Goal: Task Accomplishment & Management: Complete application form

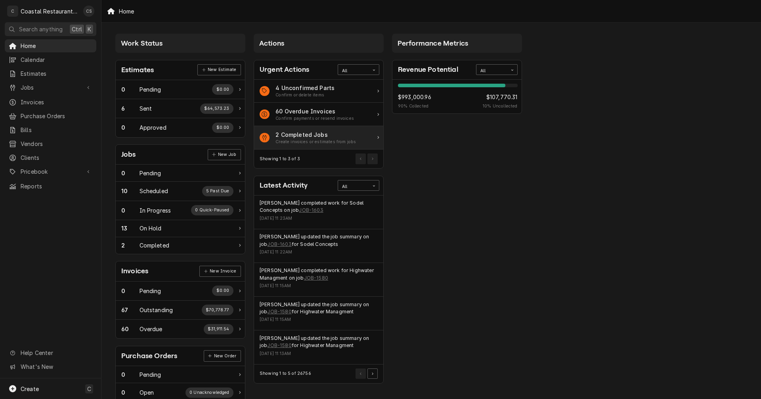
click at [311, 134] on div "2 Completed Jobs" at bounding box center [316, 134] width 80 height 8
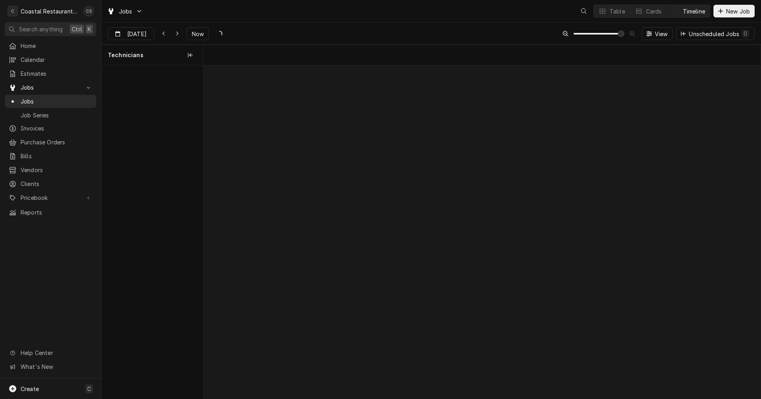
scroll to position [0, 11058]
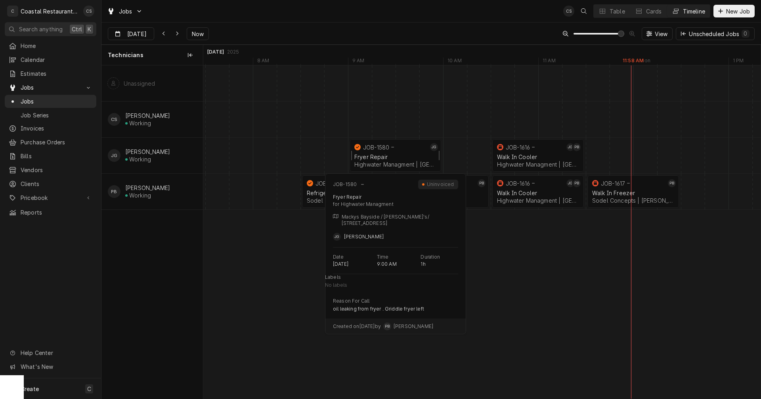
click at [380, 157] on div "Fryer Repair" at bounding box center [395, 156] width 82 height 7
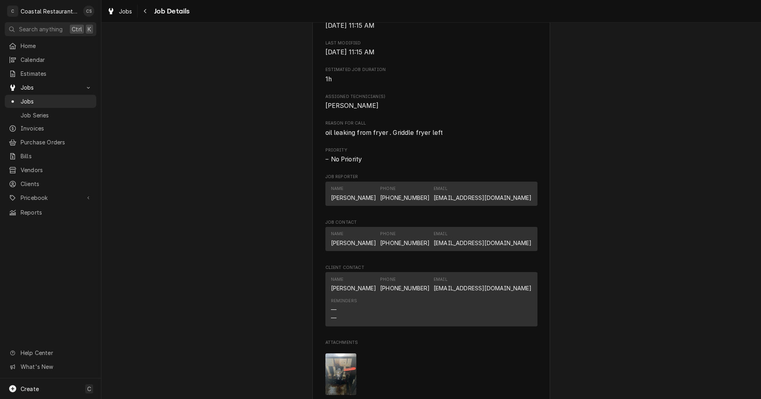
scroll to position [476, 0]
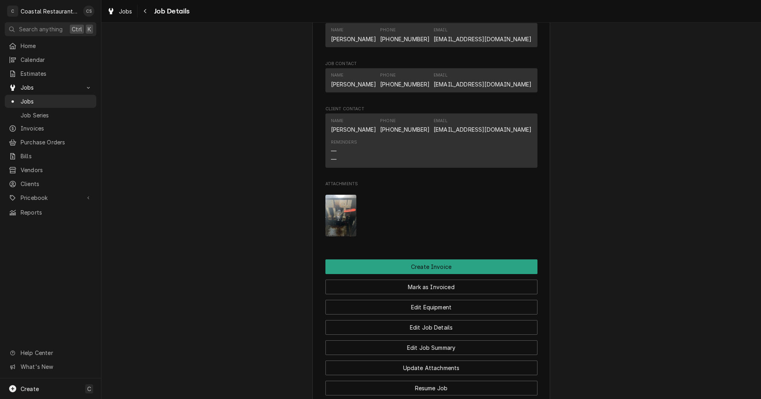
click at [339, 218] on img "Attachments" at bounding box center [340, 216] width 31 height 42
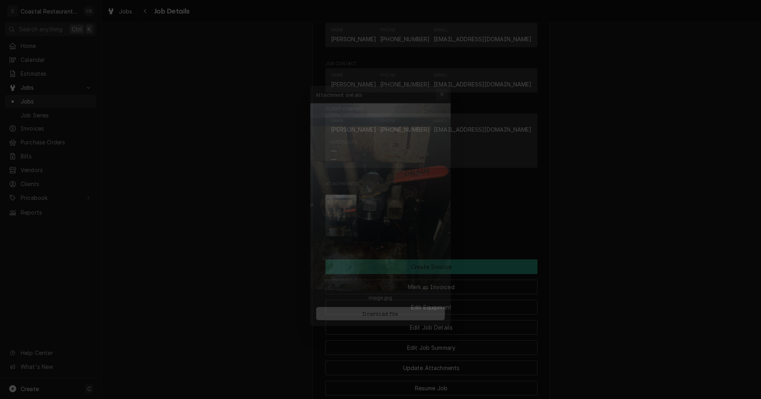
click at [450, 76] on div "button" at bounding box center [447, 79] width 8 height 8
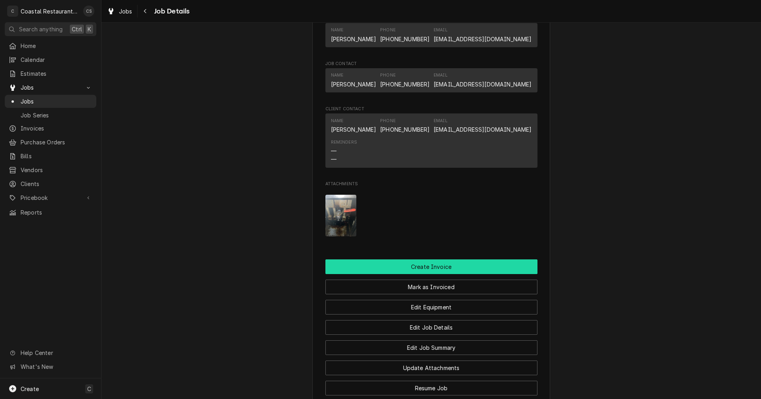
click at [430, 274] on button "Create Invoice" at bounding box center [431, 266] width 212 height 15
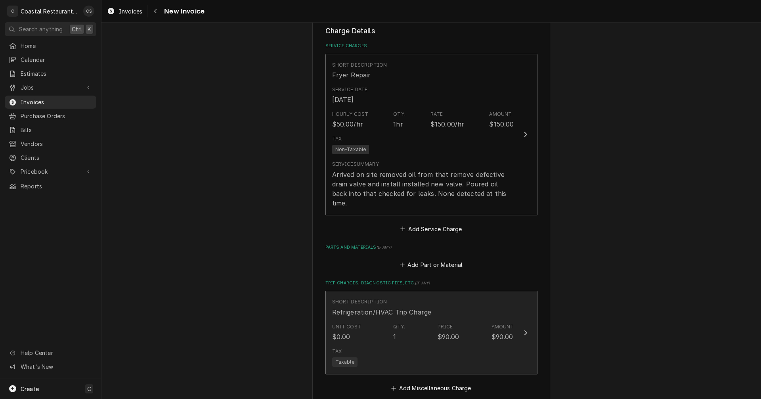
scroll to position [674, 0]
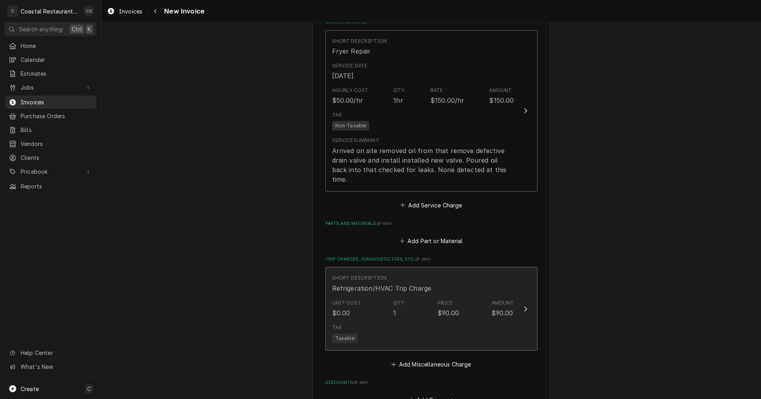
click at [425, 296] on div "Unit Cost $0.00 Qty. 1 Price $90.00 Amount $90.00" at bounding box center [423, 308] width 182 height 25
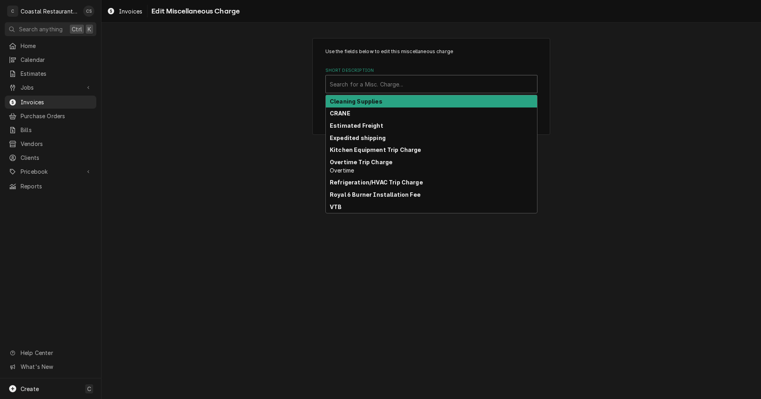
click at [394, 82] on div "Short Description" at bounding box center [431, 84] width 203 height 14
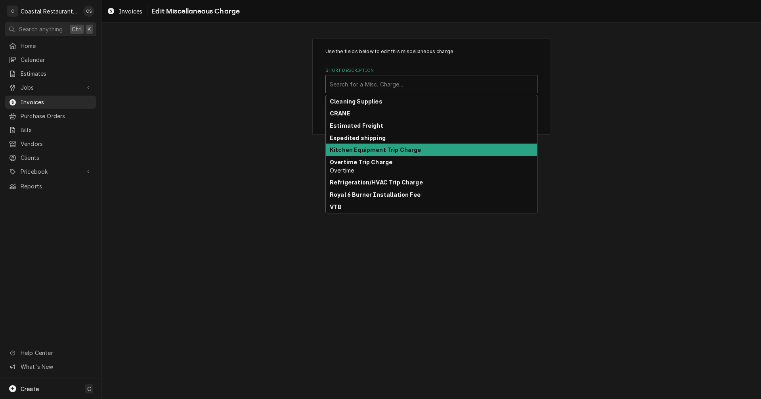
click at [379, 151] on strong "Kitchen Equipment Trip Charge" at bounding box center [376, 149] width 92 height 7
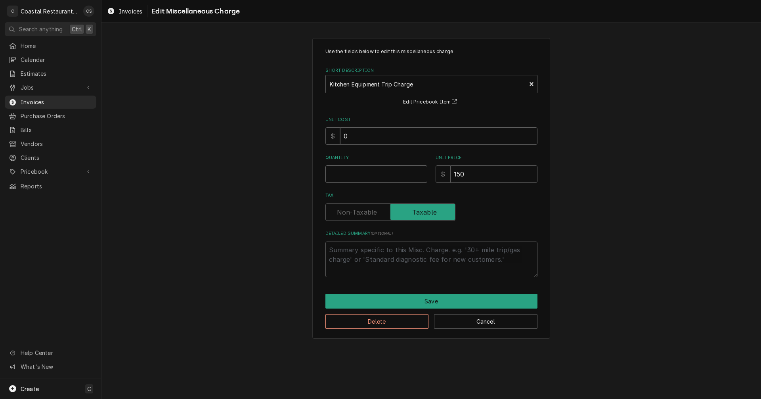
click at [373, 172] on input "Quantity" at bounding box center [376, 173] width 102 height 17
type textarea "x"
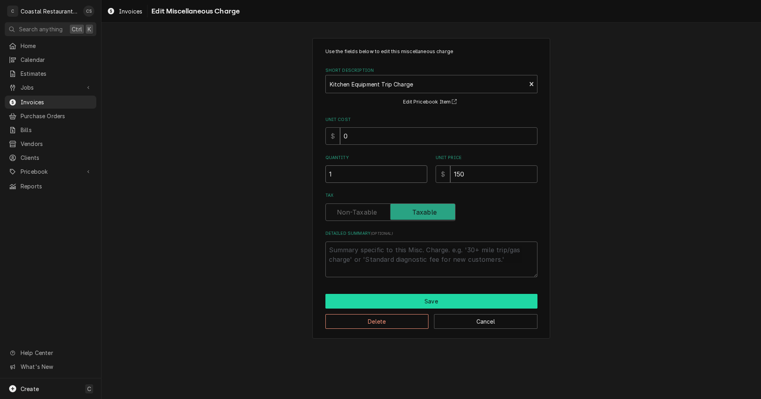
type input "1"
click at [421, 298] on button "Save" at bounding box center [431, 301] width 212 height 15
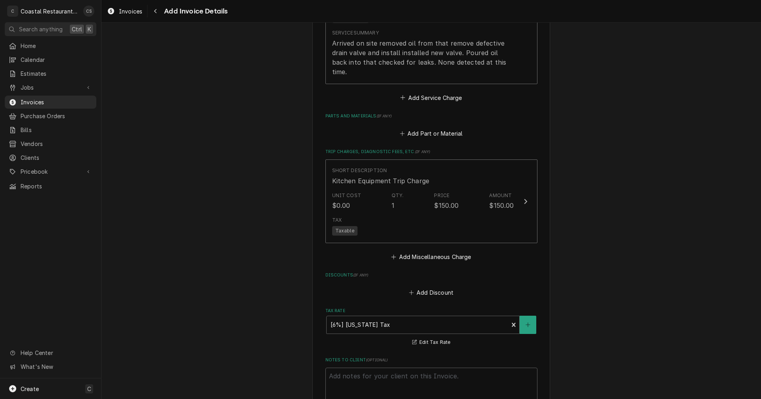
scroll to position [980, 0]
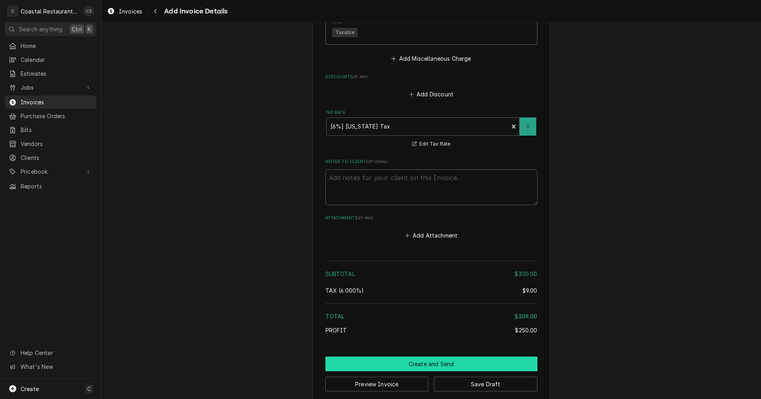
click at [438, 356] on button "Create and Send" at bounding box center [431, 363] width 212 height 15
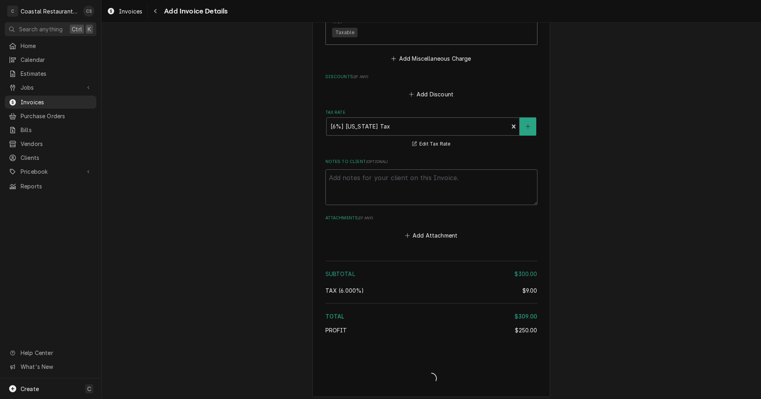
scroll to position [975, 0]
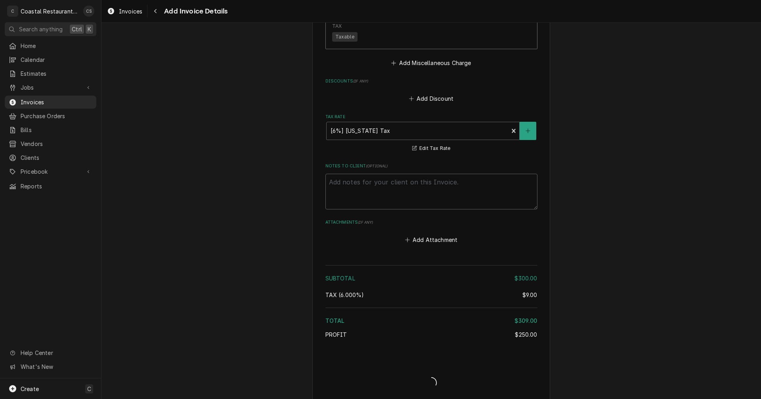
type textarea "x"
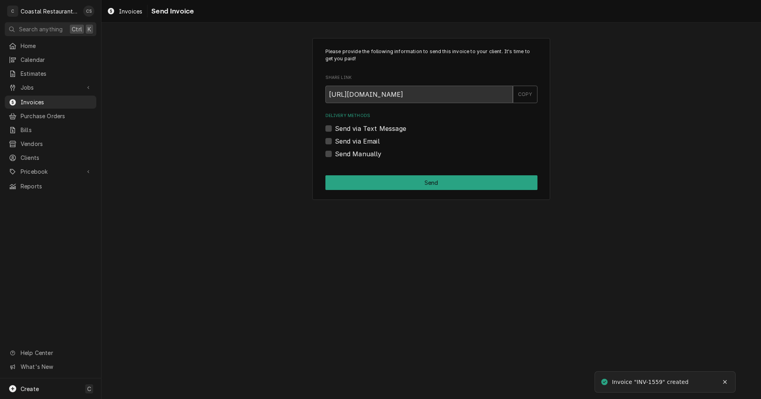
click at [335, 141] on label "Send via Email" at bounding box center [357, 141] width 45 height 10
click at [335, 141] on input "Send via Email" at bounding box center [441, 144] width 212 height 17
checkbox input "true"
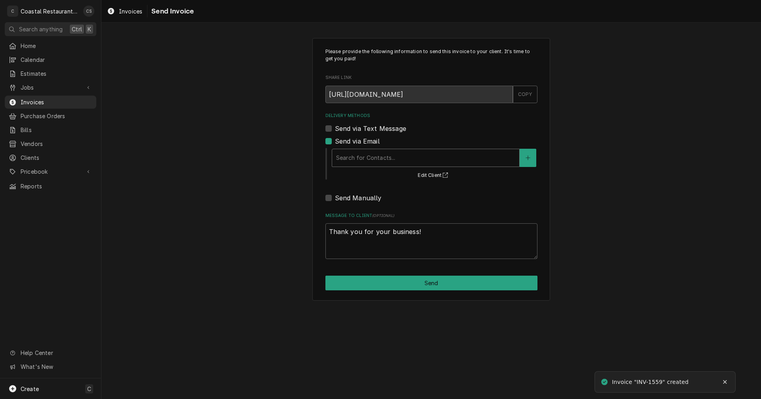
click at [351, 159] on div "Delivery Methods" at bounding box center [425, 158] width 179 height 14
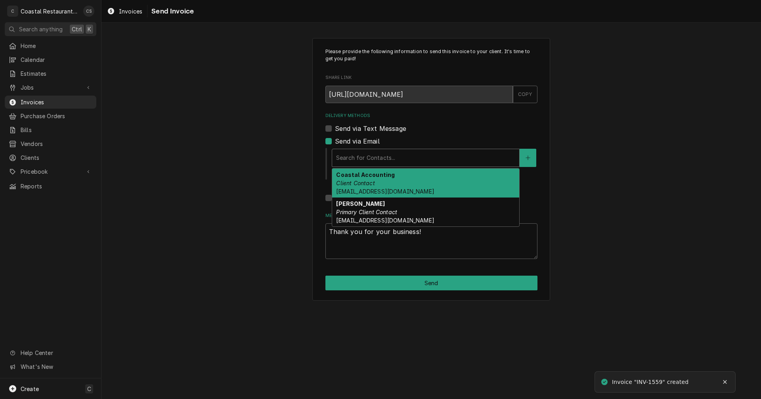
click at [366, 183] on em "Client Contact" at bounding box center [355, 183] width 38 height 7
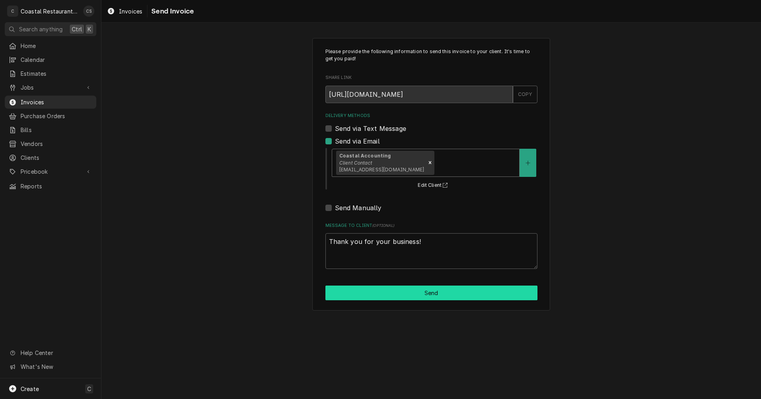
click at [420, 296] on button "Send" at bounding box center [431, 292] width 212 height 15
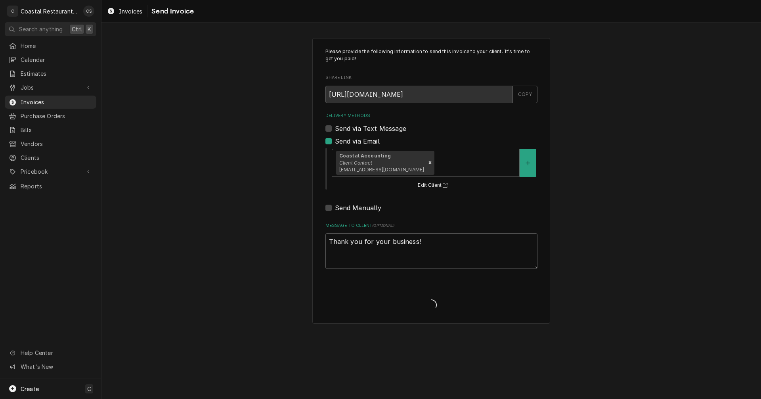
type textarea "x"
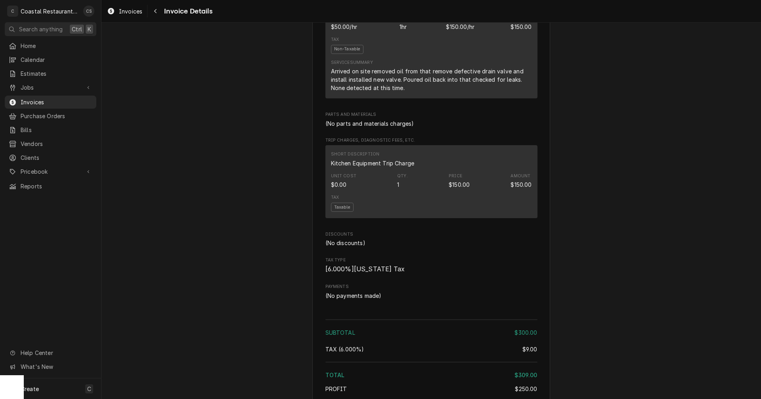
scroll to position [555, 0]
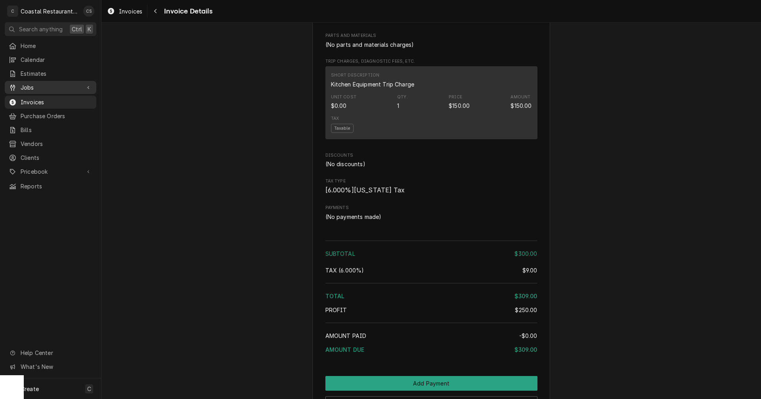
click at [43, 88] on span "Jobs" at bounding box center [51, 87] width 60 height 8
click at [40, 97] on span "Jobs" at bounding box center [57, 101] width 72 height 8
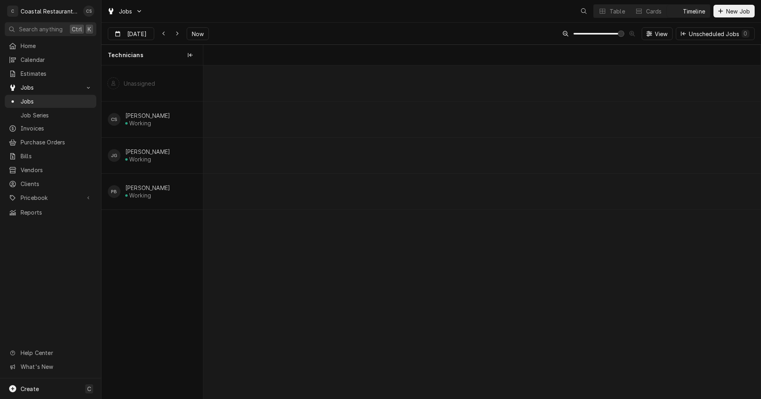
scroll to position [0, 11058]
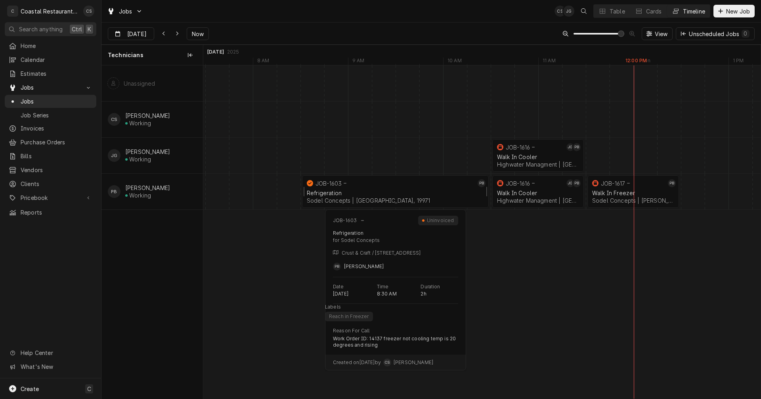
click at [357, 189] on div "Refrigeration Sodel Concepts | Rehoboth Beach, 19971" at bounding box center [395, 196] width 180 height 17
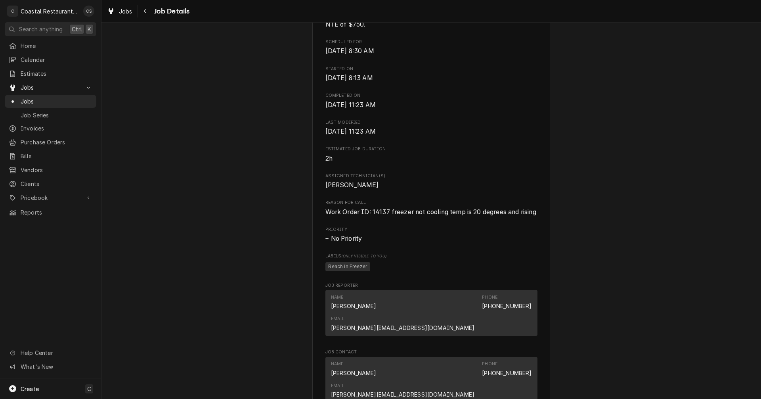
scroll to position [436, 0]
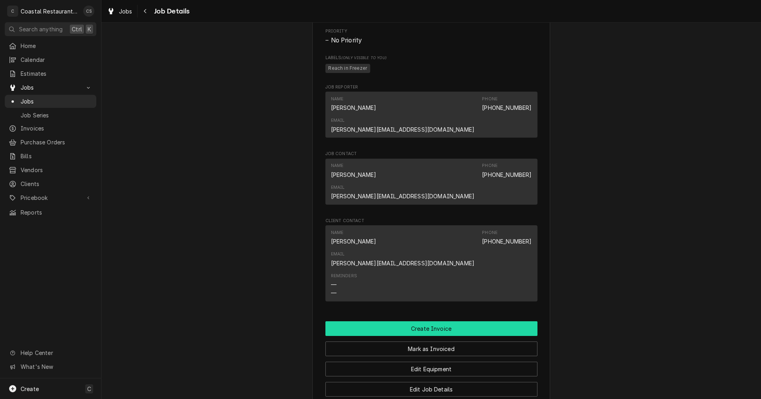
click at [435, 321] on button "Create Invoice" at bounding box center [431, 328] width 212 height 15
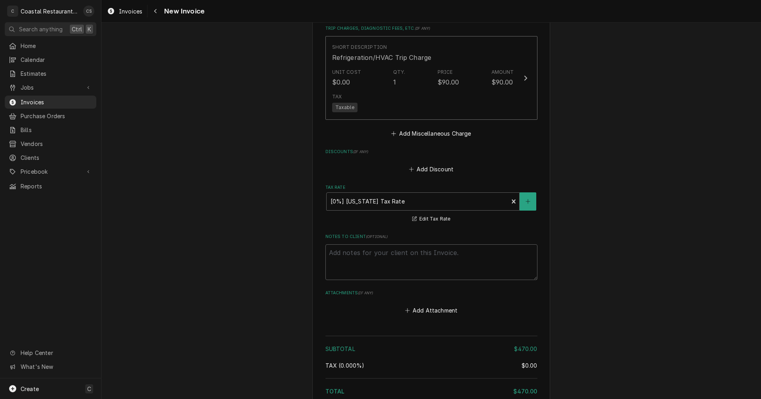
scroll to position [1230, 0]
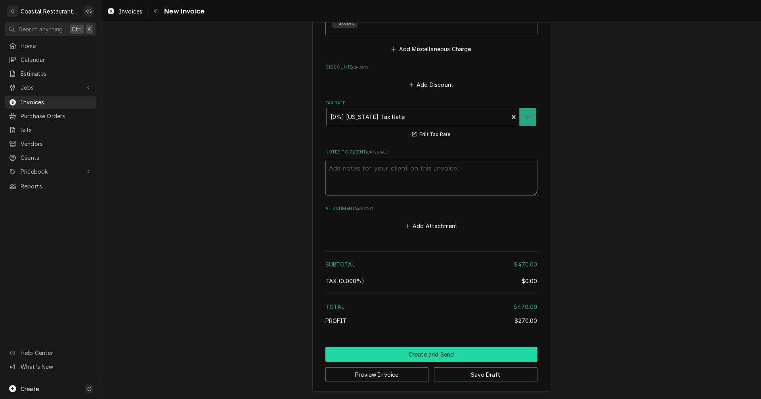
click at [426, 349] on button "Create and Send" at bounding box center [431, 354] width 212 height 15
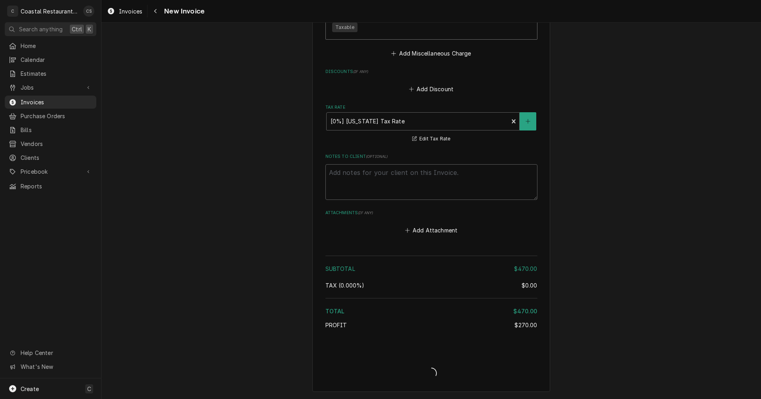
type textarea "x"
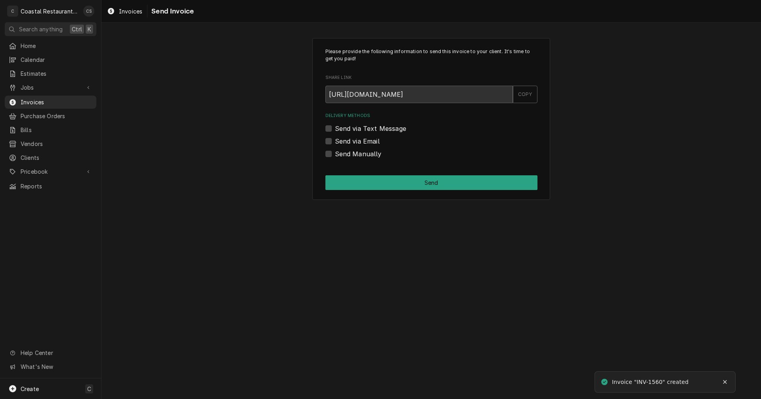
click at [335, 140] on label "Send via Email" at bounding box center [357, 141] width 45 height 10
click at [335, 140] on input "Send via Email" at bounding box center [441, 144] width 212 height 17
checkbox input "true"
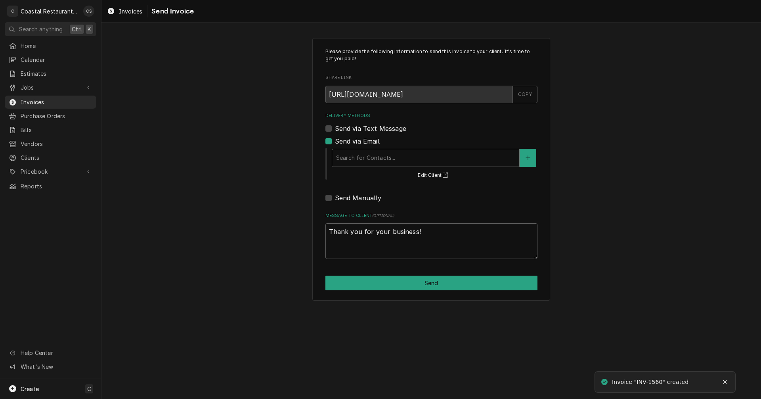
click at [346, 152] on div "Delivery Methods" at bounding box center [425, 158] width 179 height 14
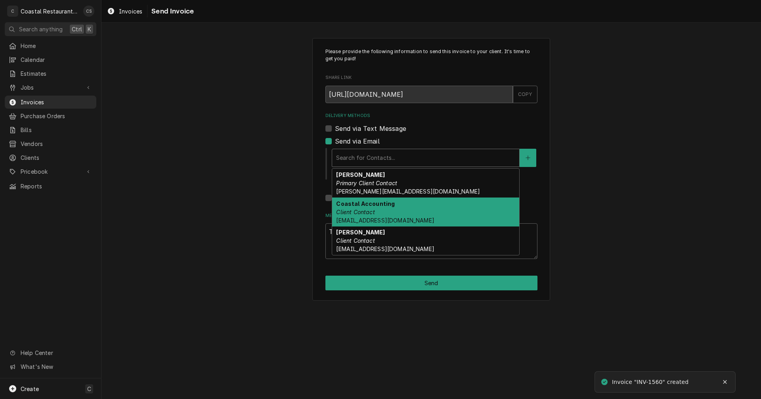
click at [360, 209] on em "Client Contact" at bounding box center [355, 212] width 38 height 7
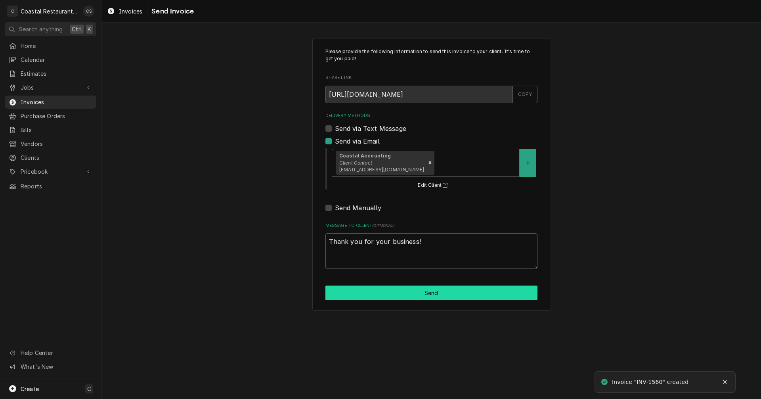
click at [413, 293] on button "Send" at bounding box center [431, 292] width 212 height 15
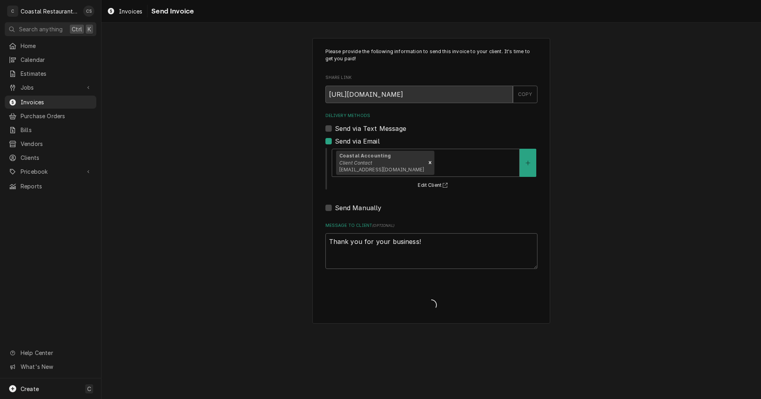
type textarea "x"
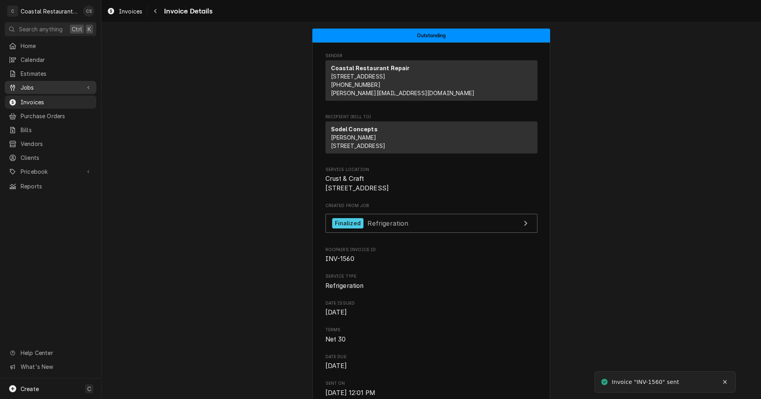
click at [40, 87] on span "Jobs" at bounding box center [51, 87] width 60 height 8
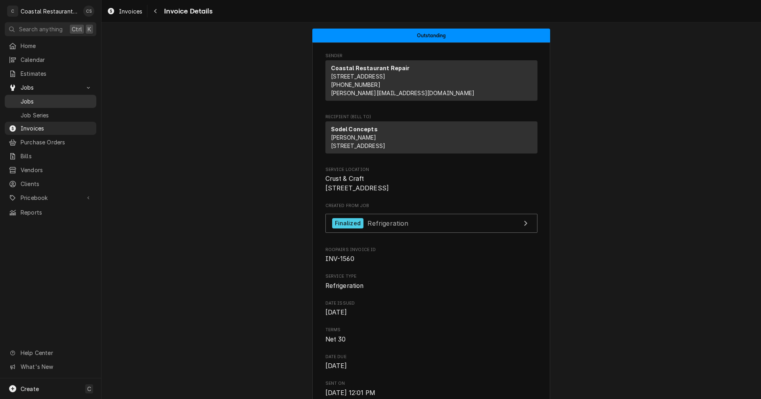
click at [36, 97] on span "Jobs" at bounding box center [57, 101] width 72 height 8
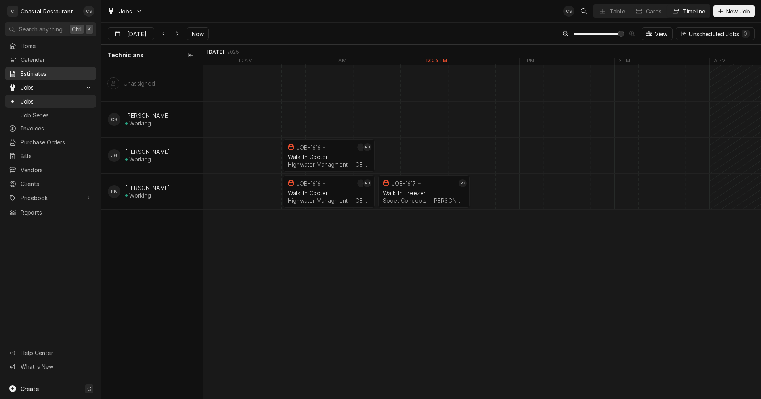
click at [42, 71] on span "Estimates" at bounding box center [57, 73] width 72 height 8
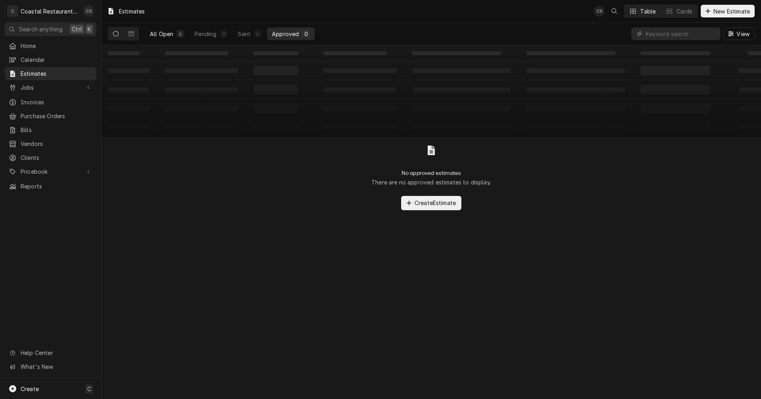
click at [163, 34] on div "All Open" at bounding box center [161, 34] width 23 height 8
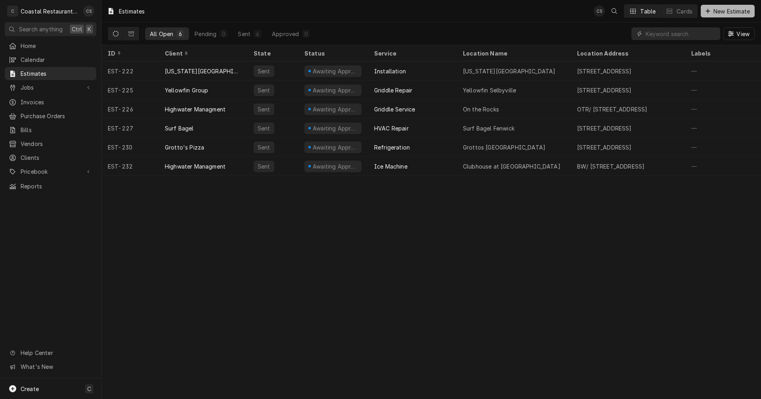
click at [729, 12] on span "New Estimate" at bounding box center [732, 11] width 40 height 8
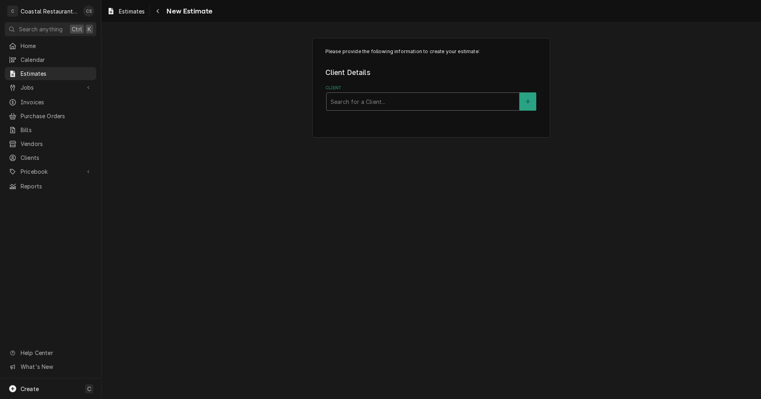
click at [393, 101] on div "Client" at bounding box center [423, 101] width 185 height 14
type input "Sodel"
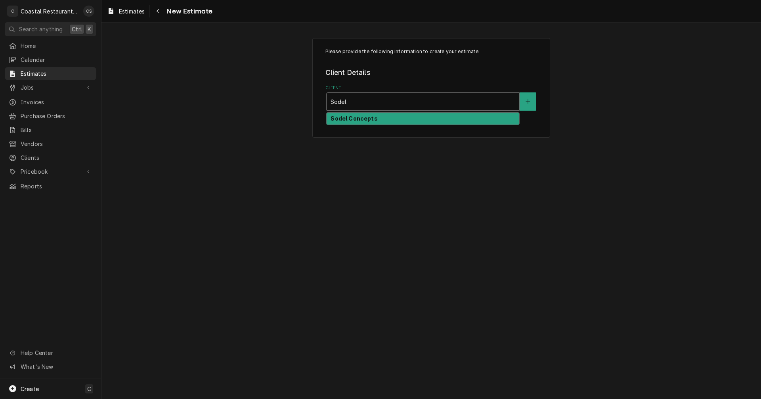
click at [360, 120] on strong "Sodel Concepts" at bounding box center [354, 118] width 47 height 7
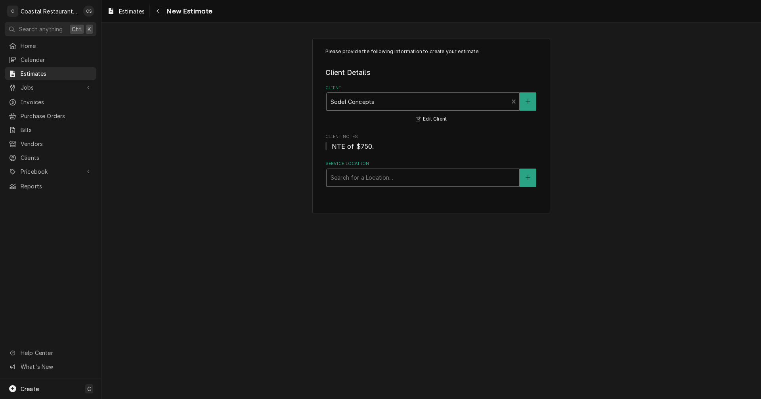
click at [349, 178] on div "Service Location" at bounding box center [423, 177] width 185 height 14
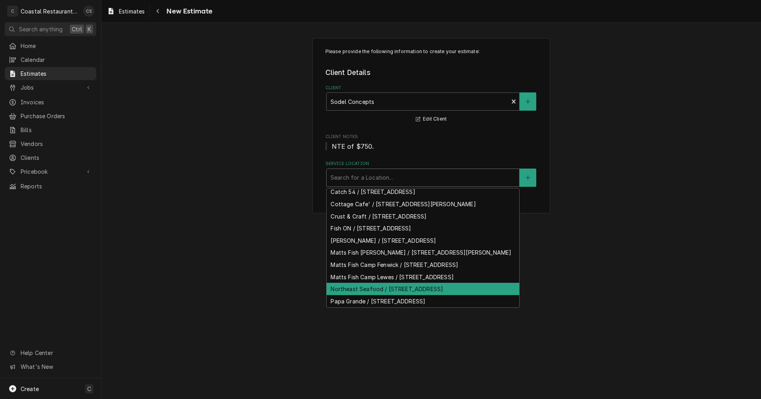
scroll to position [69, 0]
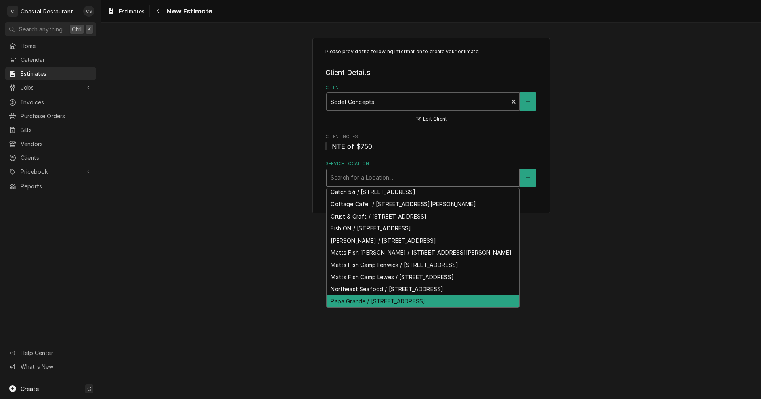
click at [357, 302] on div "Papa Grande / 38929 Madison Ave, Selbyville, DE 19975" at bounding box center [423, 301] width 193 height 12
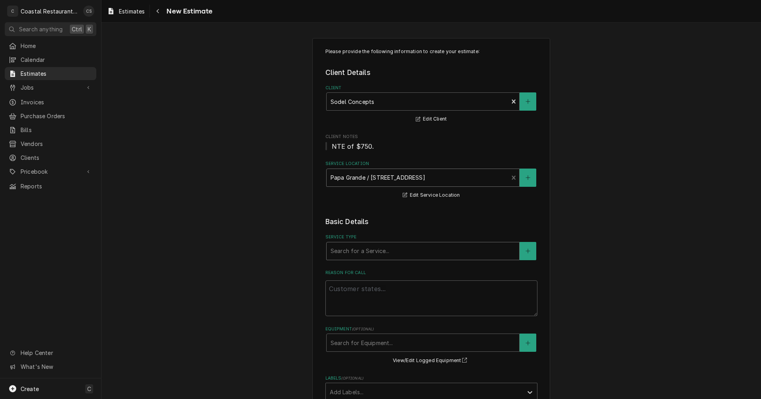
click at [358, 251] on div "Service Type" at bounding box center [423, 251] width 185 height 14
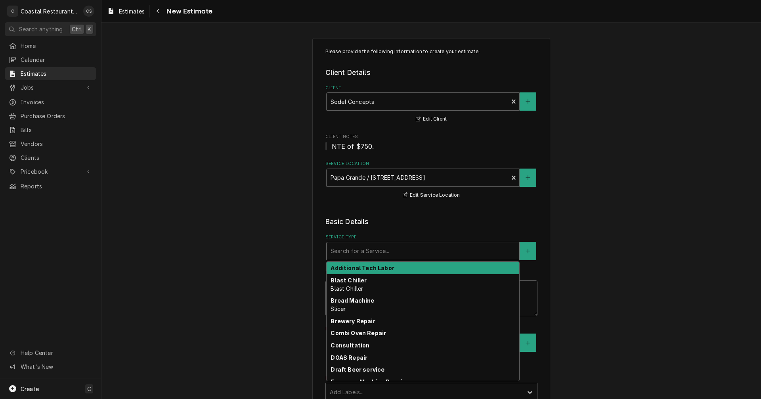
type textarea "x"
type input "W"
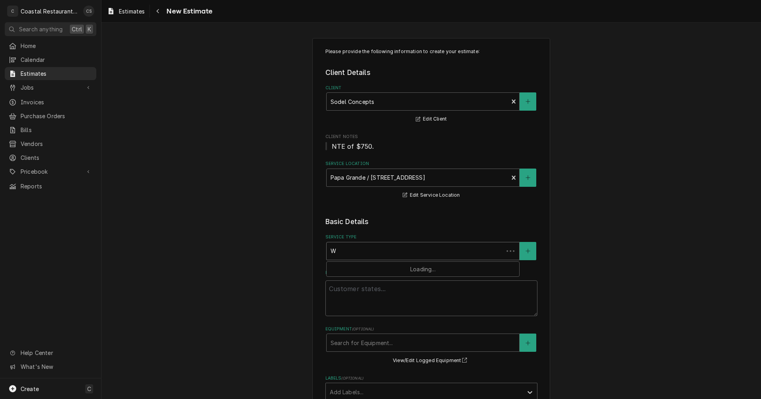
type textarea "x"
type input "Wa"
type textarea "x"
type input "Wal"
type textarea "x"
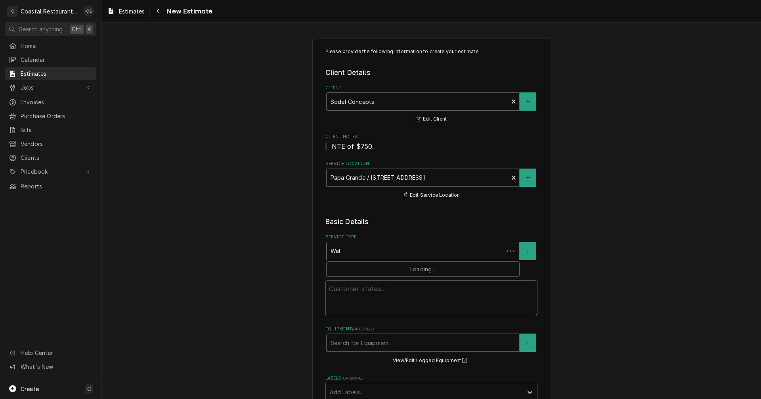
type input "Walk"
type textarea "x"
type input "Walk"
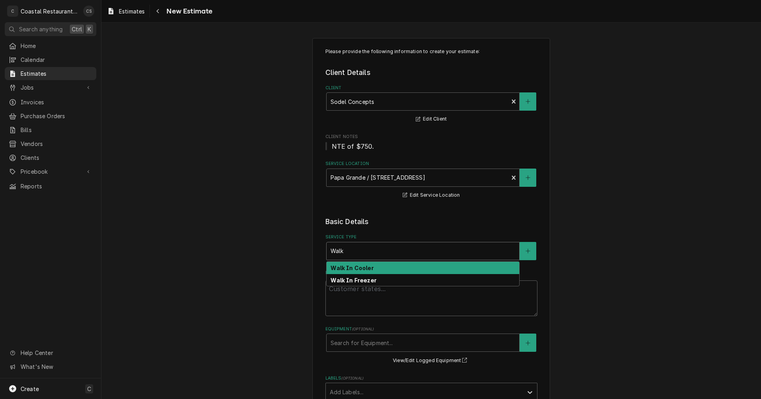
click at [355, 270] on strong "Walk In Cooler" at bounding box center [352, 267] width 43 height 7
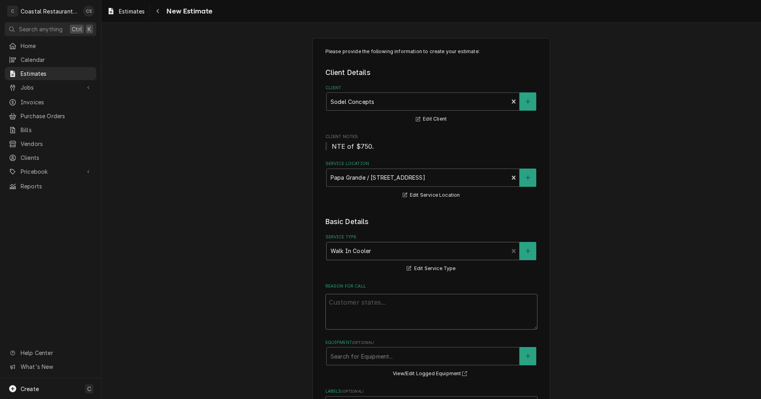
click at [346, 302] on textarea "Reason For Call" at bounding box center [431, 312] width 212 height 36
type textarea "x"
type textarea "C"
type textarea "x"
type textarea "Co"
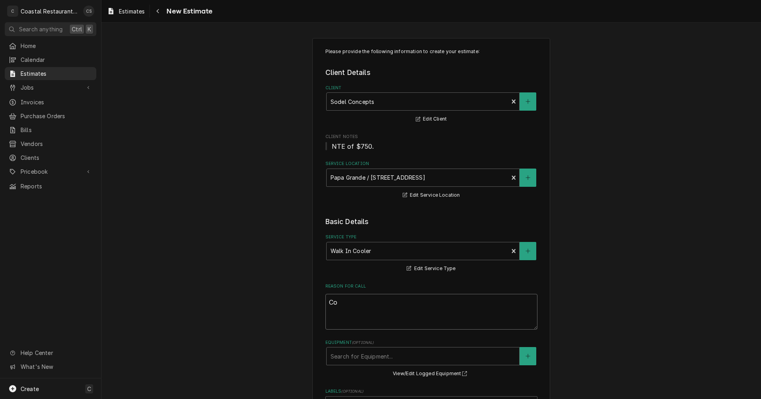
type textarea "x"
type textarea "Coo"
type textarea "x"
type textarea "Cool"
type textarea "x"
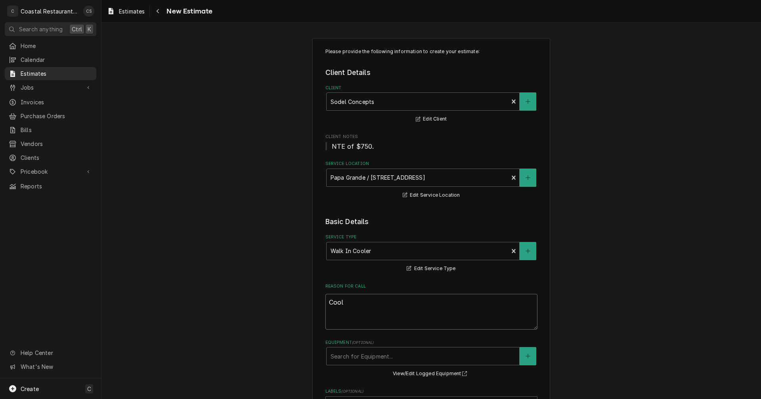
type textarea "Coole"
type textarea "x"
type textarea "Cooler"
type textarea "x"
type textarea "Cooler"
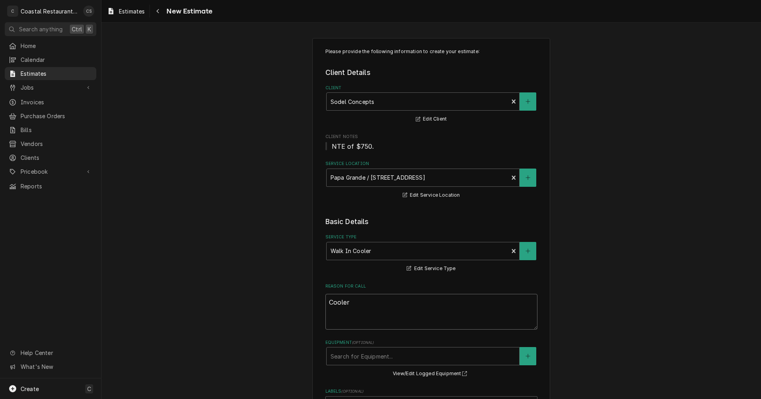
type textarea "x"
type textarea "Cooler s"
type textarea "x"
type textarea "Cooler sy"
type textarea "x"
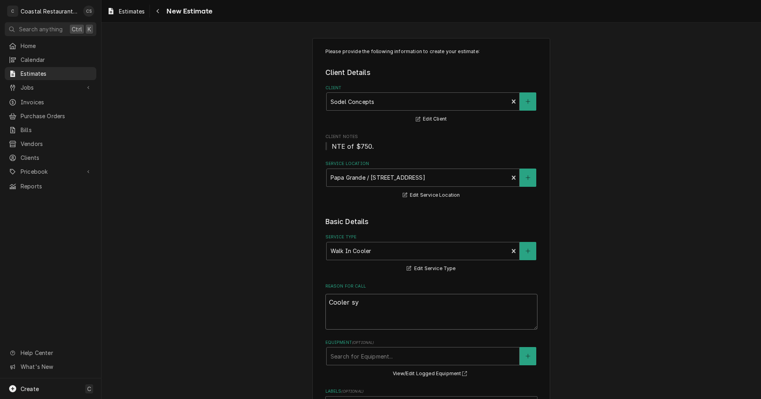
type textarea "Cooler sys"
type textarea "x"
type textarea "Cooler syst"
type textarea "x"
type textarea "Cooler syste"
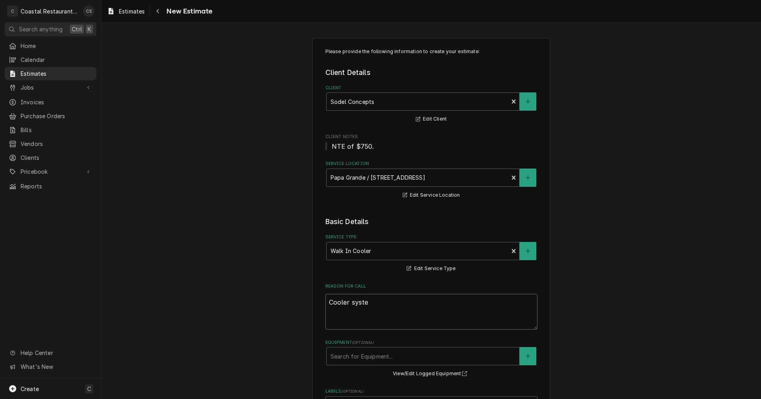
type textarea "x"
type textarea "Cooler system"
type textarea "x"
type textarea "Cooler system"
type textarea "x"
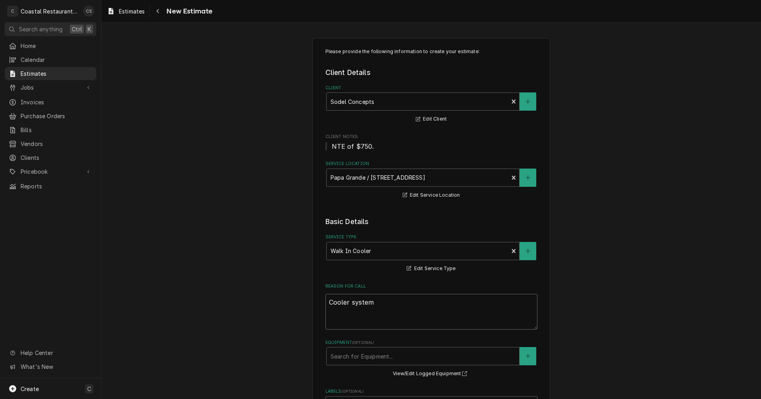
type textarea "Cooler system i"
type textarea "x"
type textarea "Cooler system in"
type textarea "x"
type textarea "Cooler system in"
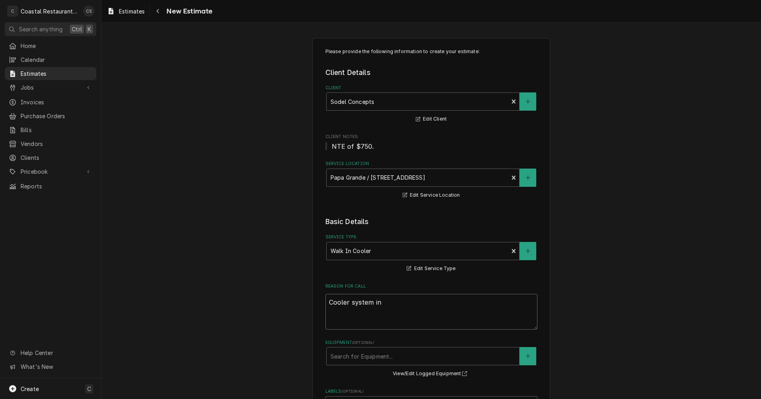
type textarea "x"
type textarea "Cooler system in b"
type textarea "x"
type textarea "Cooler system in ba"
type textarea "x"
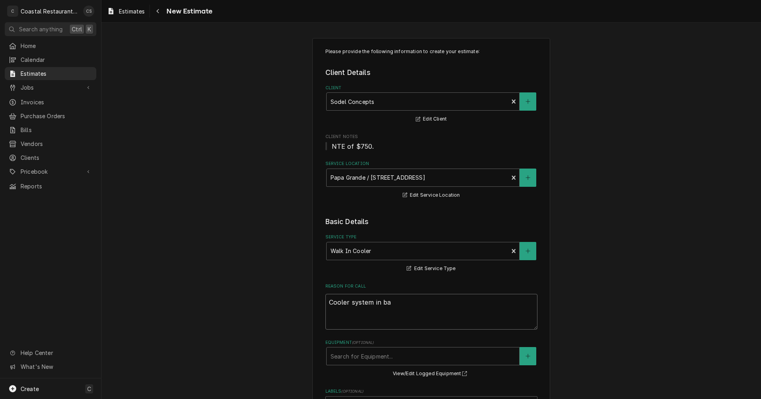
type textarea "Cooler system in bad"
type textarea "x"
type textarea "Cooler system in bad"
type textarea "x"
type textarea "Cooler system in bad c"
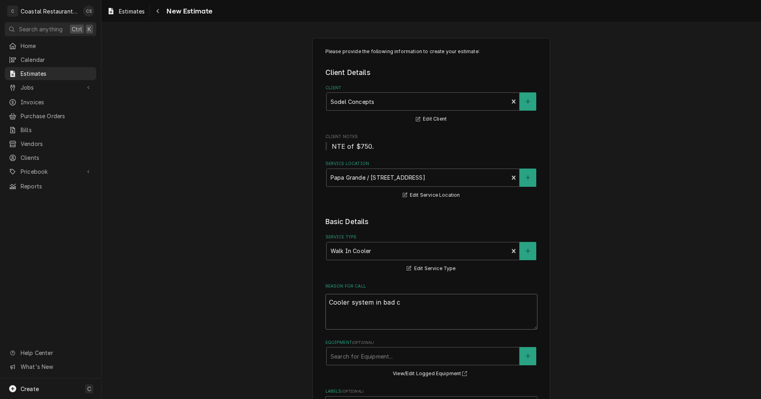
type textarea "x"
type textarea "Cooler system in bad co"
type textarea "x"
type textarea "Cooler system in bad con"
type textarea "x"
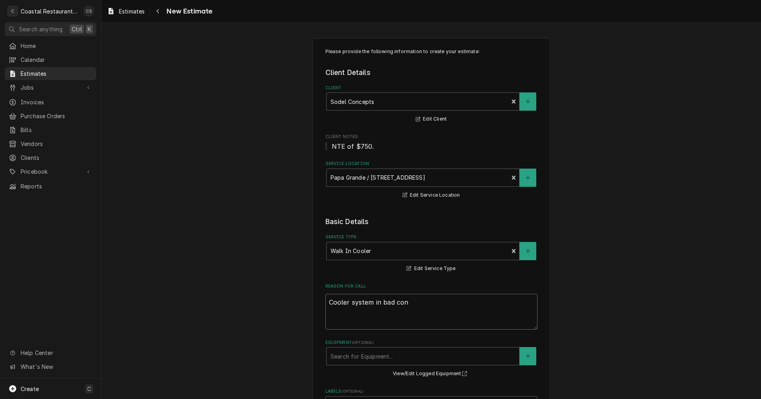
type textarea "Cooler system in bad cond"
type textarea "x"
type textarea "Cooler system in bad condi"
type textarea "x"
type textarea "Cooler system in bad condit"
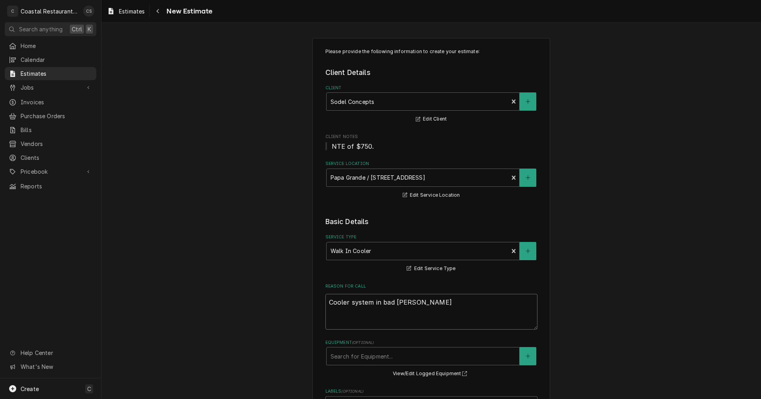
type textarea "x"
type textarea "Cooler system in bad conditi"
type textarea "x"
type textarea "Cooler system in bad conditio"
type textarea "x"
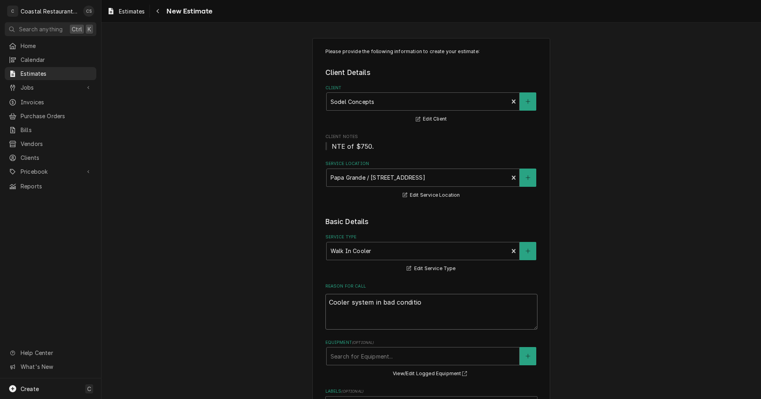
type textarea "Cooler system in bad condition"
type textarea "x"
type textarea "Cooler system in bad condition"
type textarea "x"
type textarea "Cooler system in bad condition ."
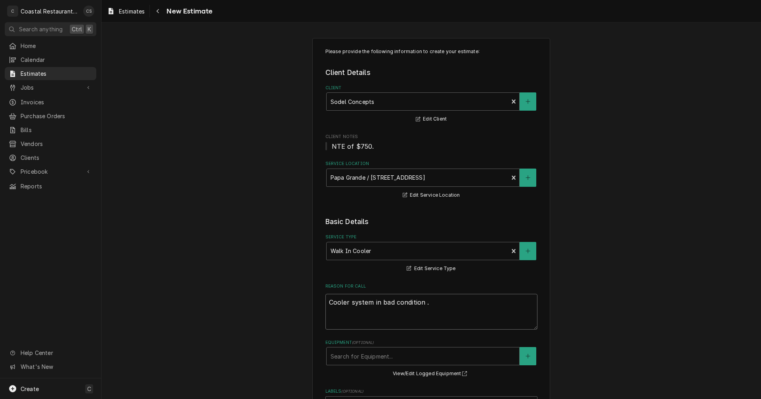
type textarea "x"
type textarea "Cooler system in bad condition ."
type textarea "x"
type textarea "Cooler system in bad condition ."
type textarea "x"
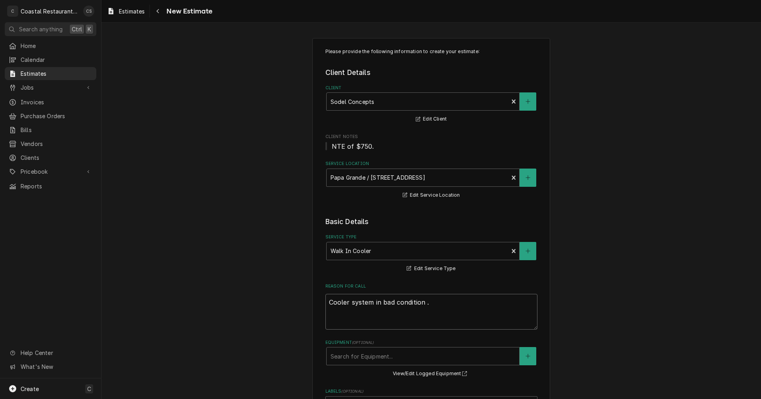
type textarea "Cooler system in bad condition"
type textarea "x"
type textarea "Cooler system in bad condition"
type textarea "x"
type textarea "Cooler system in bad condition."
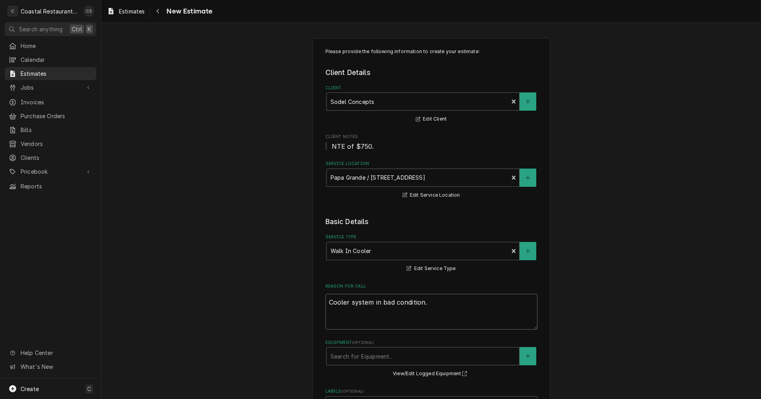
type textarea "x"
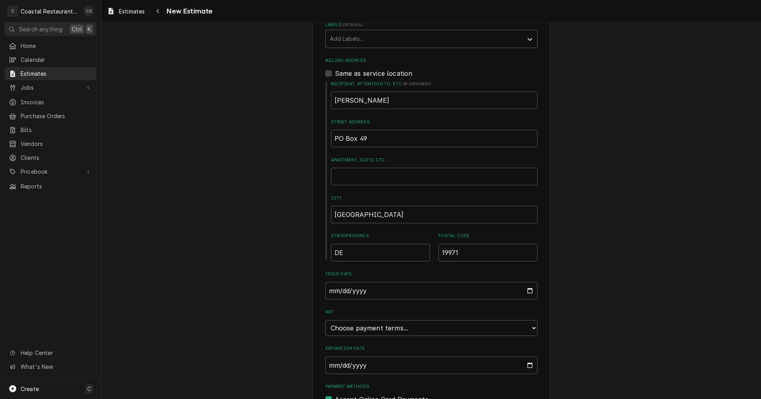
scroll to position [405, 0]
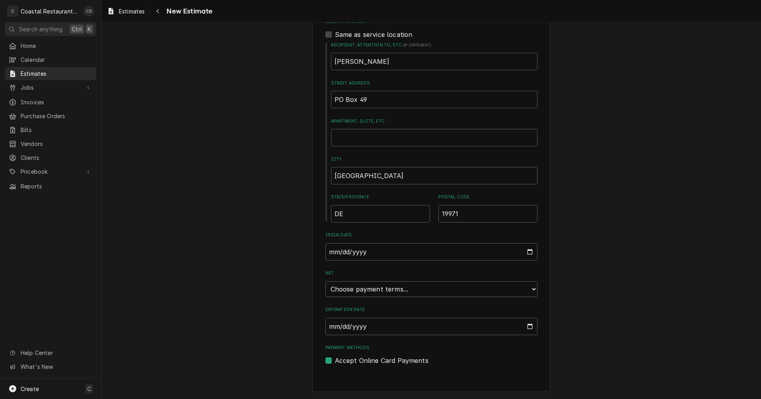
type textarea "Cooler system in bad condition."
click at [373, 284] on select "Choose payment terms... Same Day Net 7 Net 14 Net 21 Net 30 Net 45 Net 60 Net 90" at bounding box center [431, 289] width 212 height 16
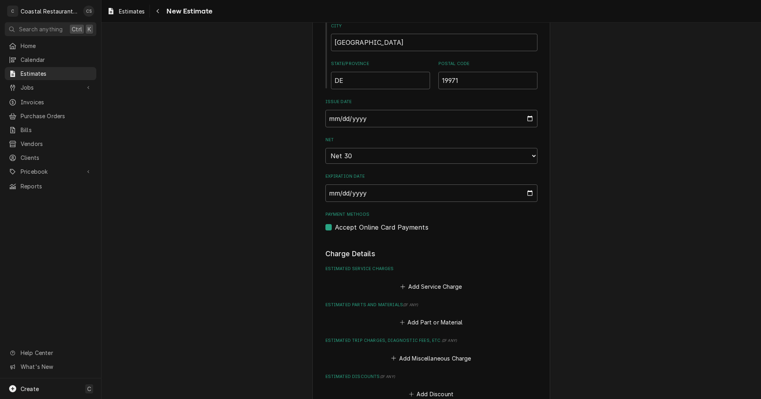
type textarea "x"
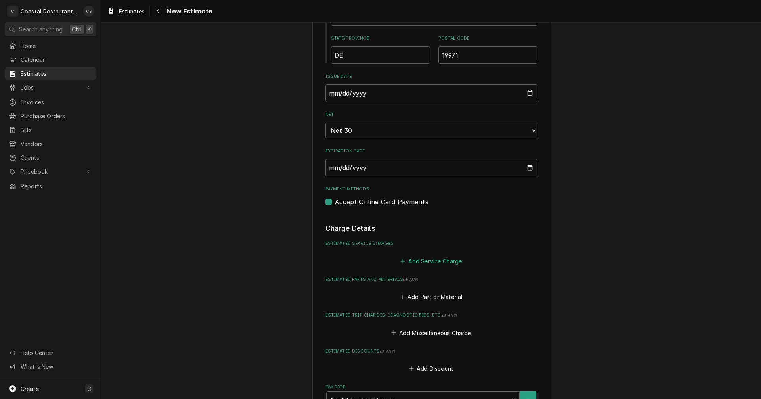
click at [430, 261] on button "Add Service Charge" at bounding box center [431, 260] width 64 height 11
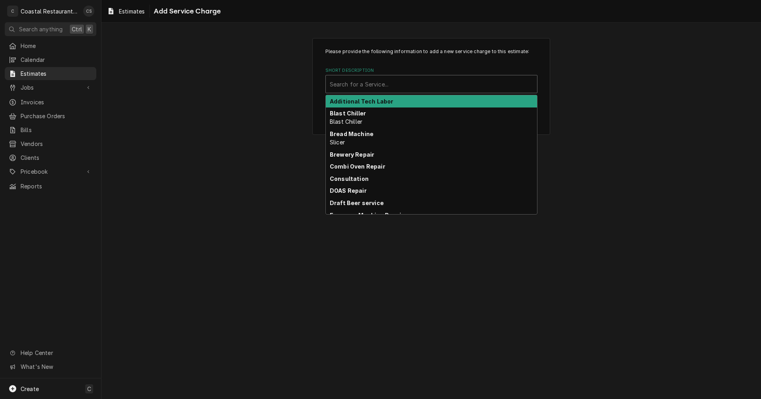
click at [363, 81] on div "Short Description" at bounding box center [431, 84] width 203 height 14
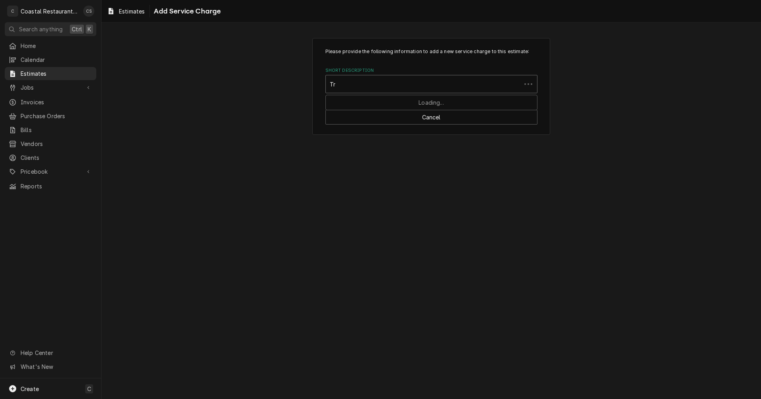
type input "T"
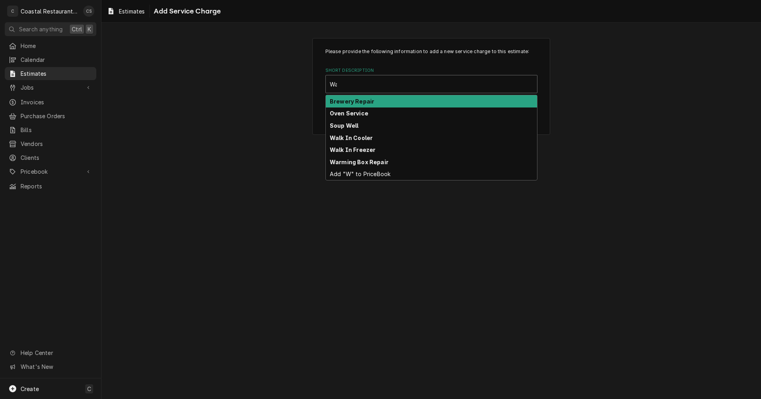
type input "Wal"
click at [361, 102] on strong "Walk In Cooler" at bounding box center [351, 101] width 43 height 7
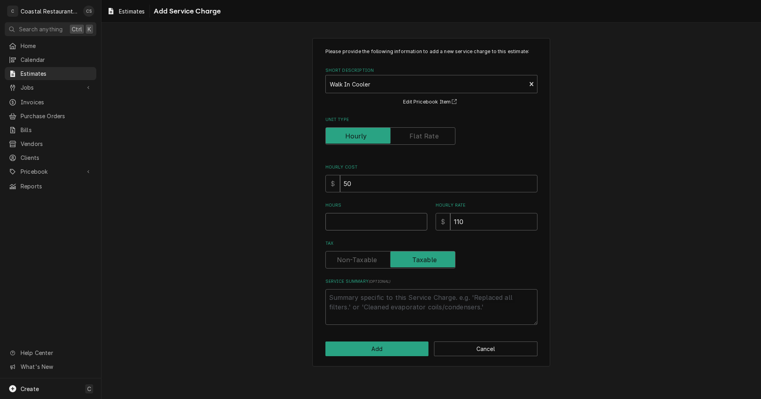
click at [359, 222] on input "Hours" at bounding box center [376, 221] width 102 height 17
type textarea "x"
type input "8"
type textarea "x"
type input "8"
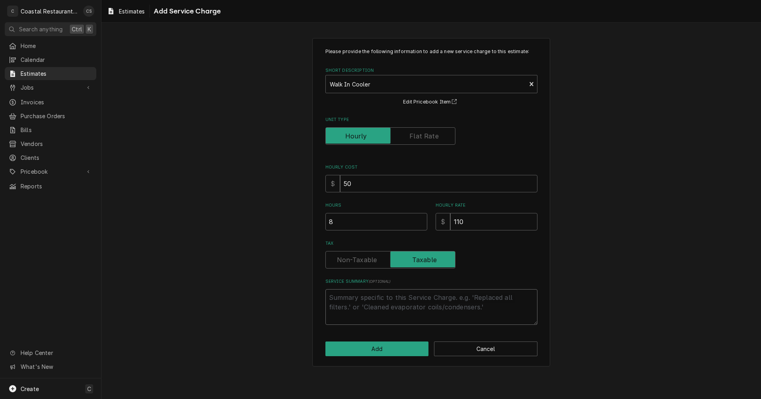
click at [357, 298] on textarea "Service Summary ( optional )" at bounding box center [431, 307] width 212 height 36
type textarea "x"
type textarea "R"
type textarea "x"
type textarea "Re"
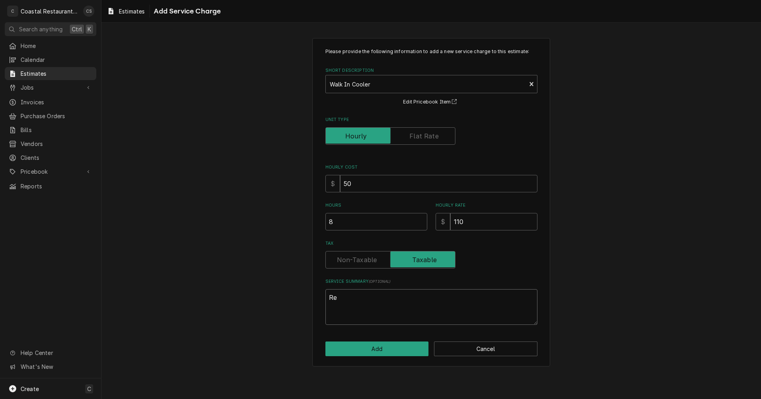
type textarea "x"
type textarea "Rem"
type textarea "x"
type textarea "Remo"
type textarea "x"
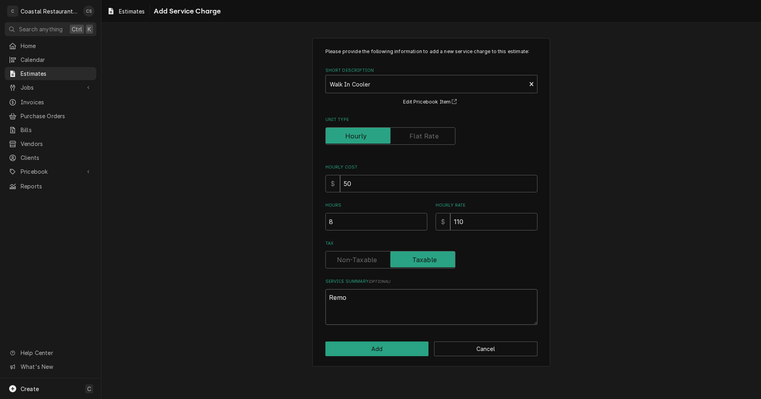
type textarea "Remov"
type textarea "x"
type textarea "Remove"
type textarea "x"
type textarea "Remove"
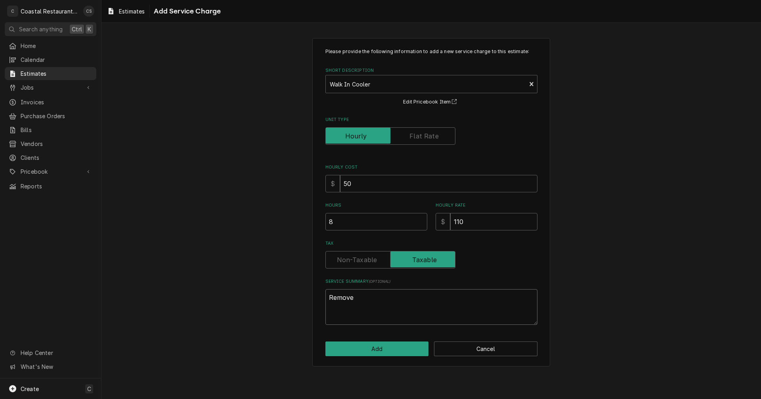
type textarea "x"
type textarea "Remove a"
type textarea "x"
type textarea "Remove an"
type textarea "x"
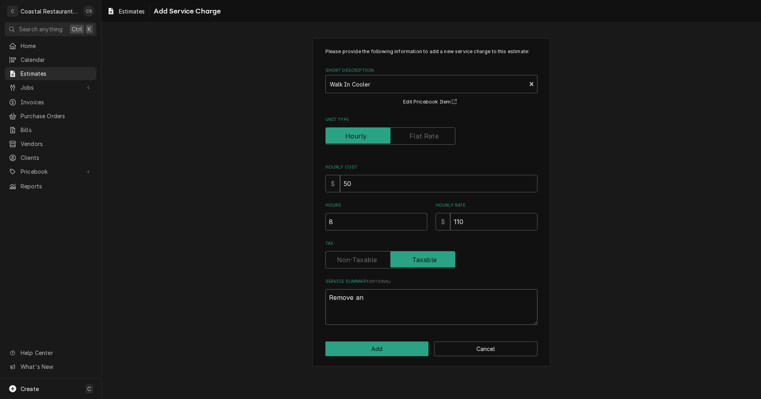
type textarea "Remove and"
type textarea "x"
type textarea "Remove and"
type textarea "x"
type textarea "Remove and r"
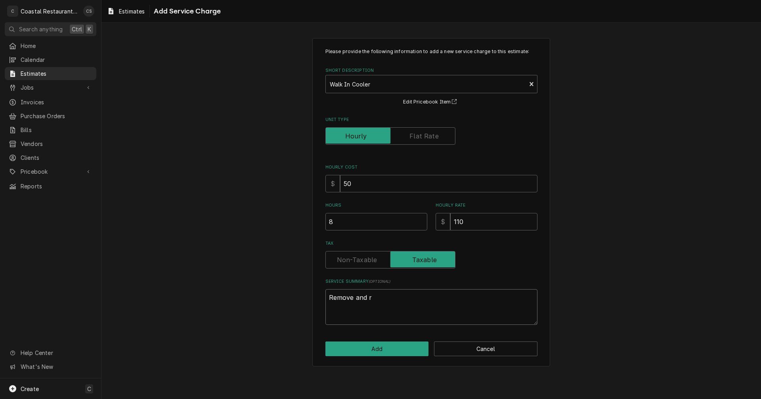
type textarea "x"
type textarea "Remove and re"
type textarea "x"
type textarea "Remove and rec"
type textarea "x"
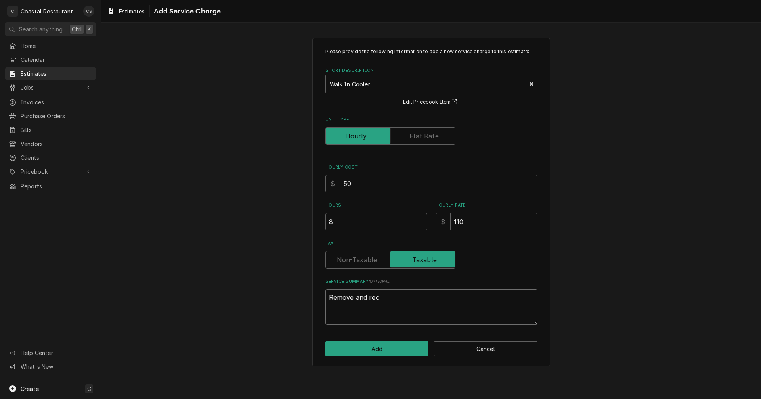
type textarea "Remove and recy"
type textarea "x"
type textarea "Remove and recyc"
type textarea "x"
type textarea "Remove and recycl"
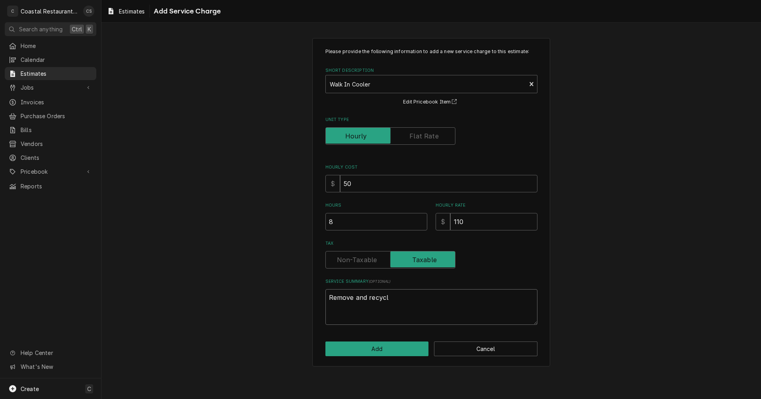
type textarea "x"
type textarea "Remove and recycle"
type textarea "x"
type textarea "Remove and recycle"
type textarea "x"
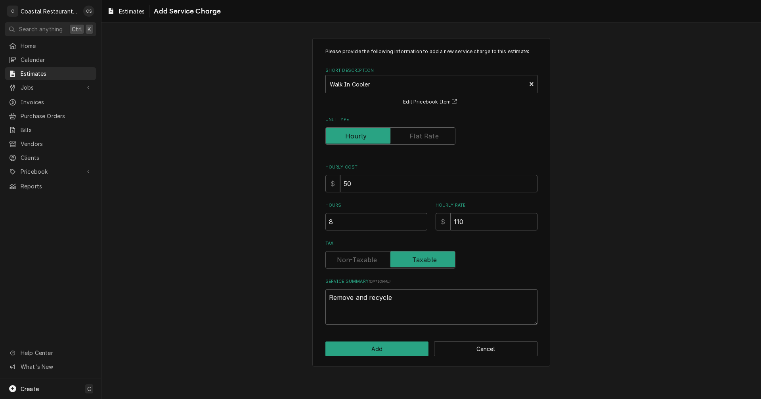
type textarea "Remove and recycle o"
type textarea "x"
type textarea "Remove and recycle on"
type textarea "x"
type textarea "Remove and recycle o"
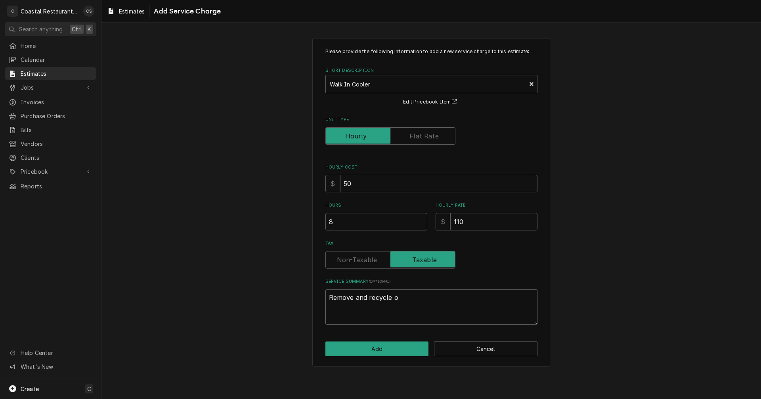
type textarea "x"
type textarea "Remove and recycle ol"
type textarea "x"
type textarea "Remove and recycle old"
type textarea "x"
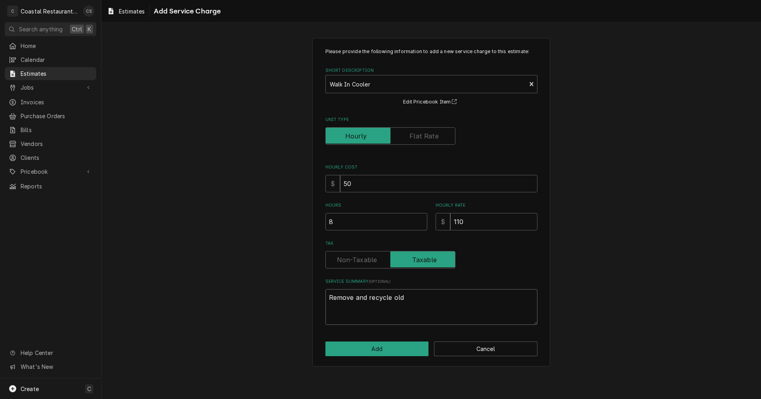
type textarea "Remove and recycle old"
type textarea "x"
type textarea "Remove and recycle old w"
type textarea "x"
type textarea "Remove and recycle old wa"
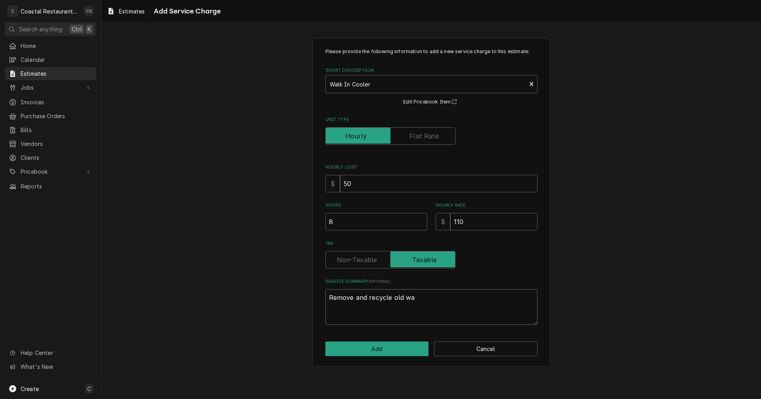
type textarea "x"
type textarea "Remove and recycle old wal"
type textarea "x"
type textarea "Remove and recycle old walk"
type textarea "x"
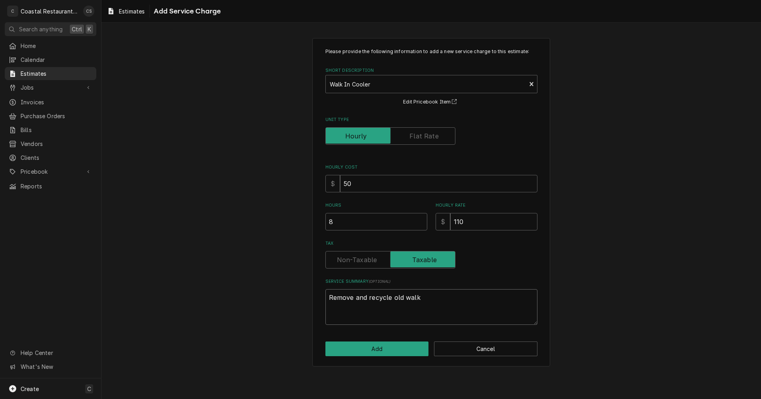
type textarea "Remove and recycle old walk"
type textarea "x"
type textarea "Remove and recycle old walk i"
type textarea "x"
type textarea "Remove and recycle old walk in"
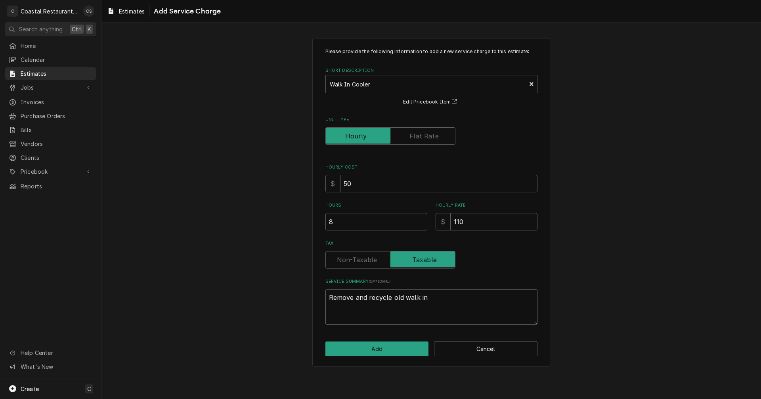
type textarea "x"
type textarea "Remove and recycle old walk in"
type textarea "x"
type textarea "Remove and recycle old walk in"
type textarea "x"
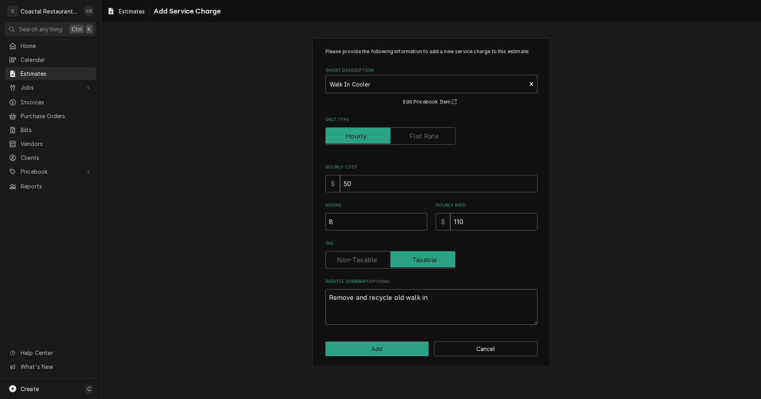
type textarea "Remove and recycle old walk i"
type textarea "x"
type textarea "Remove and recycle old walk"
type textarea "x"
type textarea "Remove and recycle old walk"
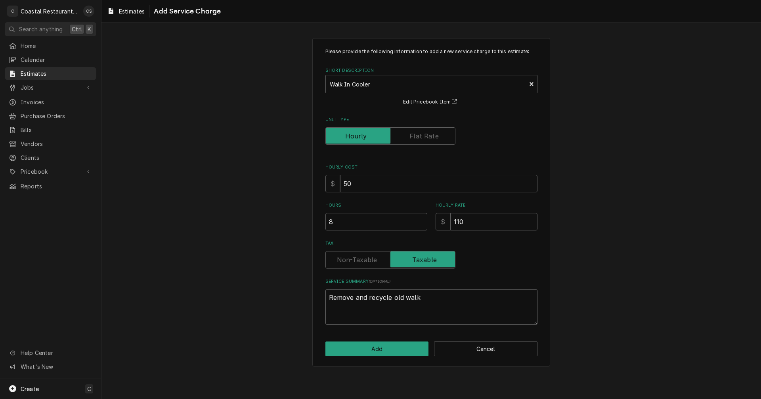
type textarea "x"
type textarea "Remove and recycle old wal"
type textarea "x"
type textarea "Remove and recycle old wa"
type textarea "x"
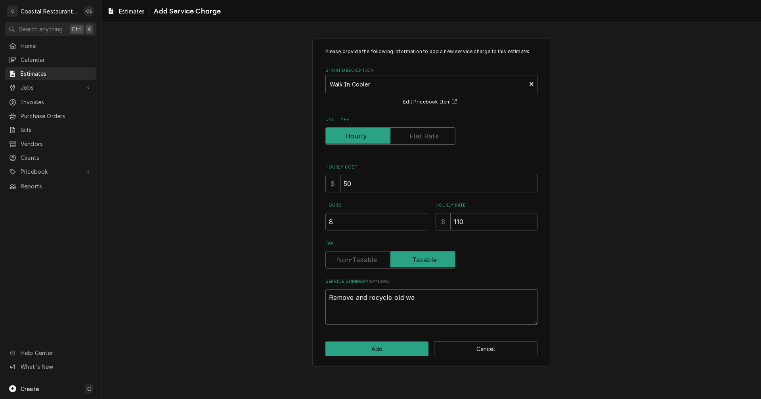
type textarea "Remove and recycle old w"
type textarea "x"
type textarea "Remove and recycle old"
type textarea "x"
type textarea "Remove and recycle old"
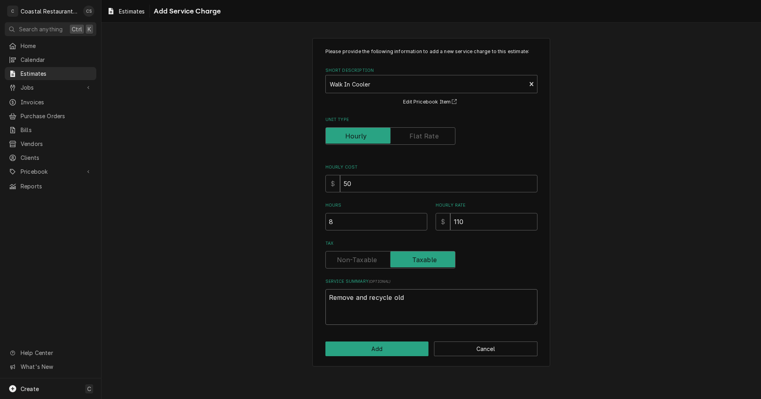
type textarea "x"
type textarea "Remove and recycle old"
type textarea "x"
type textarea "Remove and recycle old r"
type textarea "x"
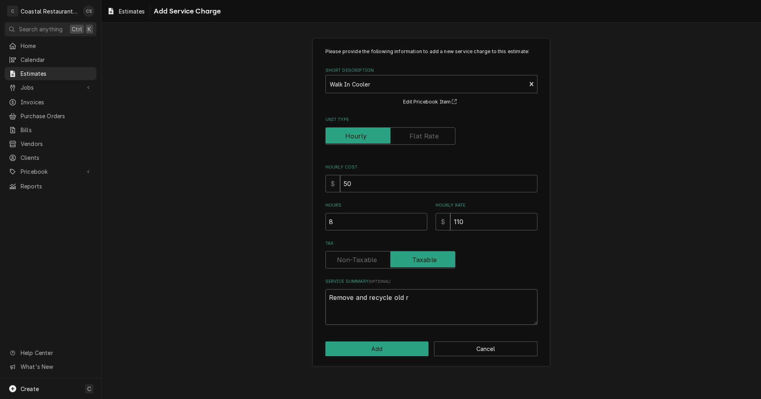
type textarea "Remove and recycle old re"
type textarea "x"
type textarea "Remove and recycle old ref"
type textarea "x"
type textarea "Remove and recycle old refr"
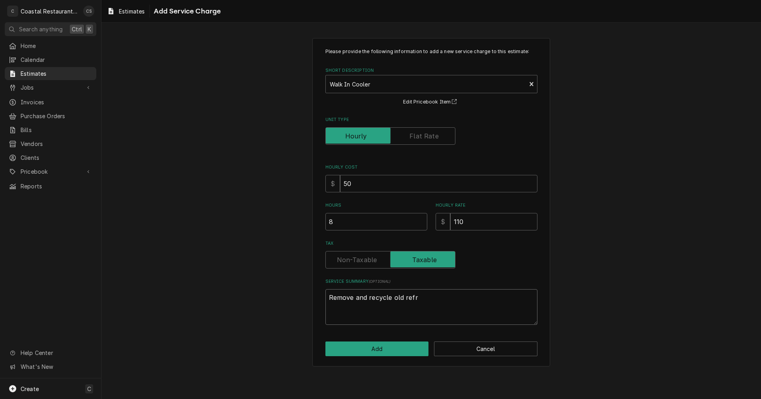
type textarea "x"
type textarea "Remove and recycle old refri"
type textarea "x"
type textarea "Remove and recycle old refrig"
type textarea "x"
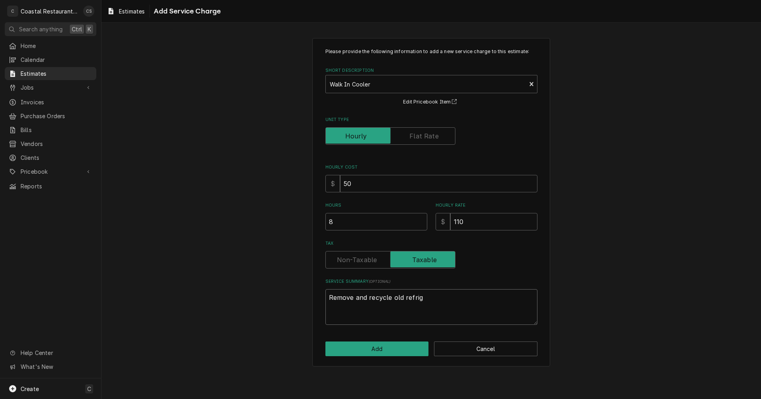
type textarea "Remove and recycle old refrige"
type textarea "x"
type textarea "Remove and recycle old refriger"
type textarea "x"
click at [474, 308] on textarea "Remove and recycle old refrigeration system. Install new system. Re pipe and re…" at bounding box center [431, 307] width 212 height 36
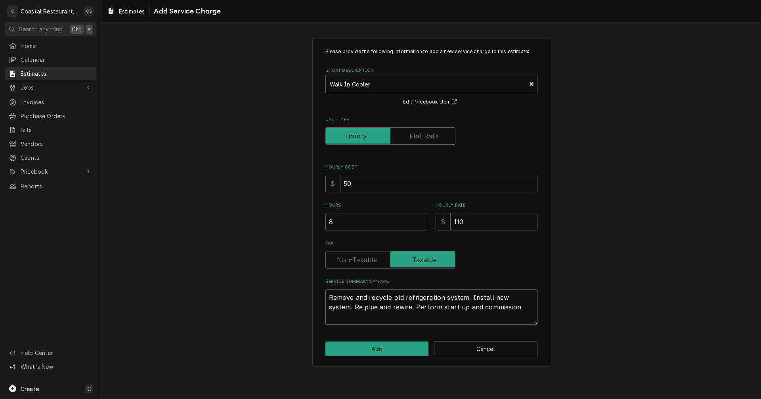
click at [502, 311] on textarea "Remove and recycle old refrigeration system. Install new system. Re pipe and re…" at bounding box center [431, 307] width 212 height 36
click at [396, 350] on button "Add" at bounding box center [376, 348] width 103 height 15
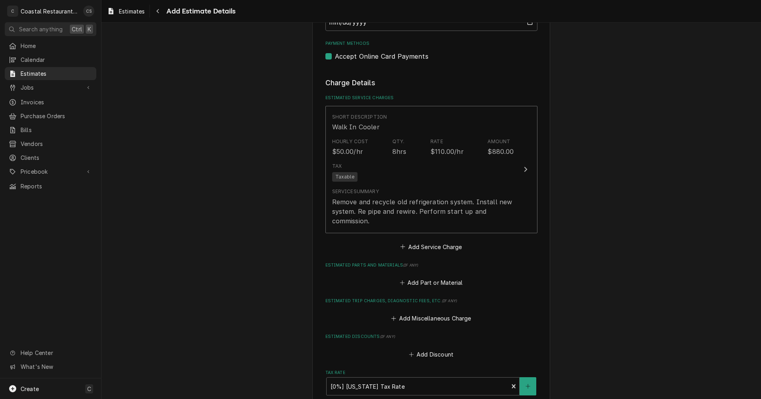
scroll to position [713, 0]
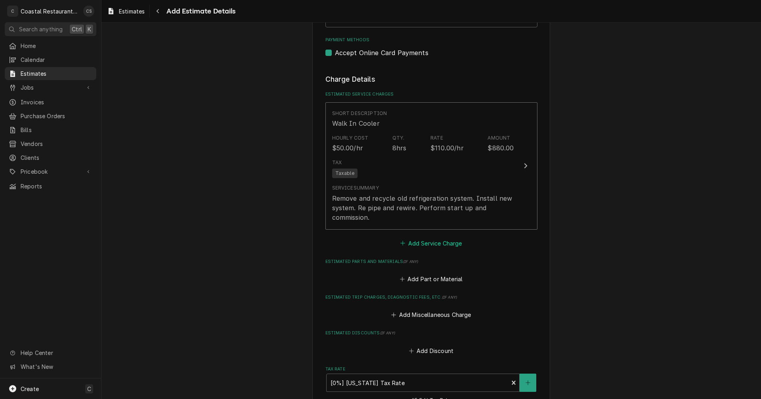
click at [425, 242] on button "Add Service Charge" at bounding box center [431, 242] width 64 height 11
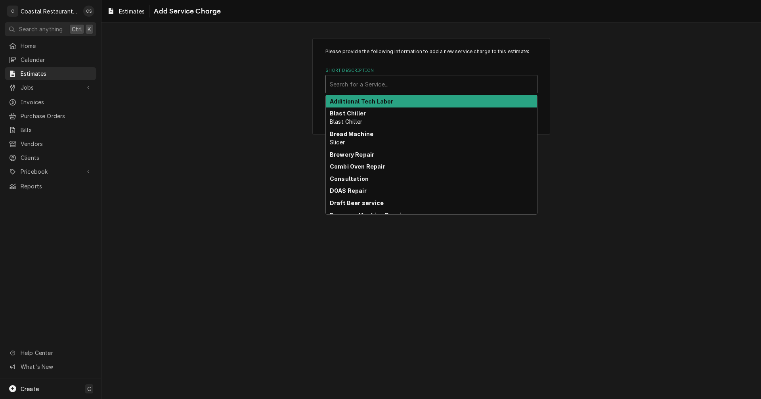
click at [369, 82] on div "Short Description" at bounding box center [431, 84] width 203 height 14
click at [367, 103] on strong "Additional Tech Labor" at bounding box center [361, 101] width 63 height 7
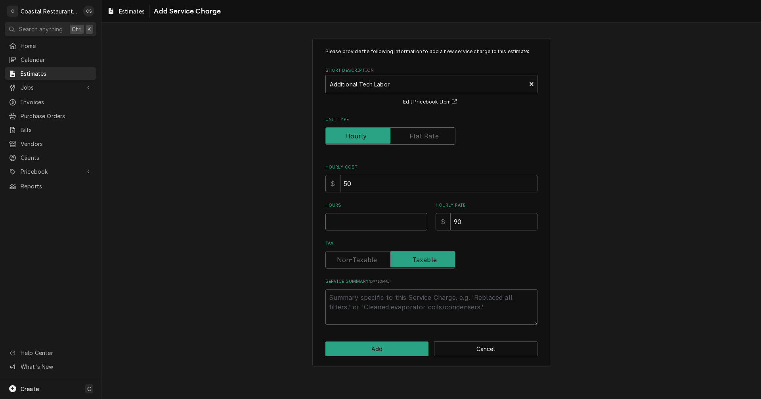
click at [362, 225] on input "Hours" at bounding box center [376, 221] width 102 height 17
click at [374, 347] on button "Add" at bounding box center [376, 348] width 103 height 15
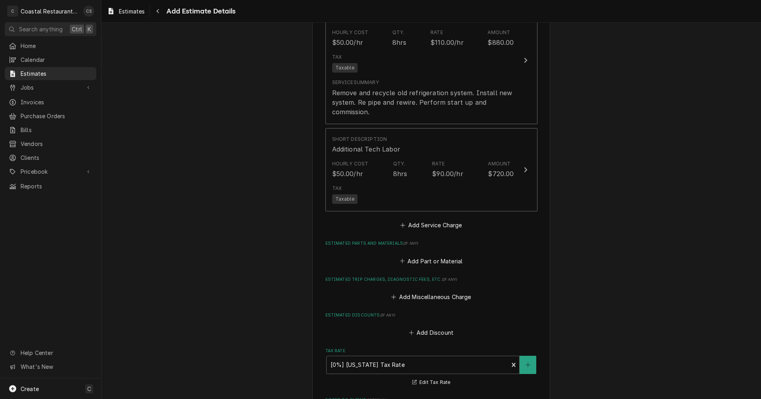
scroll to position [822, 0]
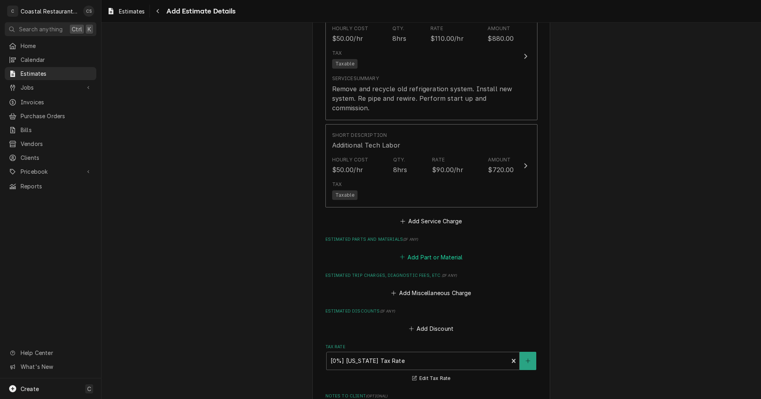
click at [425, 256] on button "Add Part or Material" at bounding box center [430, 256] width 65 height 11
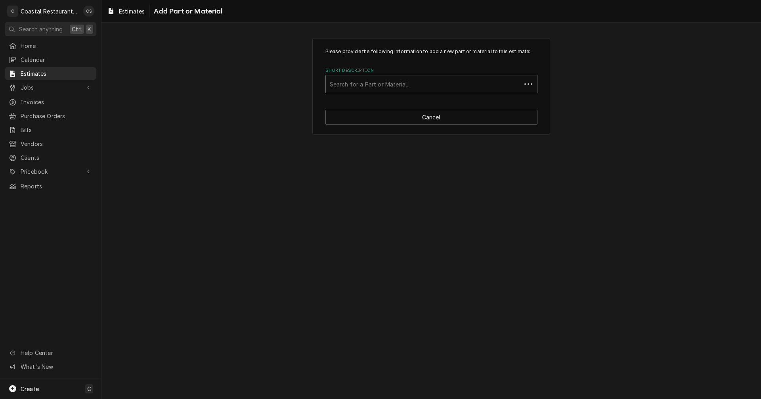
click at [362, 85] on div "Short Description" at bounding box center [423, 84] width 187 height 14
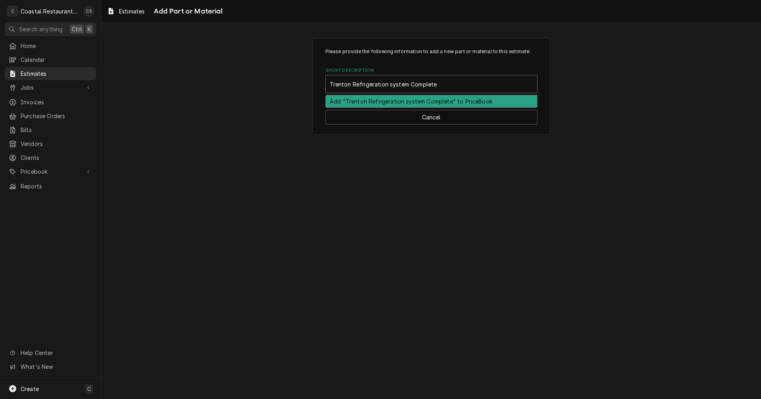
click at [378, 105] on div "Add "Trenton Refrigeration system Complete" to PriceBook" at bounding box center [431, 101] width 211 height 12
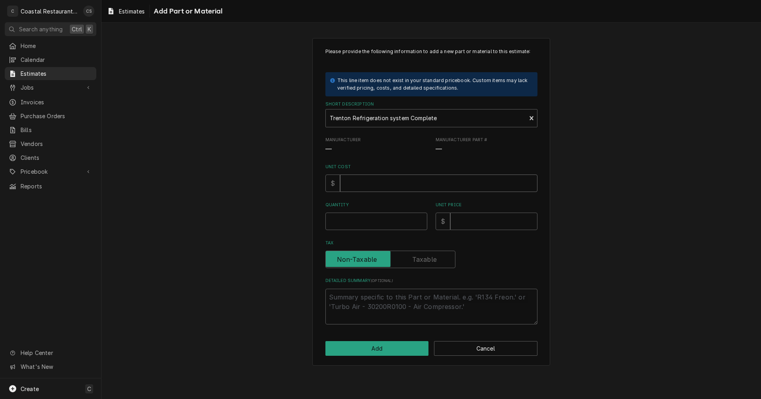
click at [377, 184] on input "Unit Cost" at bounding box center [438, 182] width 197 height 17
click at [356, 184] on input "Unit Cost" at bounding box center [438, 182] width 197 height 17
click at [338, 222] on input "Quantity" at bounding box center [376, 220] width 102 height 17
click at [471, 221] on input "Unit Price" at bounding box center [493, 220] width 87 height 17
click at [480, 220] on input "Unit Price" at bounding box center [493, 220] width 87 height 17
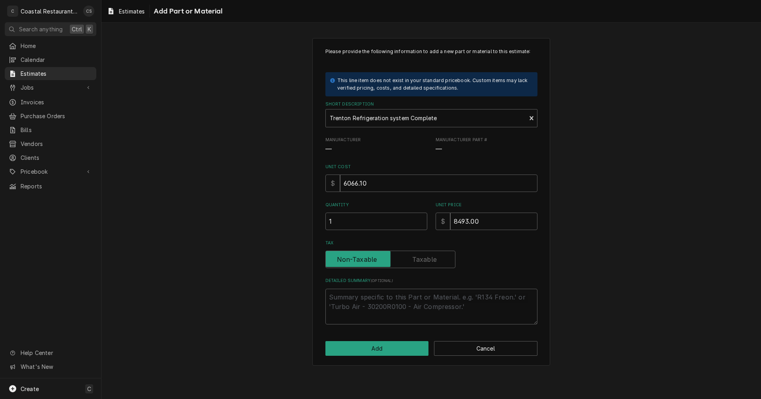
click at [422, 258] on label "Tax" at bounding box center [390, 259] width 130 height 17
click at [422, 258] on input "Tax" at bounding box center [390, 259] width 123 height 17
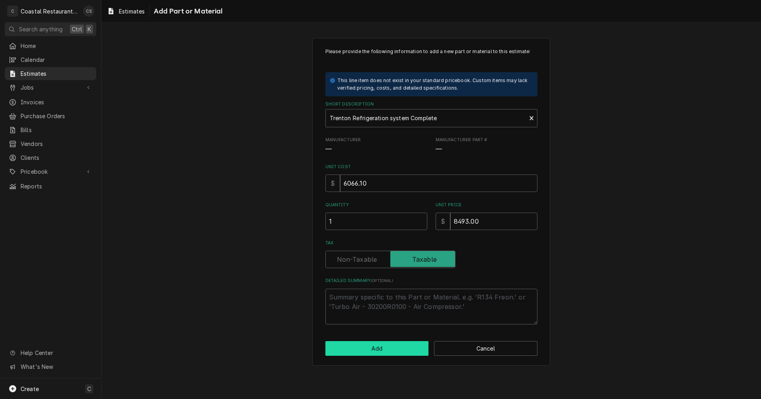
click at [402, 349] on button "Add" at bounding box center [376, 348] width 103 height 15
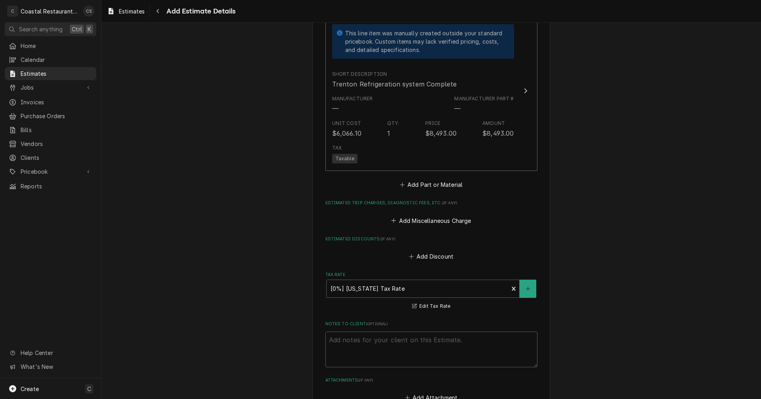
scroll to position [1050, 0]
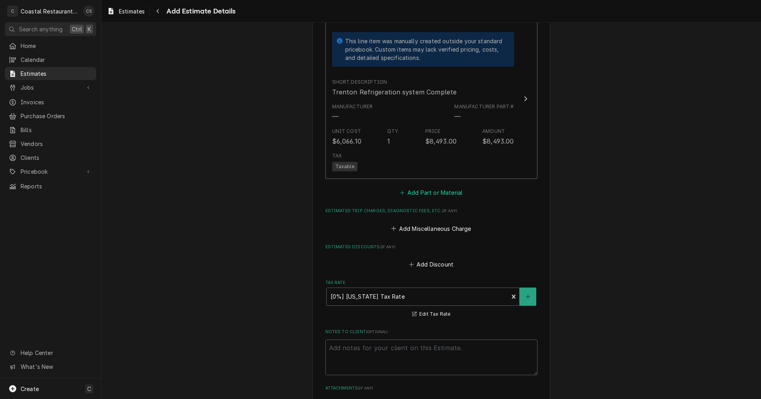
click at [429, 192] on button "Add Part or Material" at bounding box center [430, 192] width 65 height 11
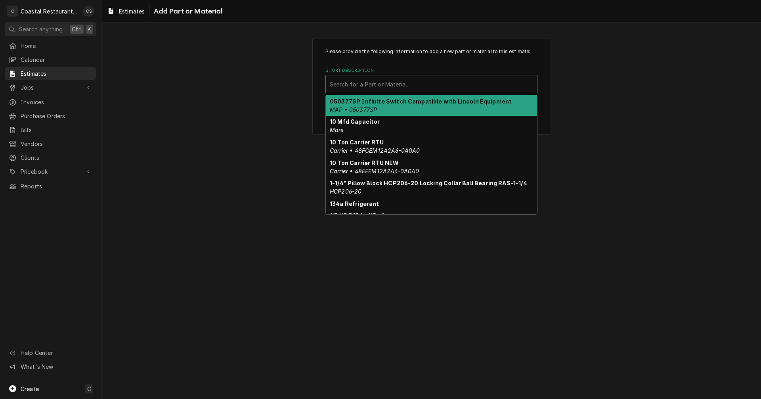
click at [390, 84] on div "Short Description" at bounding box center [431, 84] width 203 height 14
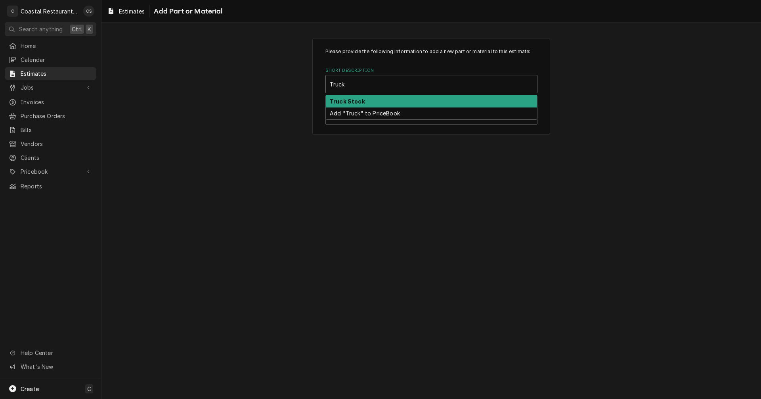
click at [377, 101] on div "Truck Stock" at bounding box center [431, 101] width 211 height 12
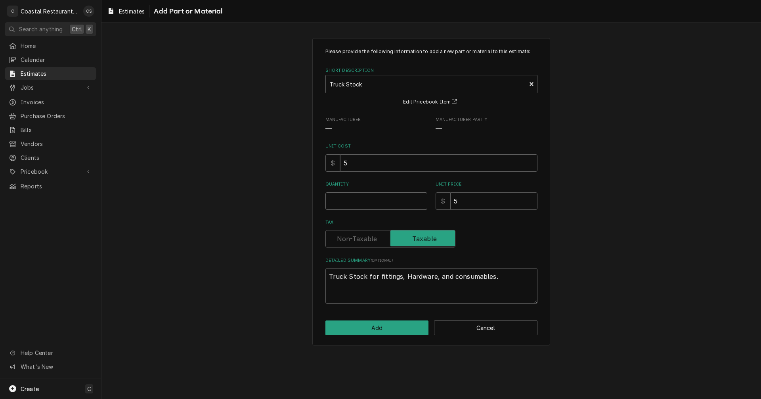
click at [363, 201] on input "Quantity" at bounding box center [376, 200] width 102 height 17
click at [511, 279] on textarea "Truck Stock for fittings, Hardware, and consumables." at bounding box center [431, 286] width 212 height 36
click at [391, 324] on button "Add" at bounding box center [376, 327] width 103 height 15
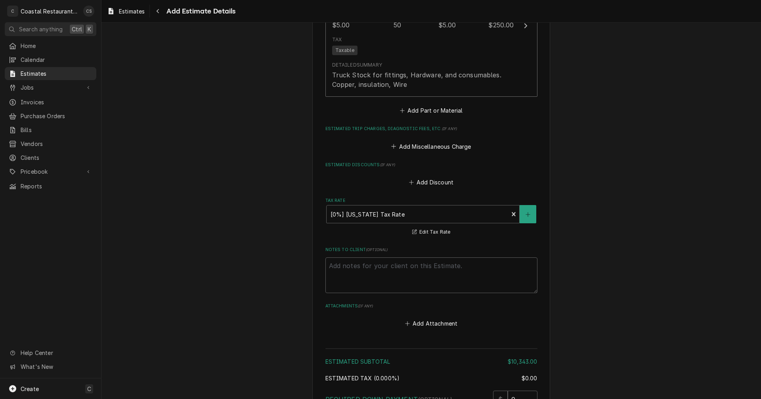
scroll to position [1160, 0]
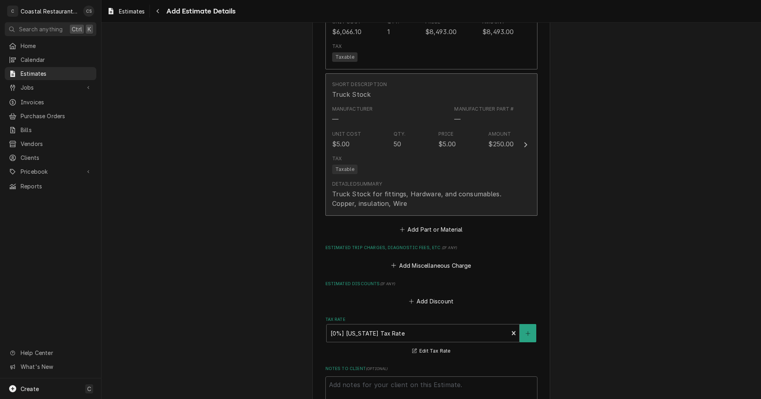
click at [470, 164] on div "Tax Taxable" at bounding box center [423, 164] width 182 height 25
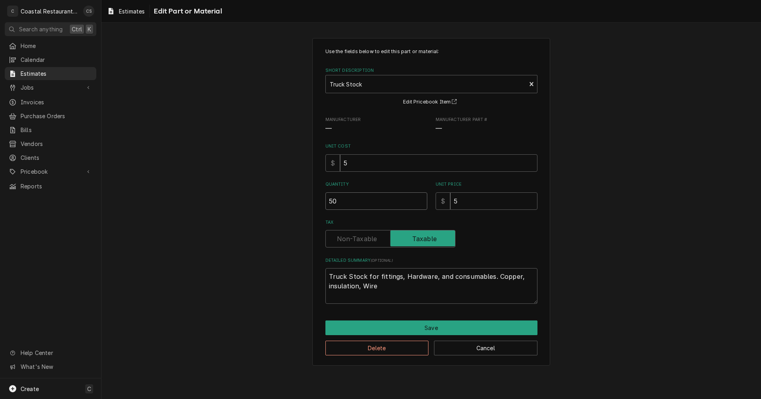
click at [358, 199] on input "50" at bounding box center [376, 200] width 102 height 17
click at [421, 328] on button "Save" at bounding box center [431, 327] width 212 height 15
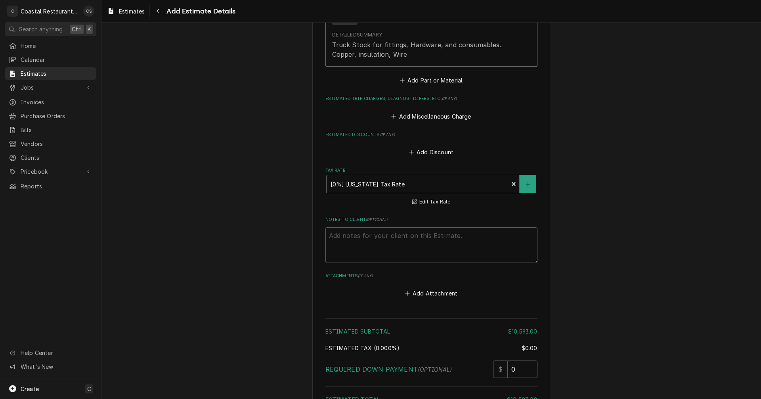
scroll to position [1402, 0]
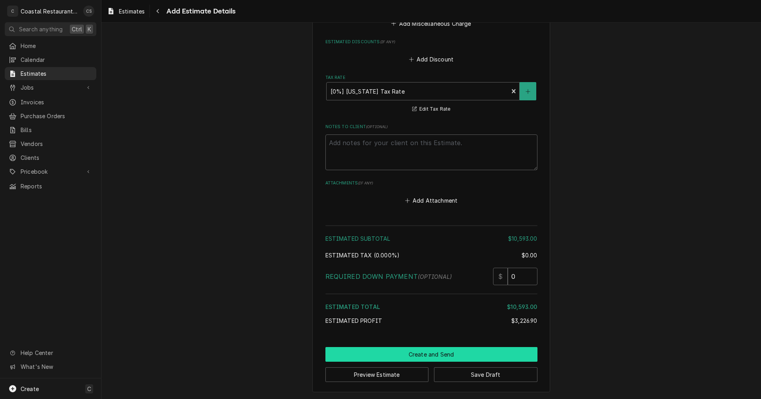
click at [435, 355] on button "Create and Send" at bounding box center [431, 354] width 212 height 15
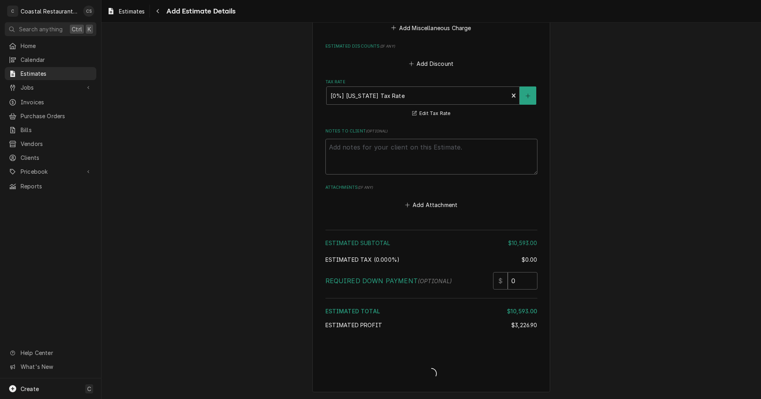
scroll to position [1397, 0]
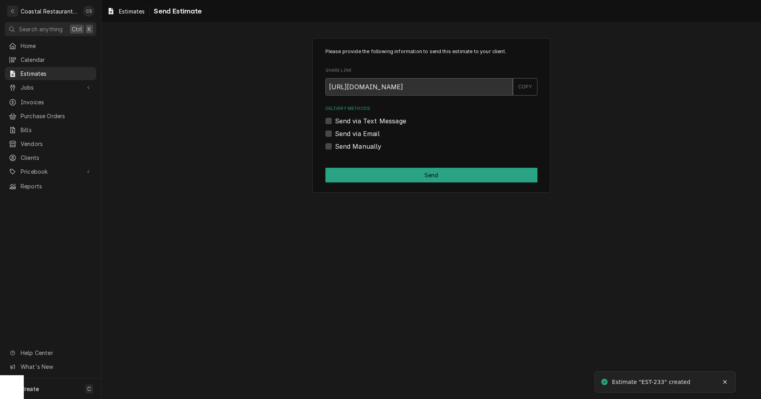
click at [335, 134] on label "Send via Email" at bounding box center [357, 134] width 45 height 10
click at [335, 134] on input "Send via Email" at bounding box center [441, 137] width 212 height 17
checkbox input "true"
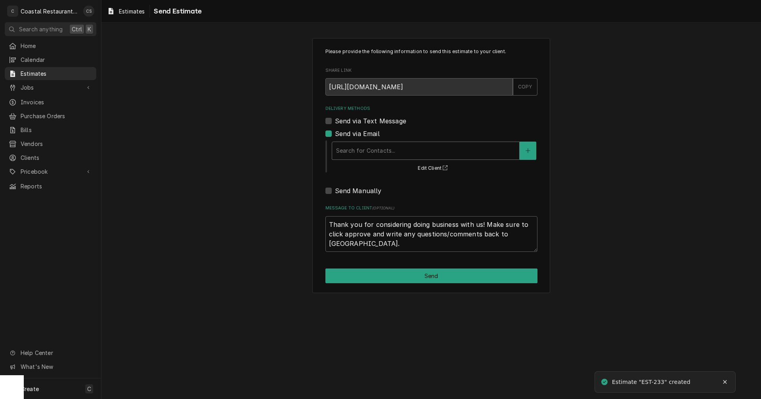
click at [355, 149] on div "Delivery Methods" at bounding box center [425, 150] width 179 height 14
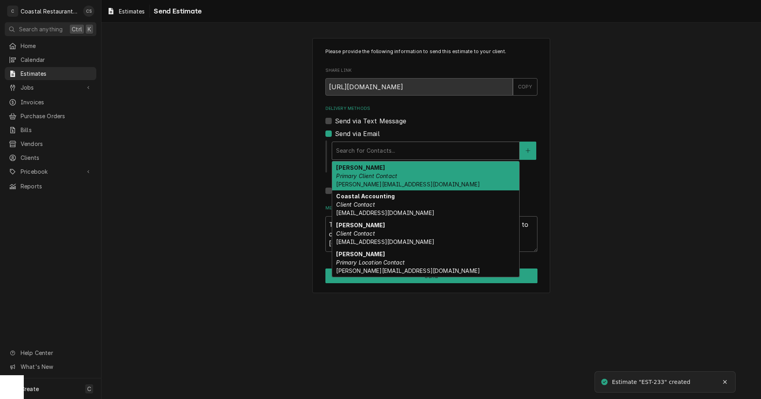
click at [364, 174] on em "Primary Client Contact" at bounding box center [366, 175] width 61 height 7
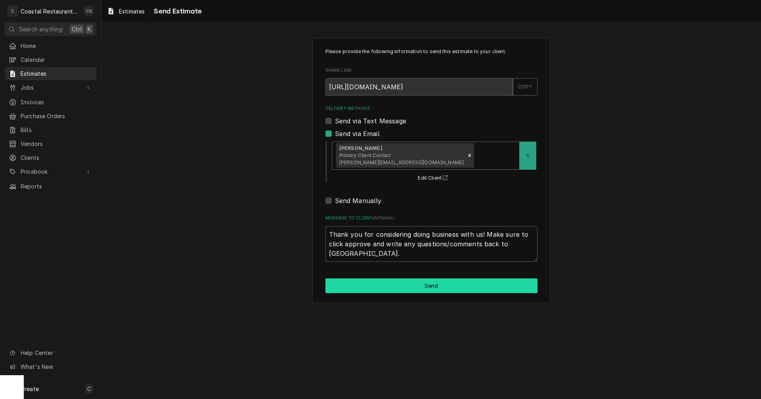
click at [445, 284] on button "Send" at bounding box center [431, 285] width 212 height 15
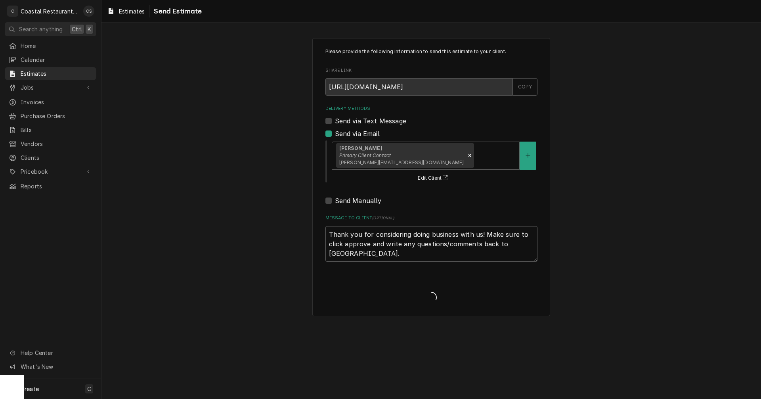
type textarea "x"
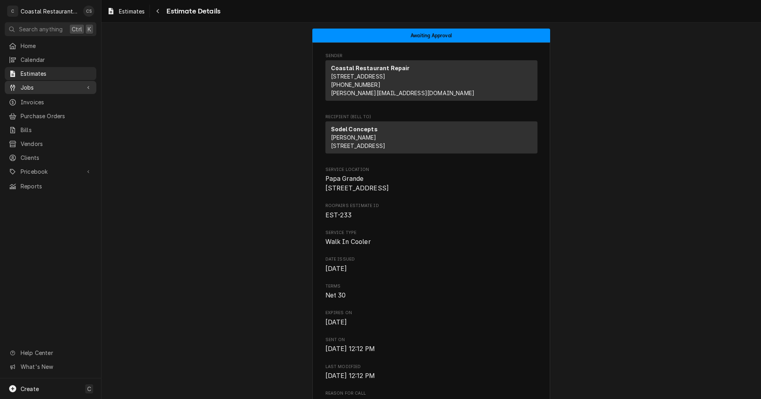
click at [36, 87] on span "Jobs" at bounding box center [51, 87] width 60 height 8
click at [28, 98] on span "Jobs" at bounding box center [57, 101] width 72 height 8
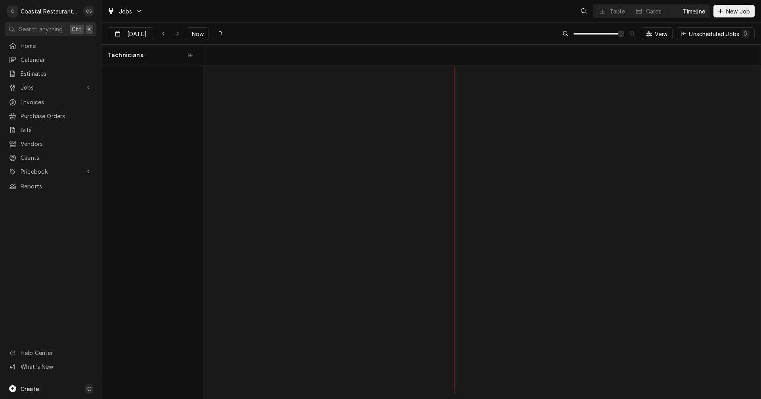
scroll to position [0, 11053]
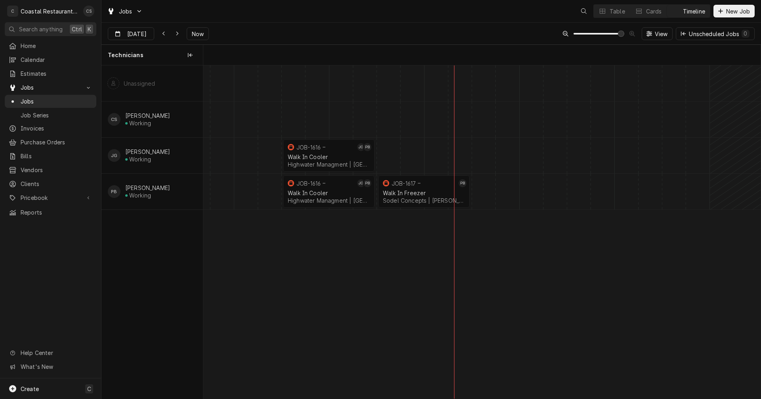
scroll to position [0, 11053]
click at [176, 35] on icon "Dynamic Content Wrapper" at bounding box center [178, 34] width 4 height 6
click at [162, 34] on icon "Dynamic Content Wrapper" at bounding box center [163, 34] width 2 height 4
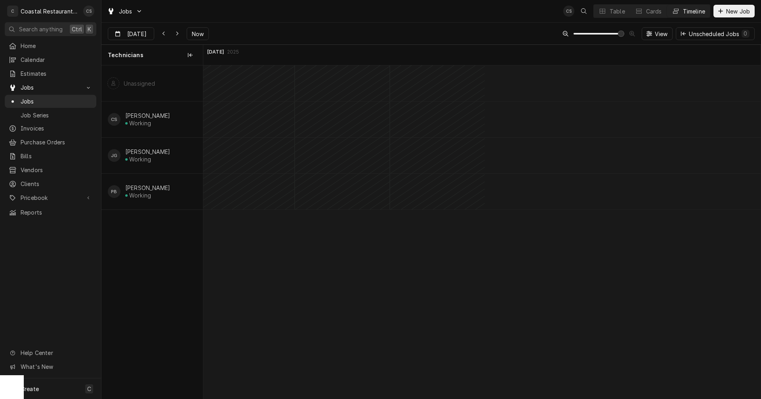
scroll to position [0, 11090]
type input "Sep 4"
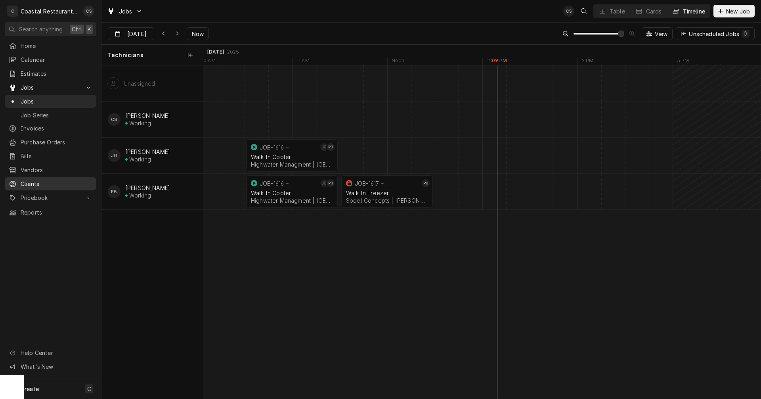
click at [46, 182] on span "Clients" at bounding box center [57, 184] width 72 height 8
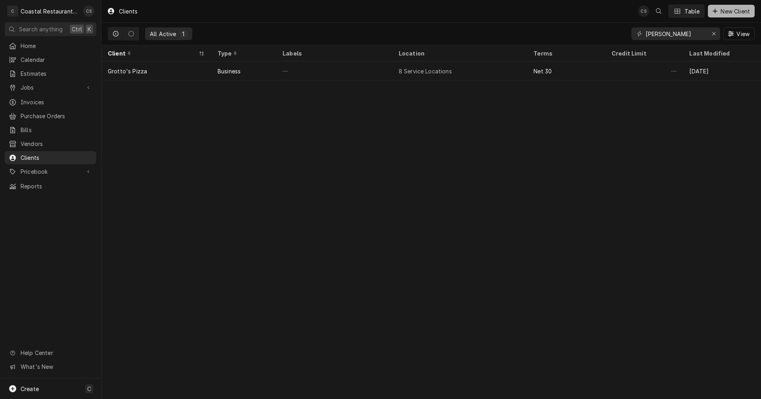
click at [723, 11] on span "New Client" at bounding box center [735, 11] width 33 height 8
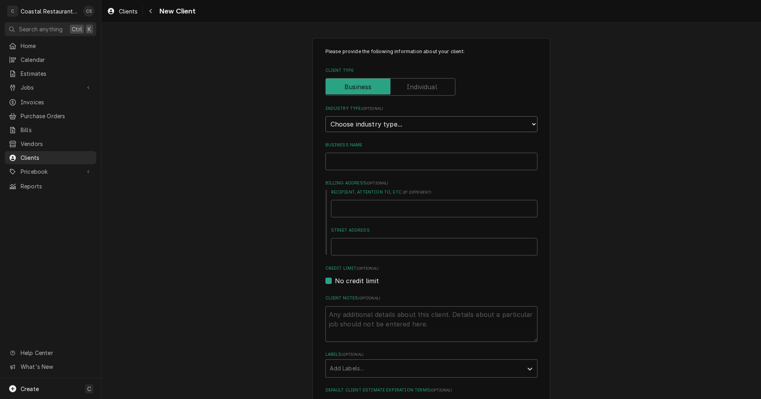
click at [375, 123] on select "Choose industry type... Residential Commercial Industrial Government" at bounding box center [431, 124] width 212 height 16
select select "2"
click at [325, 116] on select "Choose industry type... Residential Commercial Industrial Government" at bounding box center [431, 124] width 212 height 16
click at [358, 166] on input "Business Name" at bounding box center [431, 161] width 212 height 17
type textarea "x"
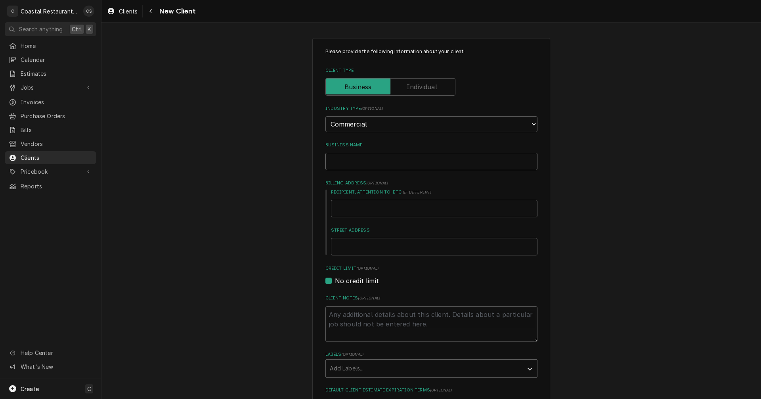
type input "B"
type textarea "x"
type input "Be"
type textarea "x"
type input "Bea"
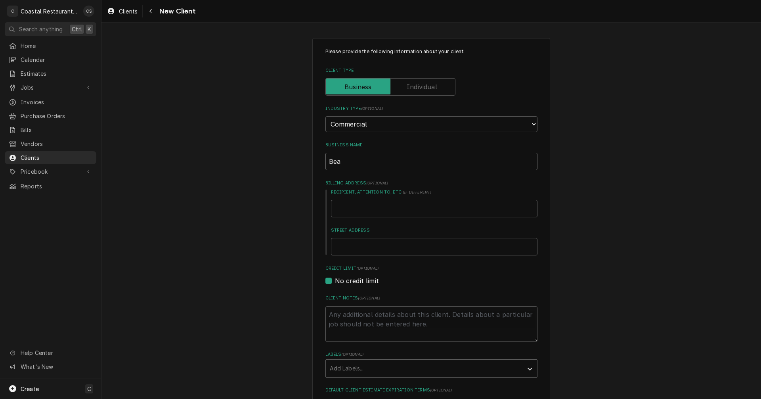
type textarea "x"
type input "Beac"
type textarea "x"
type input "Beach"
type textarea "x"
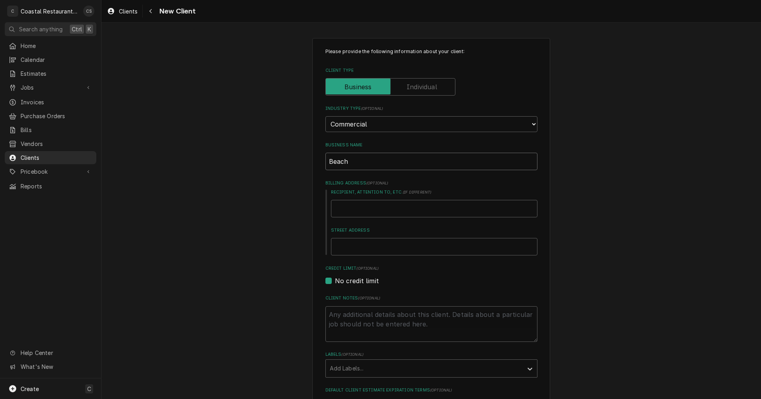
type input "Beach"
type textarea "x"
type input "Beach B"
type textarea "x"
type input "Beach Ba"
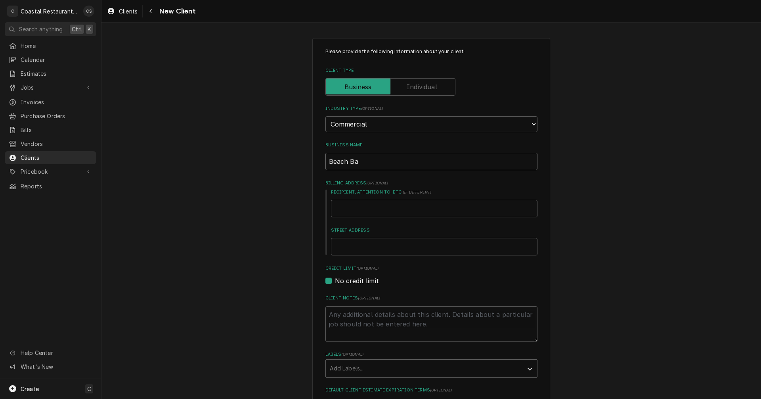
type textarea "x"
type input "Beach Bab"
type textarea "x"
type input "Beach Babi"
type textarea "x"
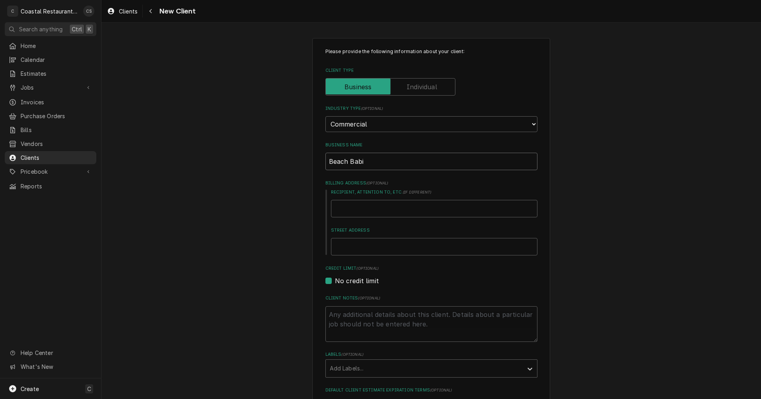
type input "Beach Babie"
type textarea "x"
type input "Beach Babies"
click at [350, 212] on input "Recipient, Attention To, etc. ( if different )" at bounding box center [434, 208] width 207 height 17
type textarea "x"
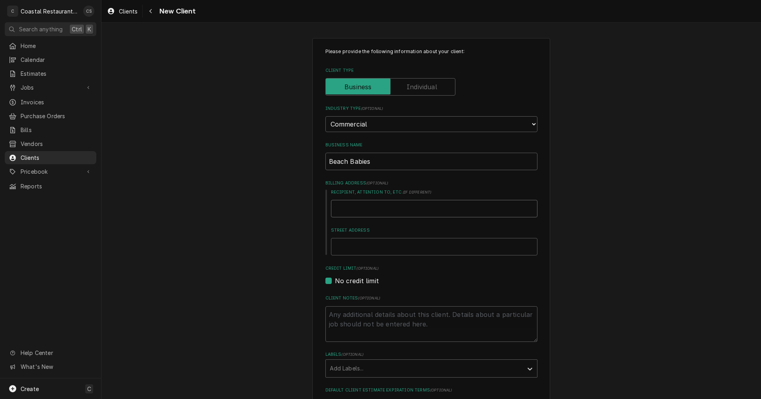
type input "B"
type textarea "x"
type input "Be"
type textarea "x"
type input "Bea"
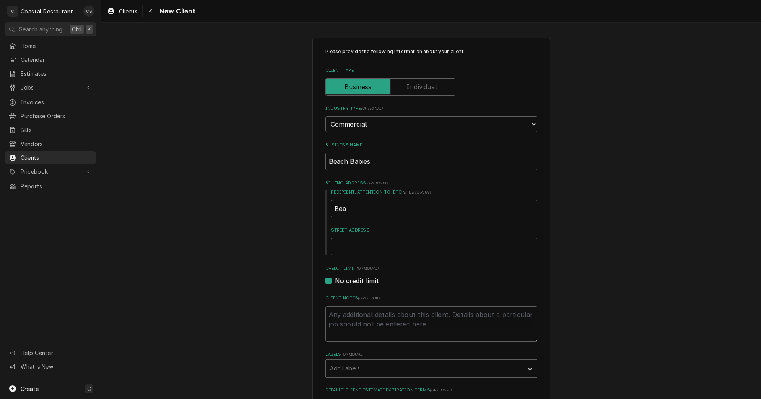
type textarea "x"
type input "Beac"
type textarea "x"
type input "Beach"
type textarea "x"
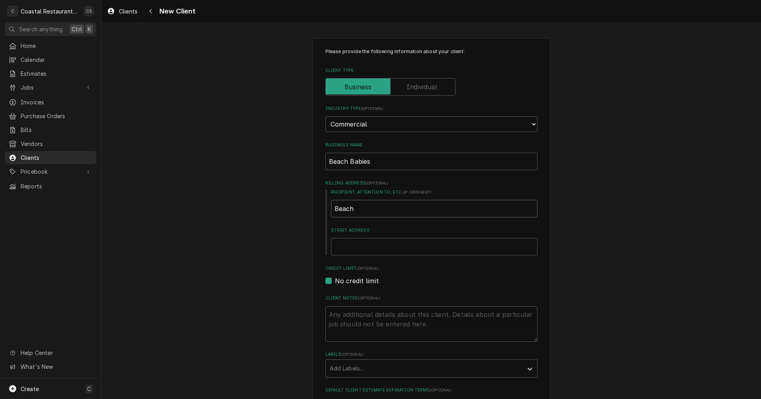
type input "Beach"
type textarea "x"
type input "Beach B"
type textarea "x"
type input "Beach Ba"
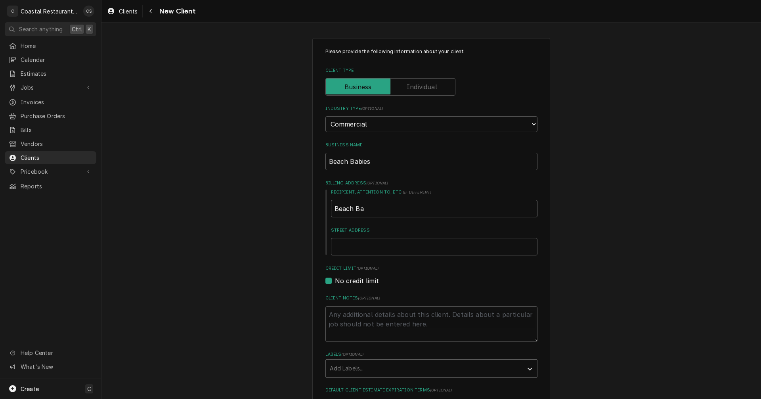
type textarea "x"
type input "Beach B"
type textarea "x"
type input "Beach"
type textarea "x"
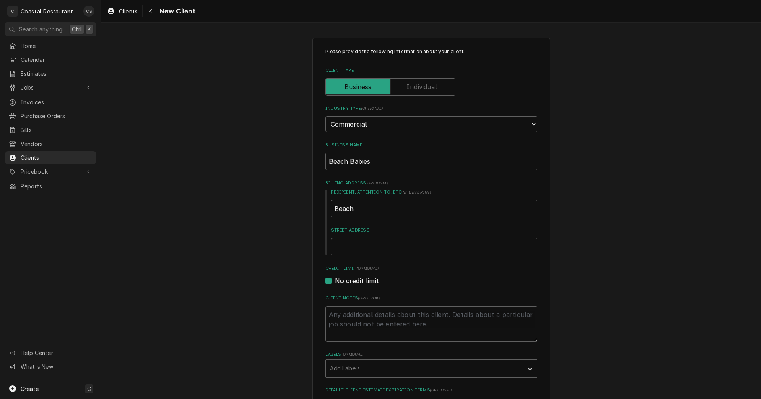
type input "Beach"
type textarea "x"
type input "Beac"
type textarea "x"
type input "Bea"
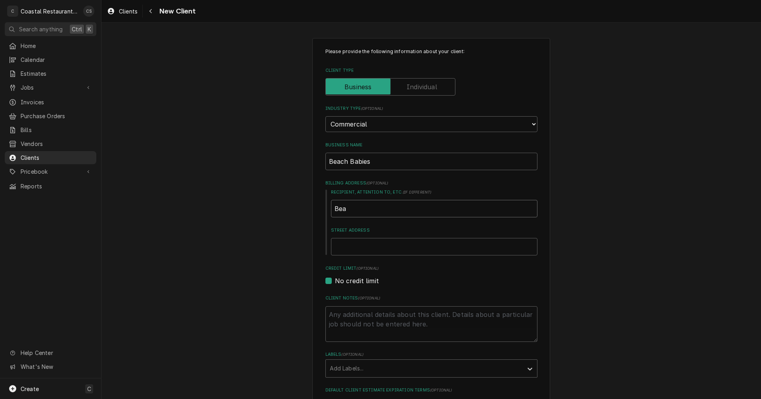
type textarea "x"
type input "Be"
type textarea "x"
type input "B"
type textarea "x"
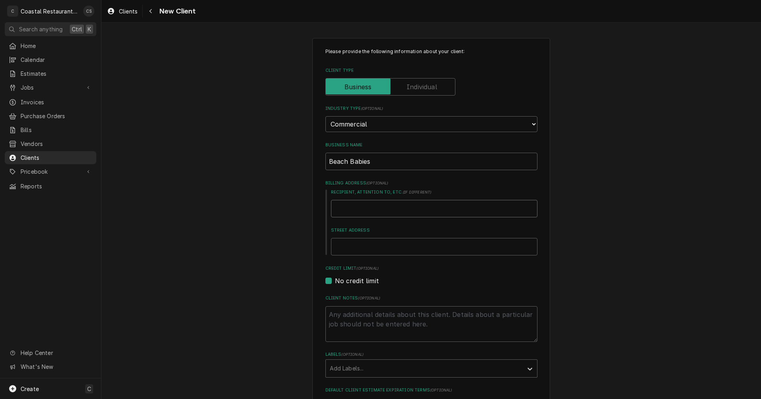
type textarea "x"
type input "G"
type textarea "x"
type input "Gi"
type textarea "x"
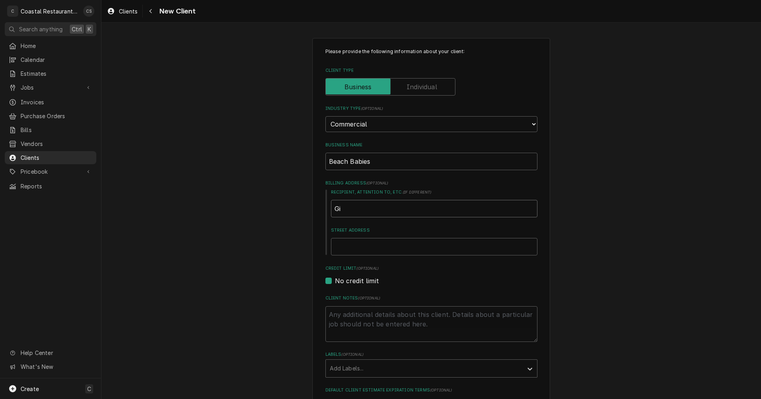
type input "Gin"
type textarea "x"
type input "[PERSON_NAME]"
type textarea "x"
type input "[PERSON_NAME]"
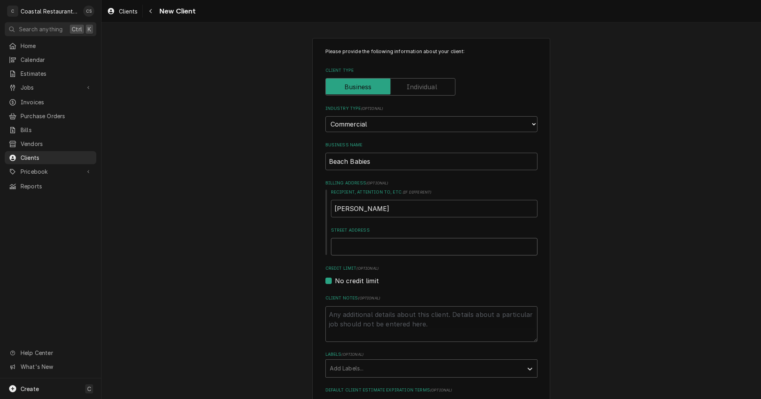
click at [364, 245] on input "Street Address" at bounding box center [434, 246] width 207 height 17
type textarea "x"
type input "3"
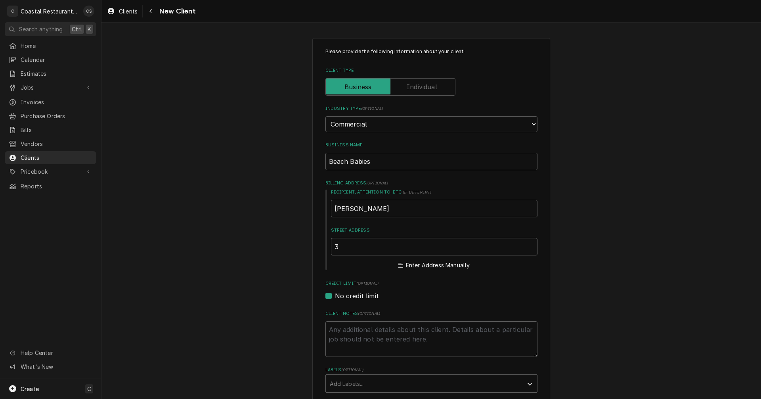
type textarea "x"
type input "31"
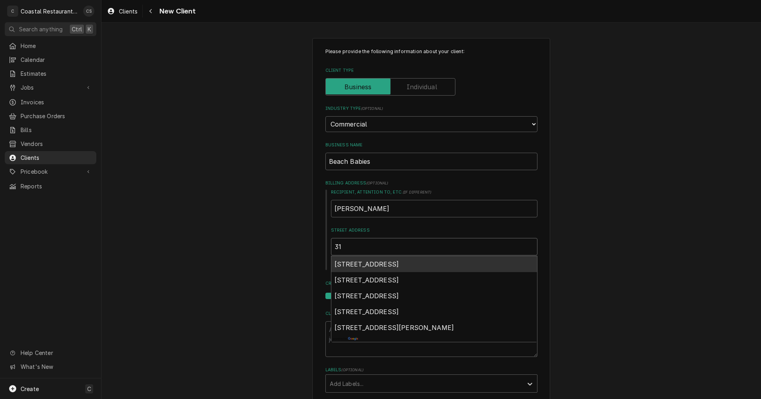
type textarea "x"
type input "311"
type textarea "x"
type input "3116"
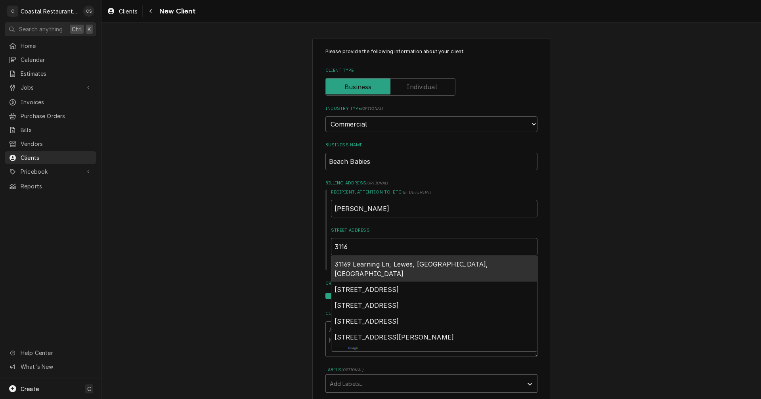
type textarea "x"
type input "31169"
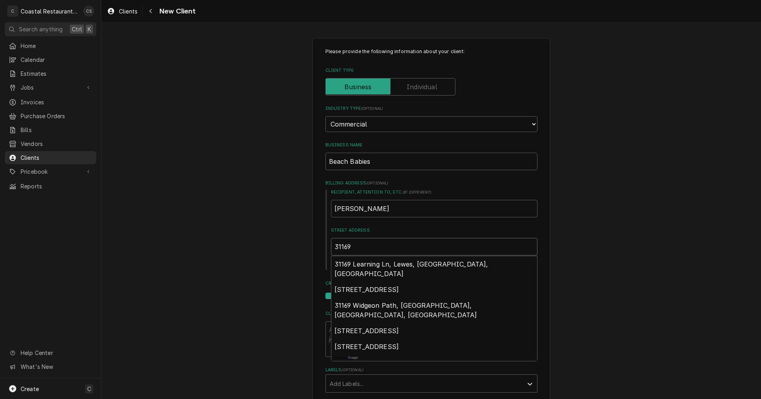
type textarea "x"
type input "31169"
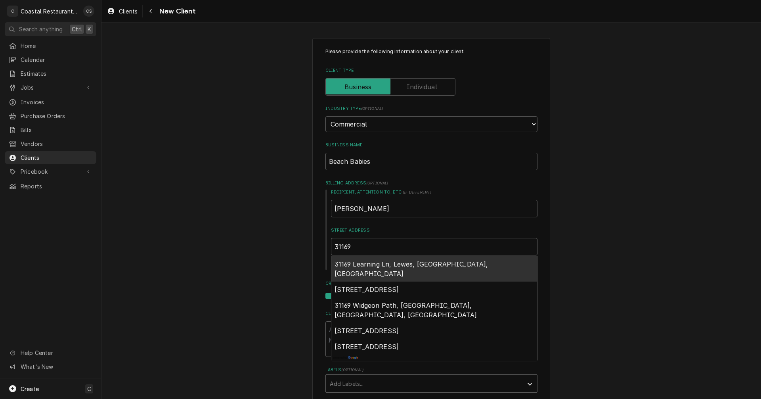
type textarea "x"
type input "31169 L"
type textarea "x"
type input "31169 Le"
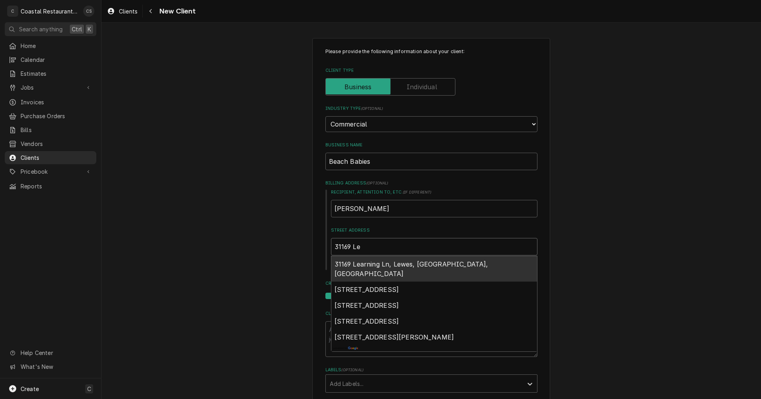
type textarea "x"
type input "31169 Lea"
type textarea "x"
type input "31169 [PERSON_NAME]"
click at [381, 265] on span "31169 Learning Ln, Lewes, [GEOGRAPHIC_DATA], [GEOGRAPHIC_DATA]" at bounding box center [412, 268] width 154 height 17
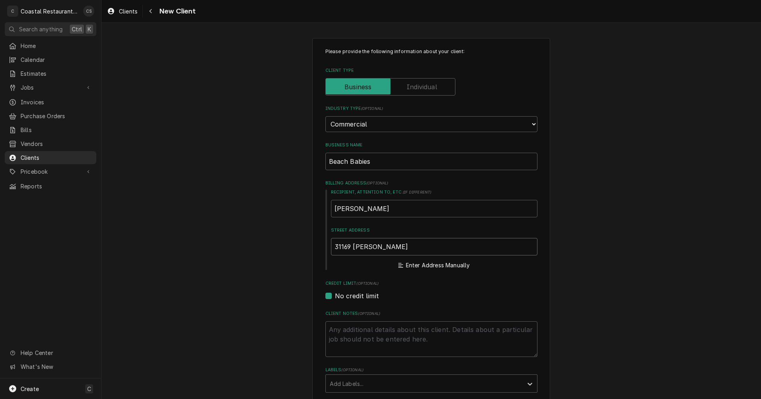
type textarea "x"
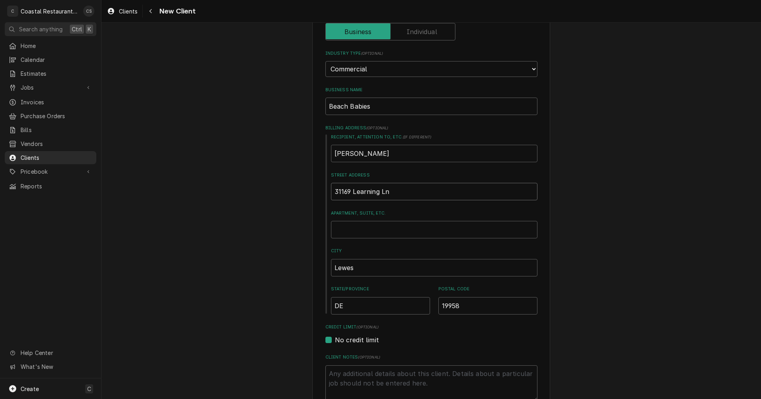
scroll to position [159, 0]
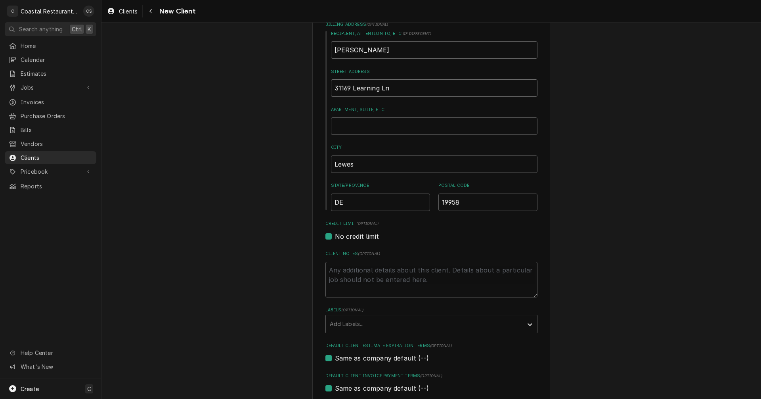
type input "31169 Learning Ln"
click at [335, 239] on label "No credit limit" at bounding box center [357, 237] width 44 height 10
click at [335, 239] on input "No credit limit" at bounding box center [441, 240] width 212 height 17
checkbox input "false"
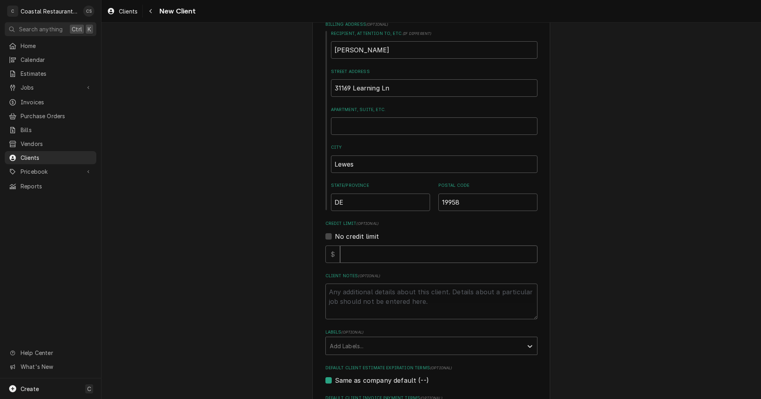
click at [350, 259] on input "Credit Limit" at bounding box center [438, 253] width 197 height 17
type textarea "x"
type input "1"
type textarea "x"
type input "10"
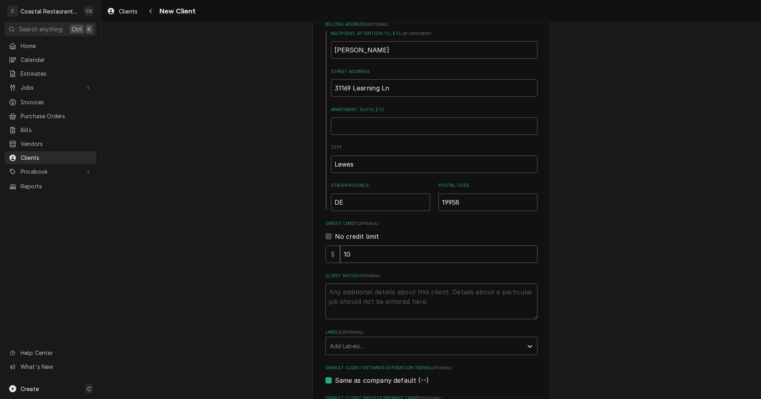
type textarea "x"
type input "100"
type textarea "x"
type input "1000"
type textarea "x"
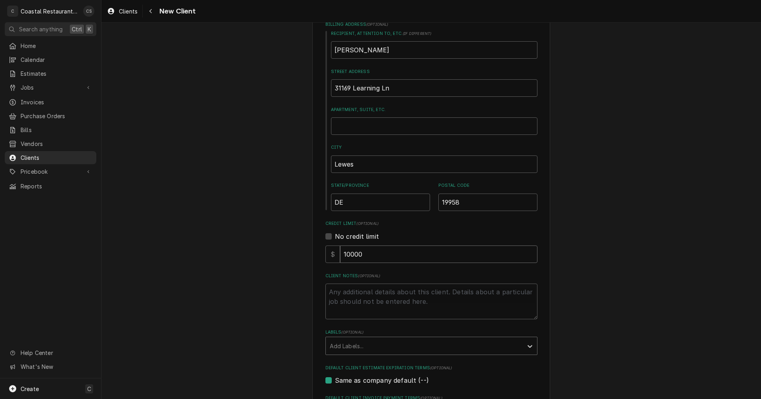
type input "10000"
click at [362, 348] on div "Labels" at bounding box center [424, 346] width 189 height 14
click at [370, 342] on div "Labels" at bounding box center [424, 346] width 189 height 14
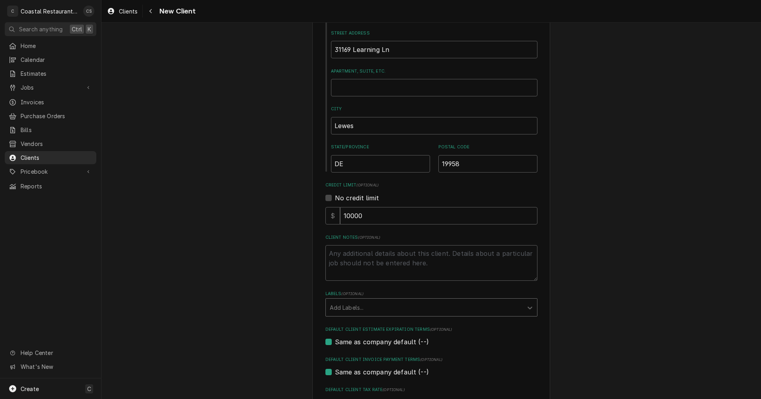
scroll to position [289, 0]
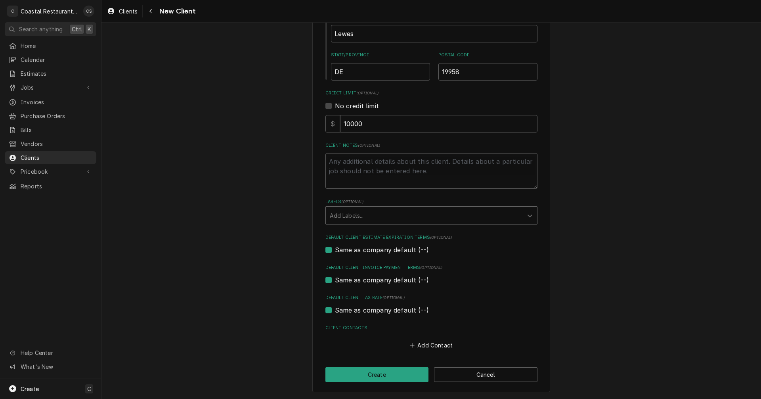
click at [335, 249] on label "Same as company default (--)" at bounding box center [382, 250] width 94 height 10
click at [335, 249] on input "Same as company default (--)" at bounding box center [441, 253] width 212 height 17
checkbox input "false"
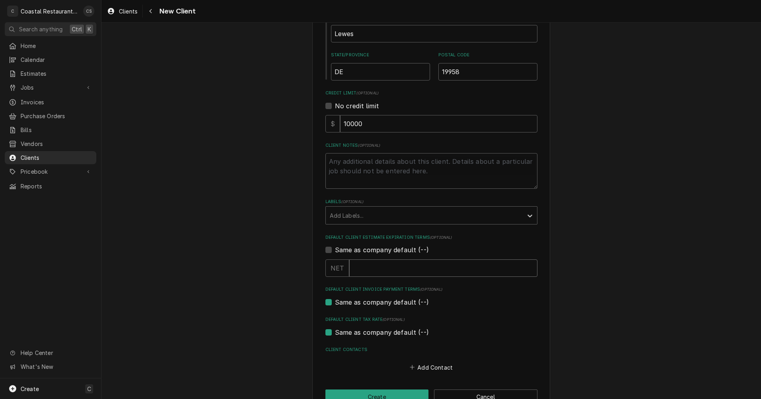
click at [360, 271] on input "Default Client Estimate Expiration Terms" at bounding box center [443, 267] width 188 height 17
type textarea "x"
type input "3"
type textarea "x"
type input "30"
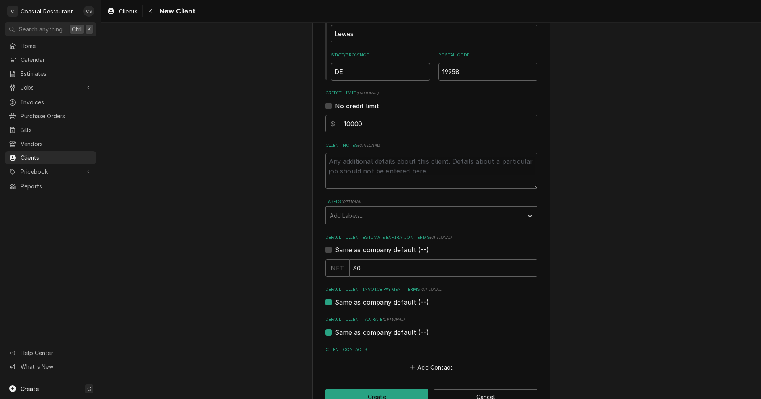
click at [376, 300] on label "Same as company default (--)" at bounding box center [382, 302] width 94 height 10
click at [376, 300] on input "Same as company default (--)" at bounding box center [441, 305] width 212 height 17
checkbox input "false"
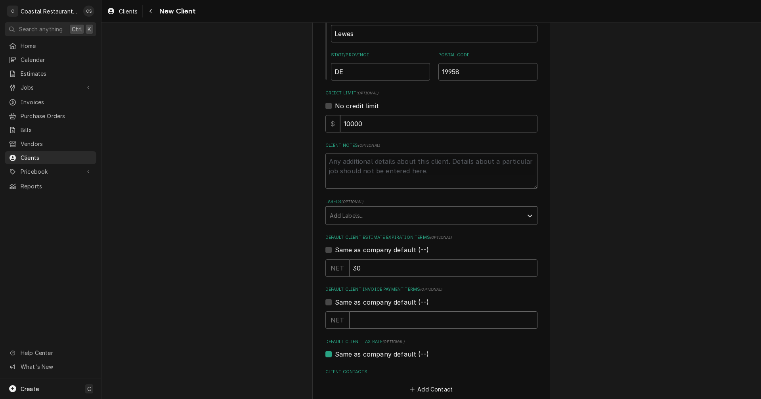
click at [377, 321] on input "Default Client Invoice Payment Terms" at bounding box center [443, 319] width 188 height 17
type textarea "x"
type input "3"
type textarea "x"
type input "30"
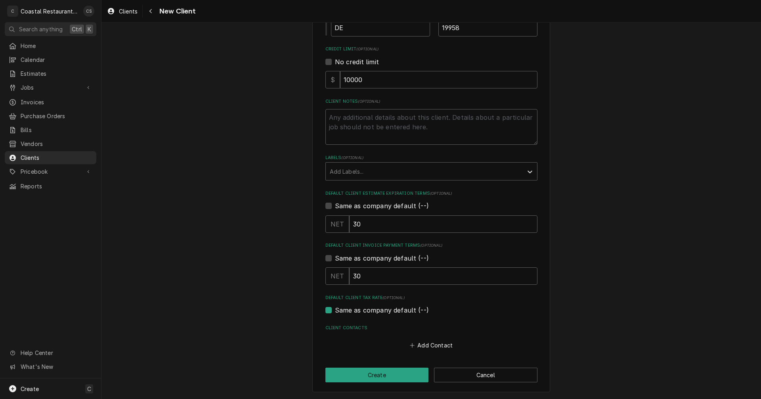
scroll to position [333, 0]
click at [376, 307] on label "Same as company default (--)" at bounding box center [382, 310] width 94 height 10
click at [376, 307] on input "Same as company default (--)" at bounding box center [441, 313] width 212 height 17
checkbox input "false"
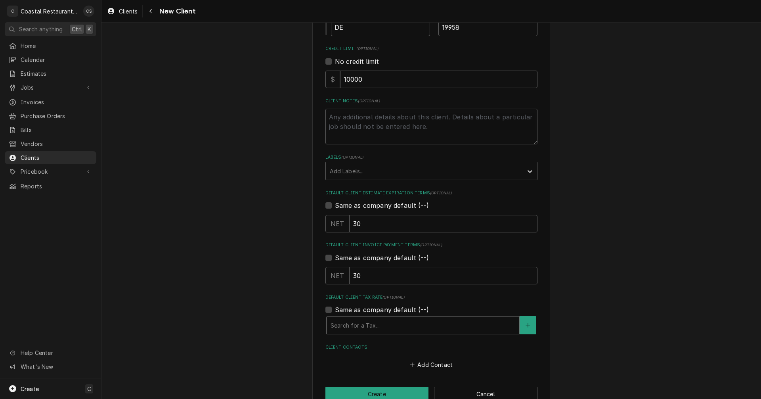
click at [375, 323] on div "Default Client Tax Rate" at bounding box center [423, 325] width 185 height 14
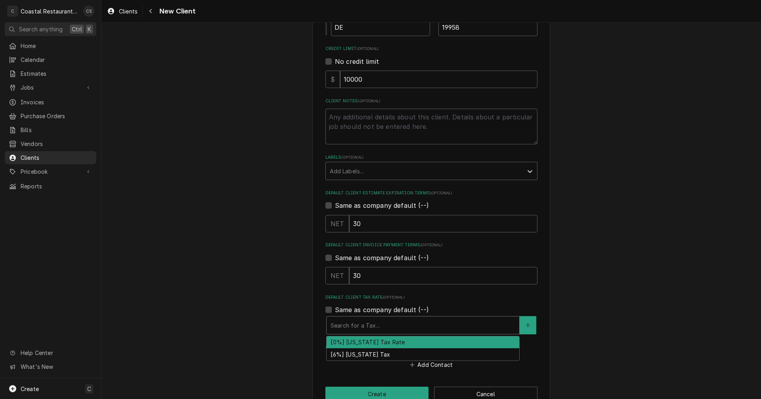
click at [374, 341] on div "[0%] [US_STATE] Tax Rate" at bounding box center [423, 342] width 193 height 12
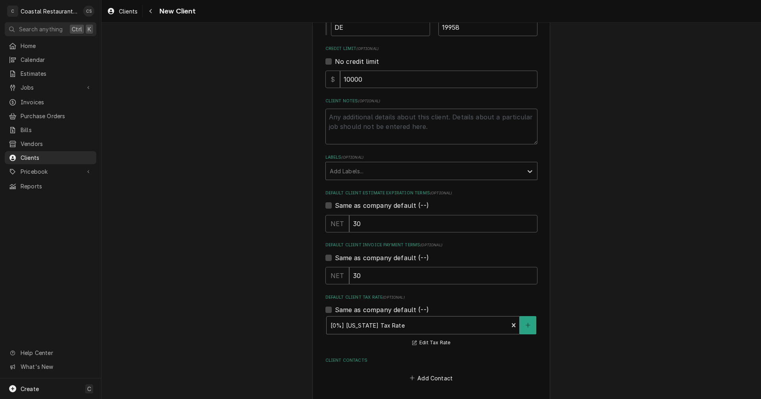
scroll to position [366, 0]
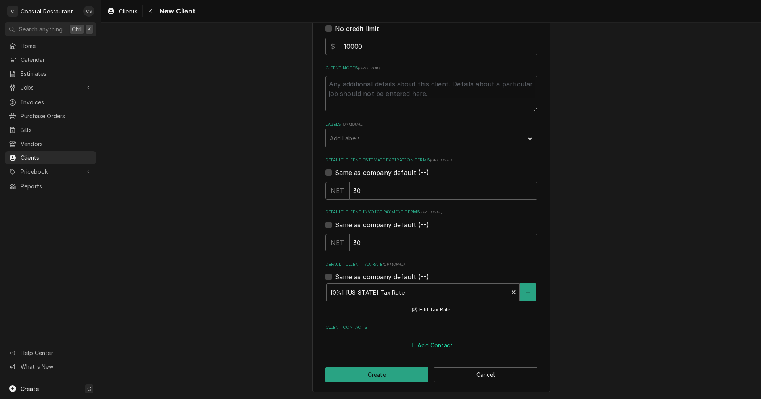
click at [425, 342] on button "Add Contact" at bounding box center [431, 344] width 46 height 11
type textarea "x"
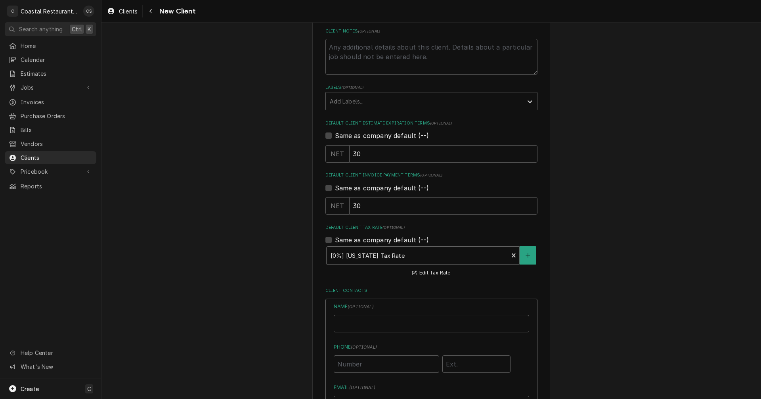
scroll to position [446, 0]
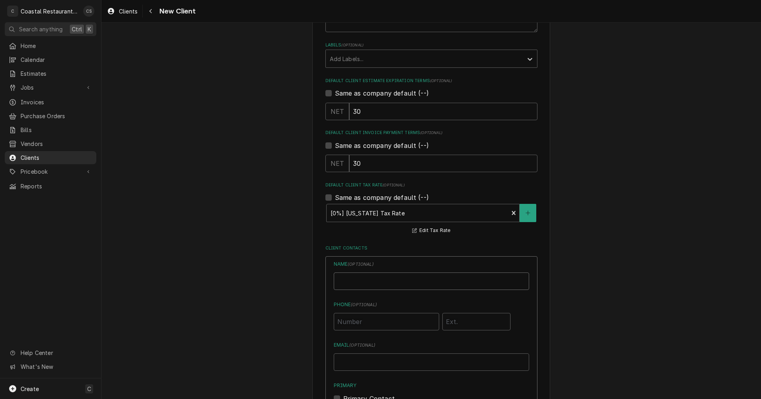
click at [356, 277] on input "Business Name" at bounding box center [431, 280] width 195 height 17
type input "[PERSON_NAME]"
click at [362, 362] on input "Email ( optional )" at bounding box center [431, 361] width 195 height 17
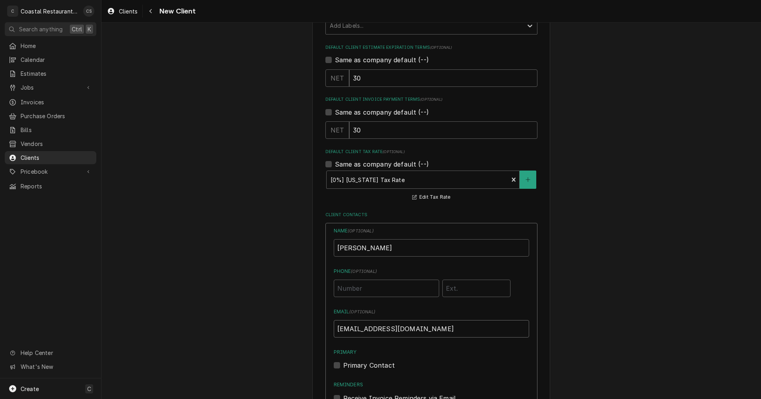
scroll to position [525, 0]
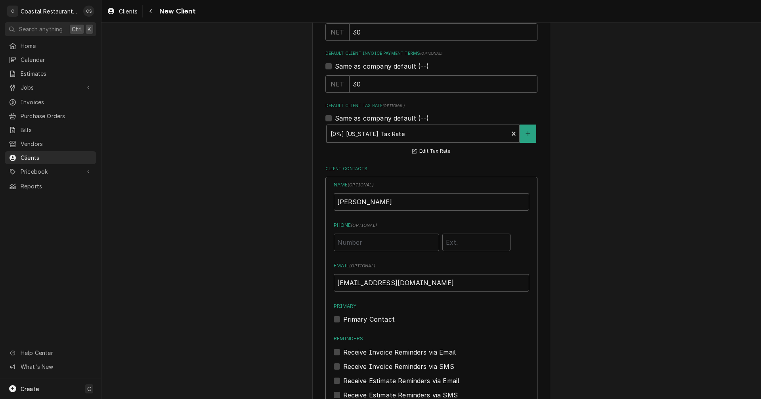
type input "[EMAIL_ADDRESS][DOMAIN_NAME]"
click at [343, 320] on label "Primary Contact" at bounding box center [369, 319] width 52 height 10
click at [343, 320] on input "Primary" at bounding box center [440, 322] width 195 height 17
checkbox input "true"
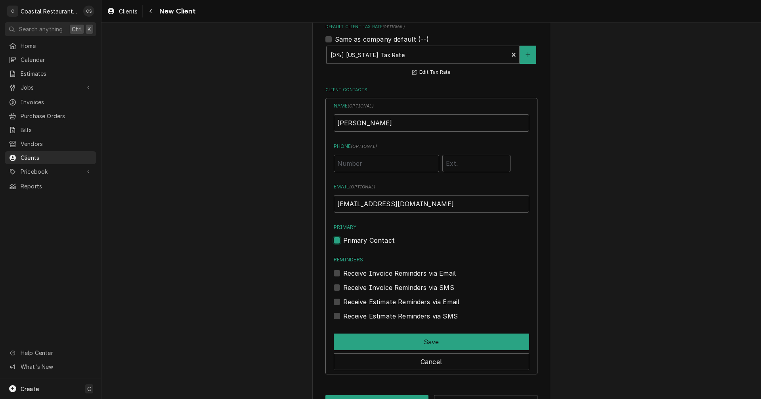
scroll to position [604, 0]
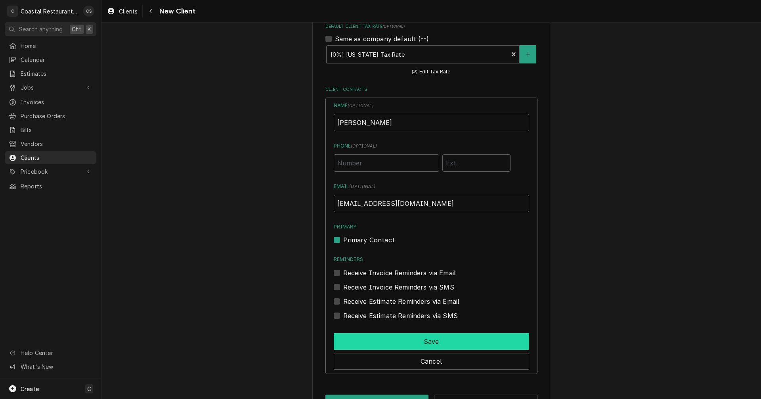
click at [433, 342] on button "Save" at bounding box center [431, 341] width 195 height 17
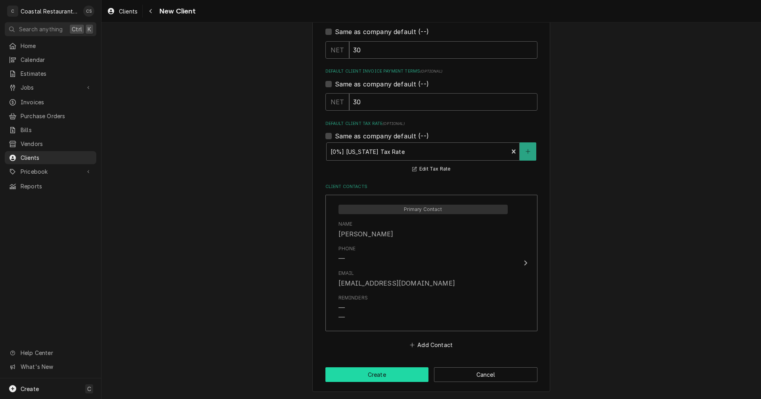
click at [399, 375] on button "Create" at bounding box center [376, 374] width 103 height 15
type textarea "x"
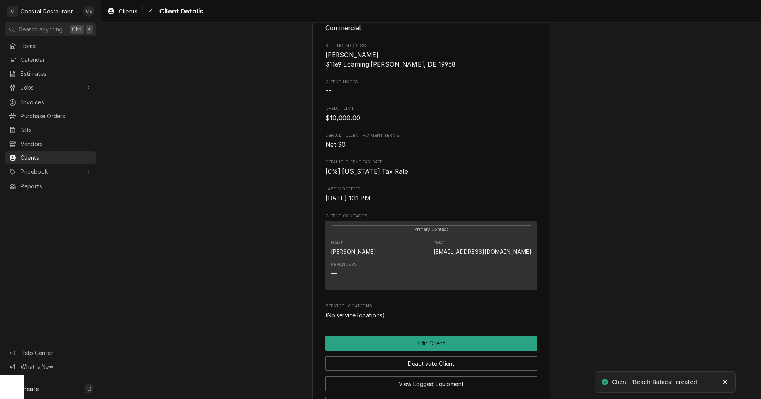
scroll to position [194, 0]
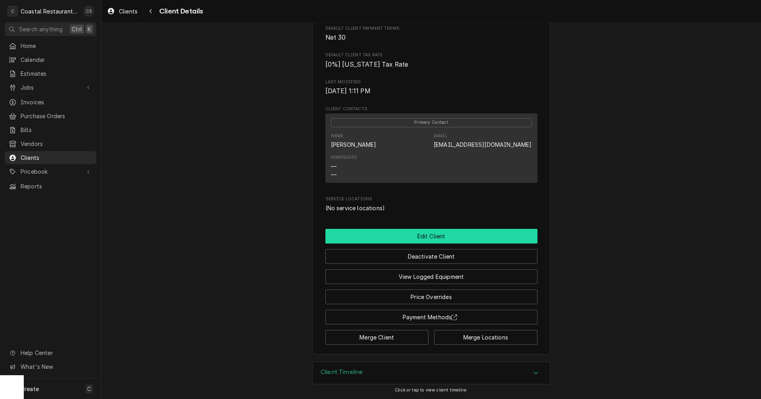
click at [437, 235] on button "Edit Client" at bounding box center [431, 236] width 212 height 15
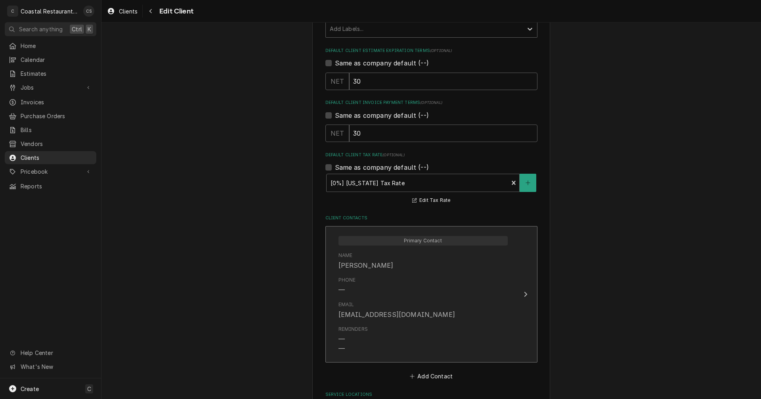
scroll to position [543, 0]
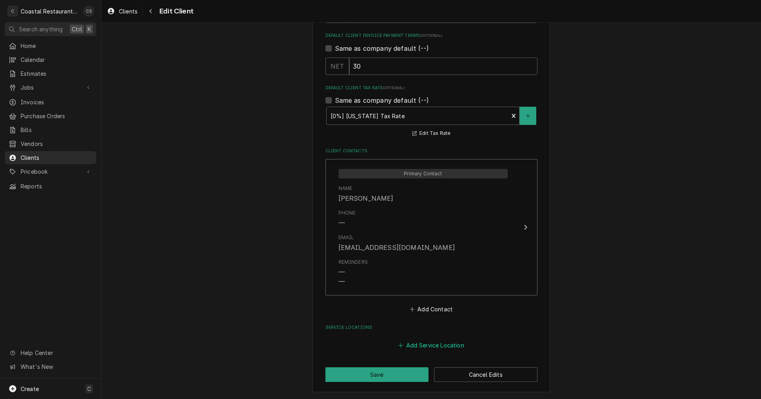
click at [436, 345] on button "Add Service Location" at bounding box center [431, 344] width 68 height 11
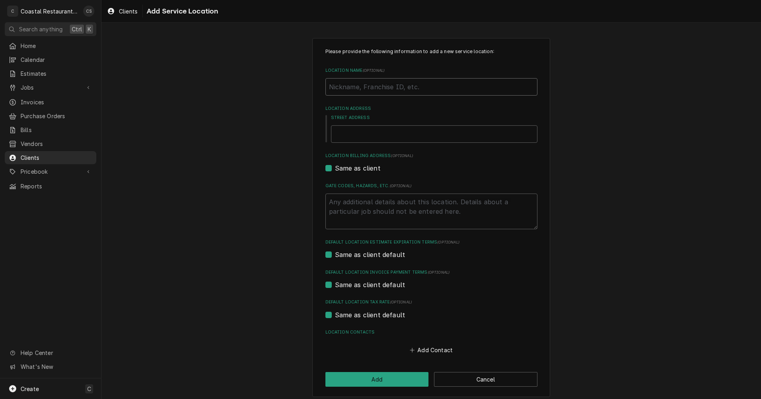
click at [348, 90] on input "Location Name ( optional )" at bounding box center [431, 86] width 212 height 17
type textarea "x"
type input "B"
type textarea "x"
type input "Be"
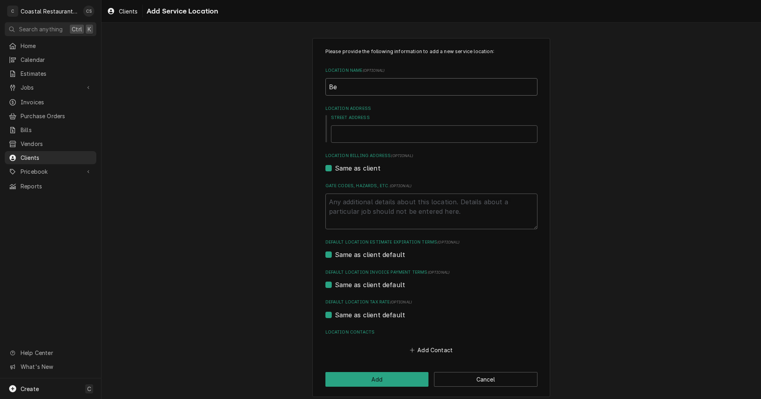
type textarea "x"
type input "Bea"
type textarea "x"
type input "Beac"
type textarea "x"
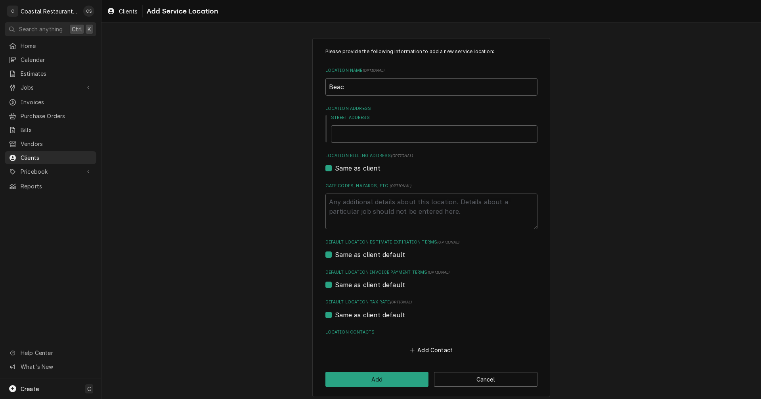
type input "Beach"
type textarea "x"
type input "Beach"
type textarea "x"
type input "Beach B"
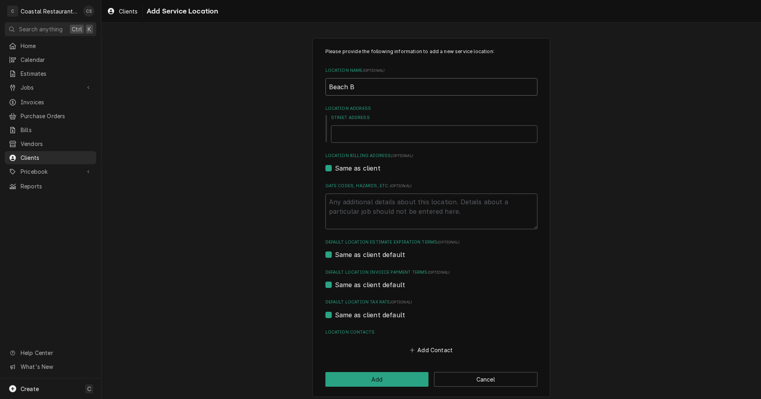
type textarea "x"
type input "Beach Ba"
type textarea "x"
type input "Beach Bab"
type textarea "x"
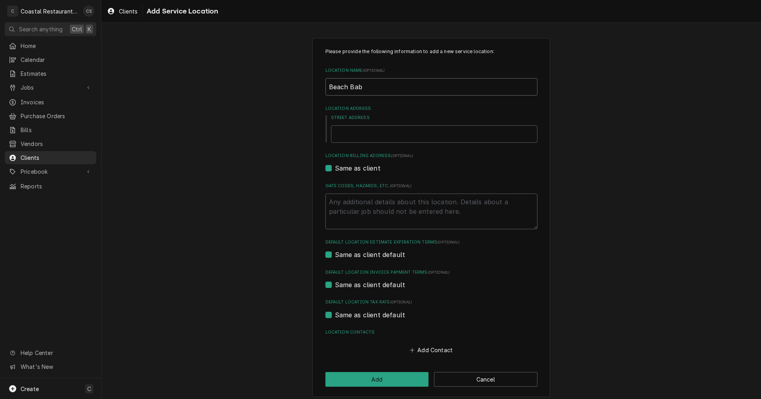
type input "Beach Babi"
type textarea "x"
type input "Beach Babie"
type textarea "x"
type input "Beach Babies"
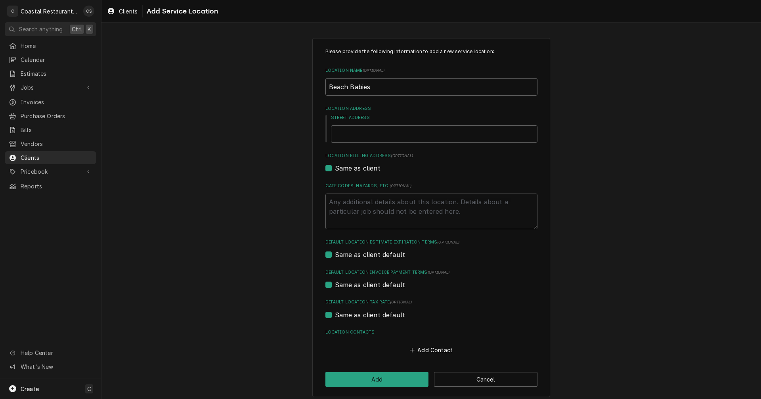
type textarea "x"
type input "Beach Babies"
type textarea "x"
type input "Beach Babies O"
type textarea "x"
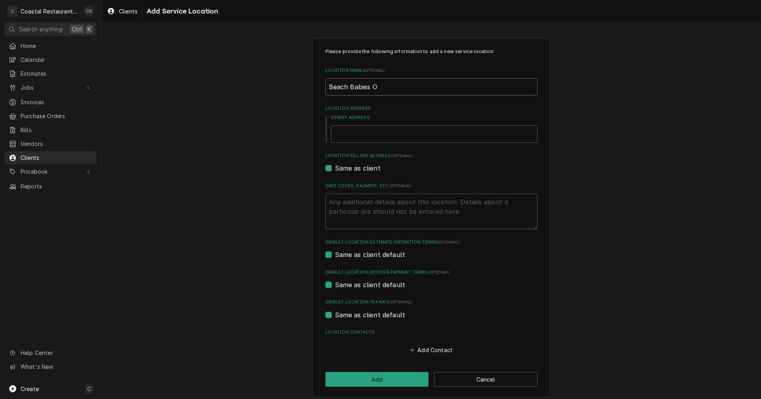
type input "Beach Babies Of"
type textarea "x"
type input "Beach Babies Of"
type textarea "x"
type input "Beach Babies Of L"
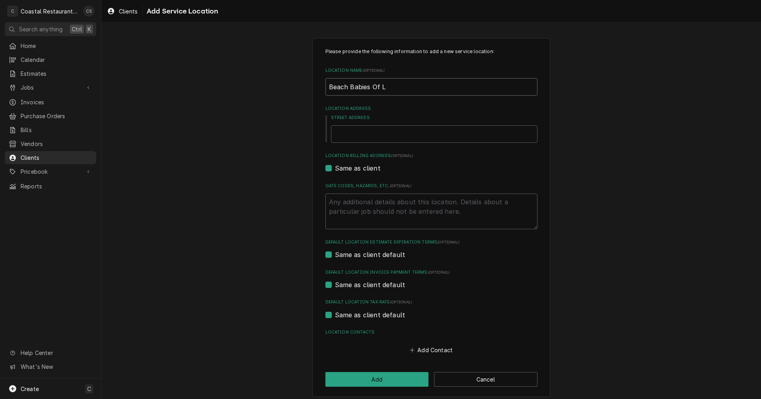
type textarea "x"
type input "Beach Babies Of Le"
type textarea "x"
type input "Beach Babies Of Lew"
type textarea "x"
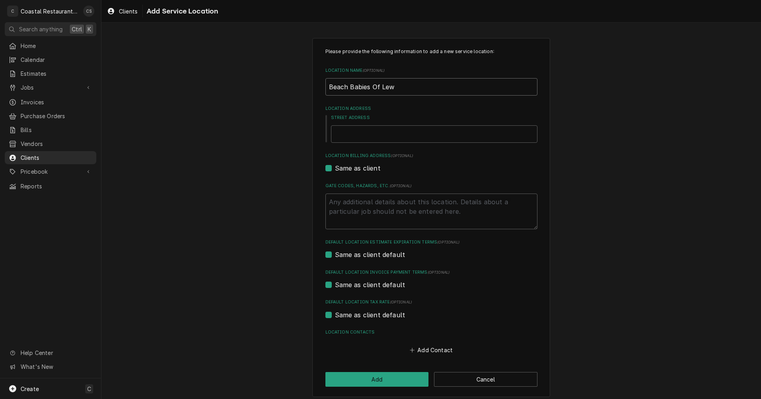
type input "Beach Babies Of Lewe"
type textarea "x"
type input "Beach Babies Of Lewes"
click at [356, 137] on input "Street Address" at bounding box center [434, 133] width 207 height 17
type textarea "x"
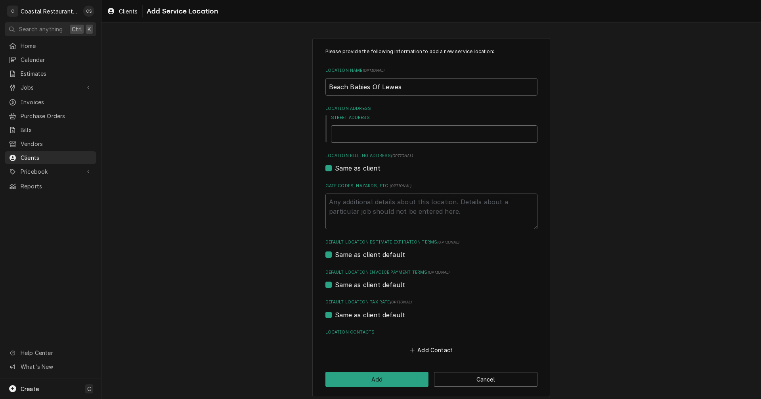
type input "3"
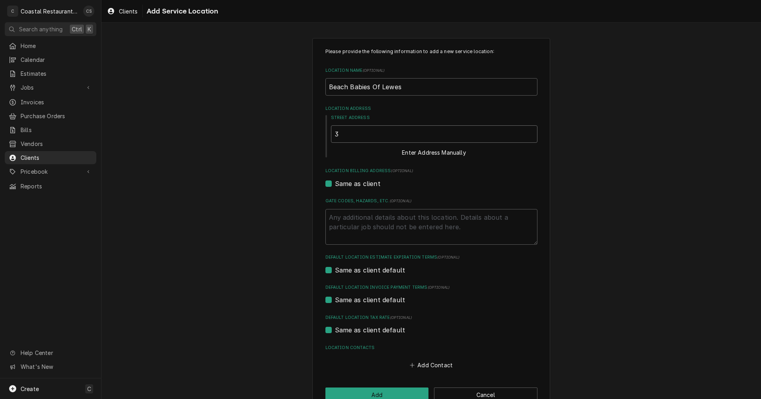
type textarea "x"
type input "31"
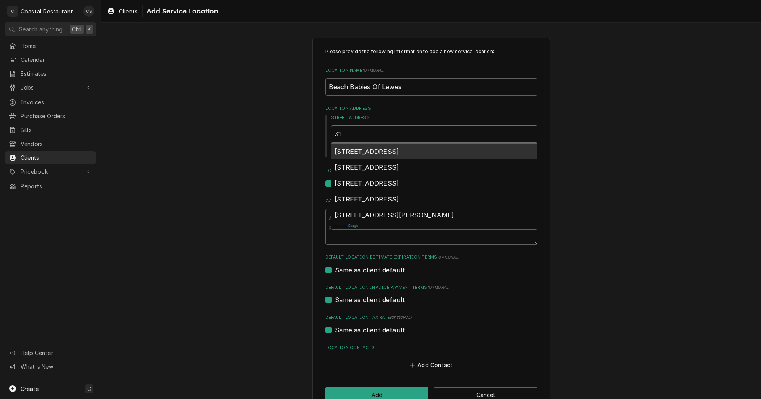
type textarea "x"
type input "311"
type textarea "x"
type input "3116"
type textarea "x"
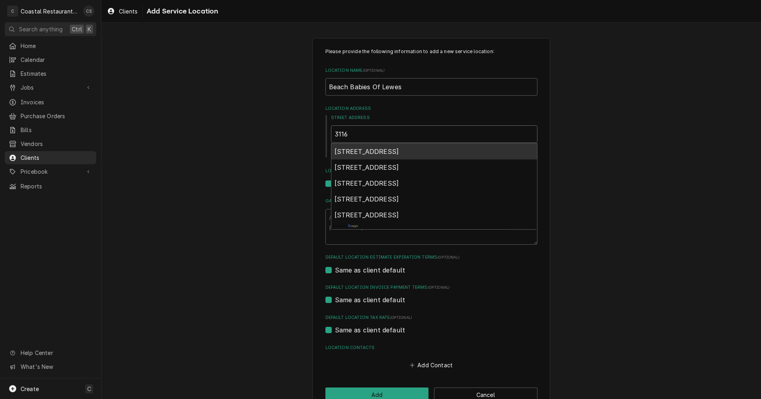
type input "31169"
type textarea "x"
type input "31169"
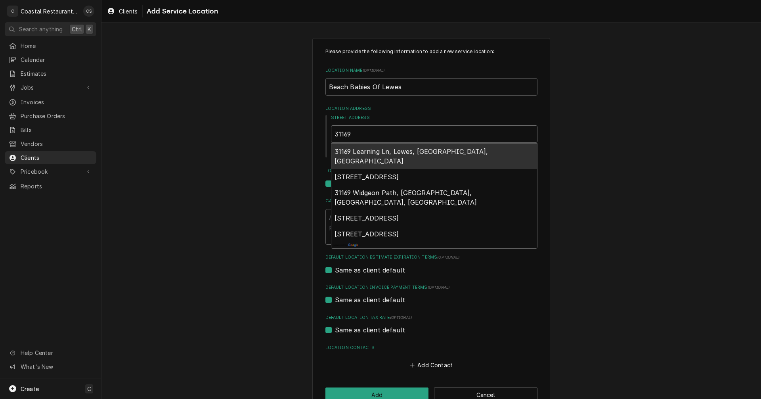
type textarea "x"
type input "31169 L"
type textarea "x"
type input "31169 Le"
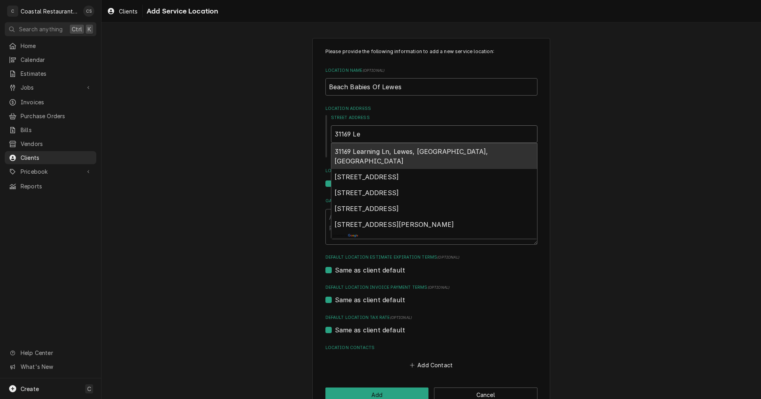
type textarea "x"
type input "31169 Lea"
type textarea "x"
type input "31169 Lear"
type textarea "x"
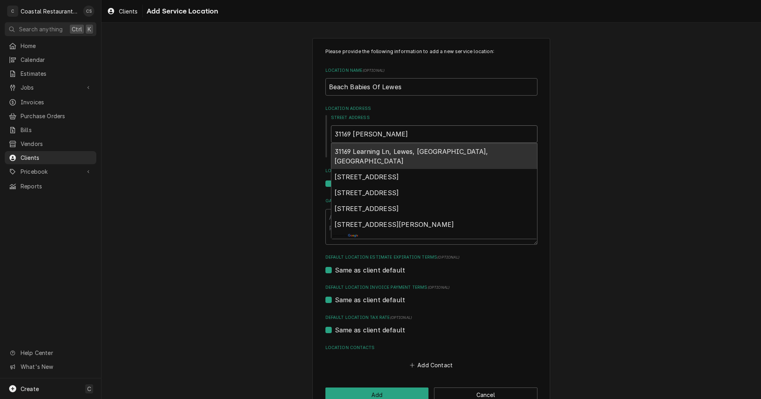
type input "31169 Learn"
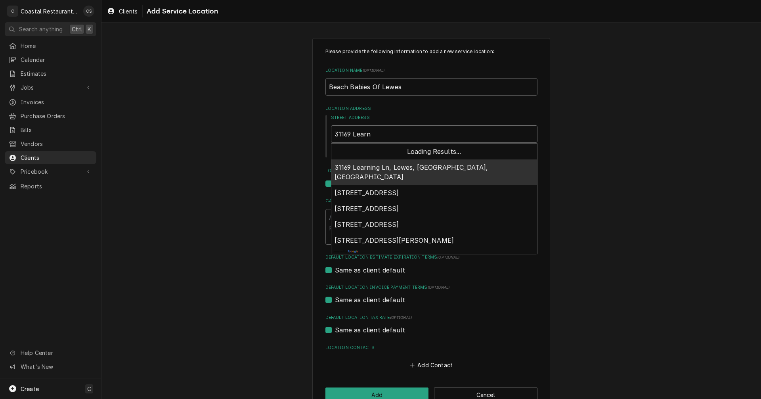
type textarea "x"
type input "31169 Learni"
type textarea "x"
type input "31169 Learnin"
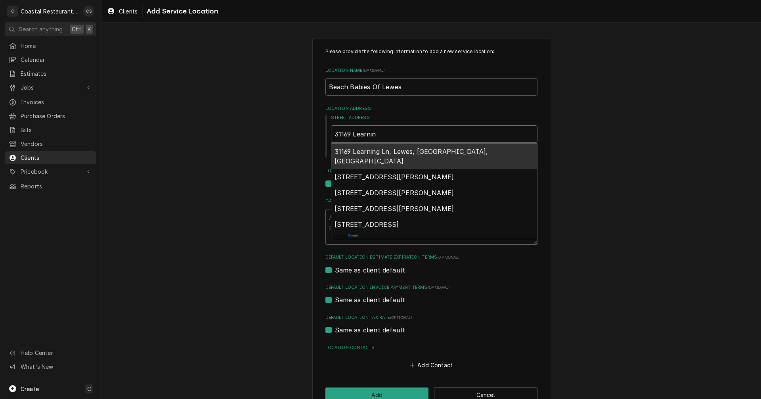
type textarea "x"
type input "31169 Learning"
type textarea "x"
type input "31169 Learning"
click at [356, 150] on span "31169 Learning Ln, Lewes, DE, USA" at bounding box center [412, 155] width 154 height 17
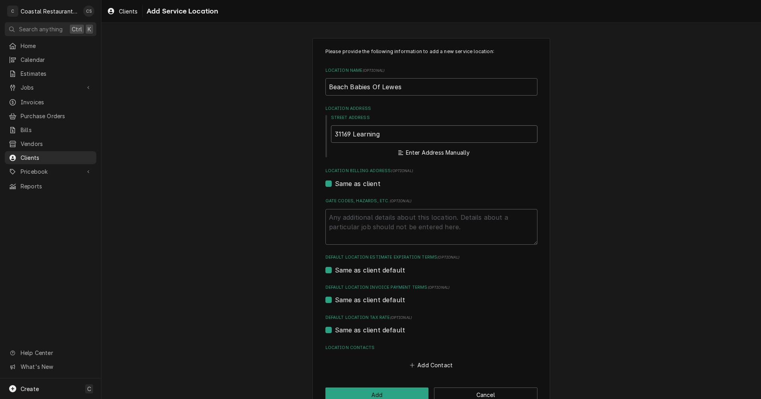
type textarea "x"
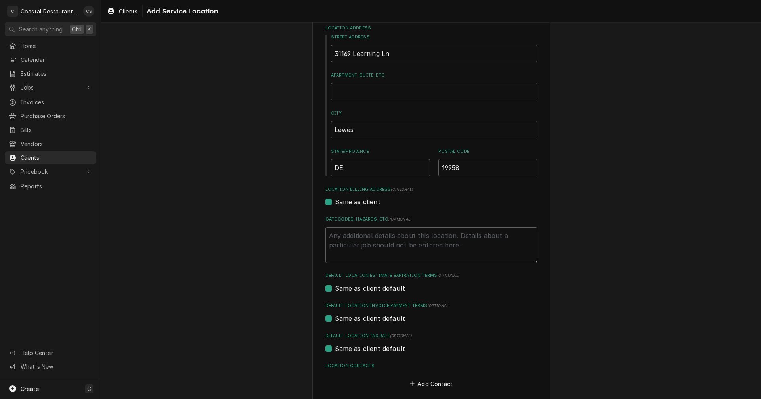
scroll to position [119, 0]
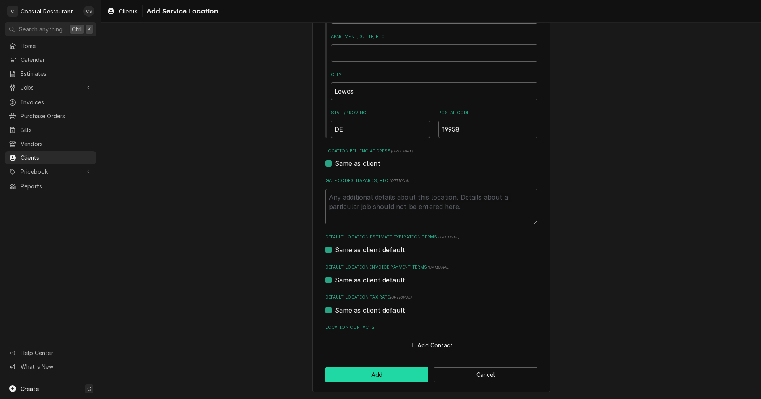
type input "31169 Learning Ln"
click at [390, 373] on button "Add" at bounding box center [376, 374] width 103 height 15
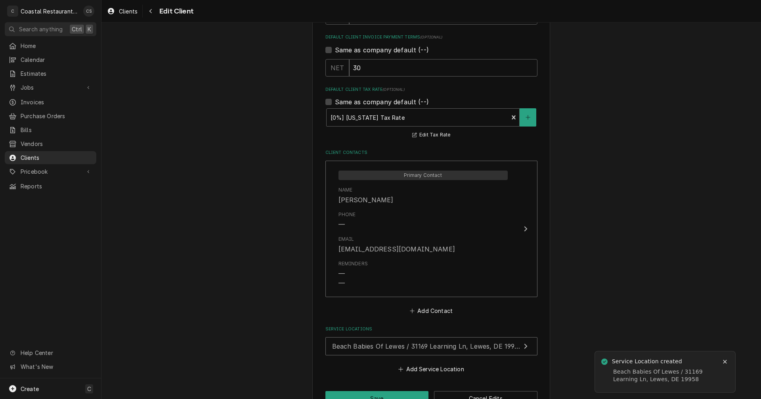
scroll to position [565, 0]
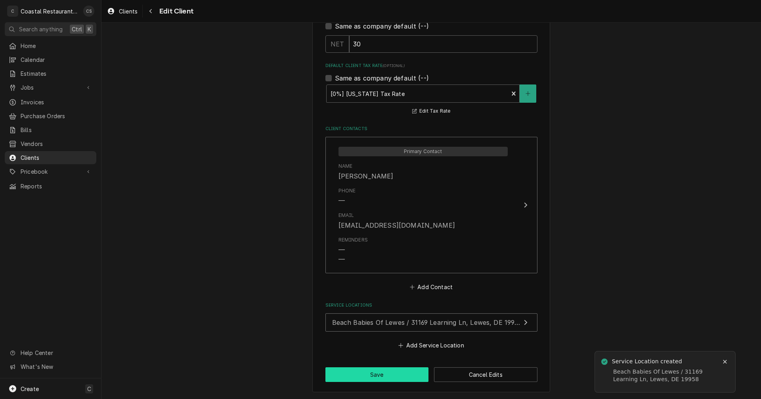
click at [390, 375] on button "Save" at bounding box center [376, 374] width 103 height 15
type textarea "x"
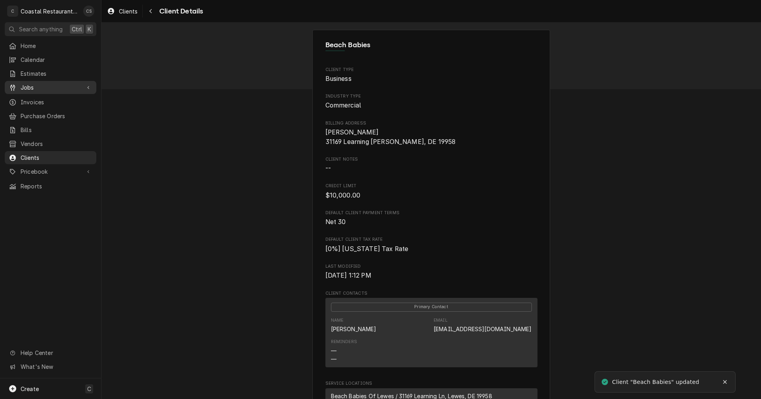
click at [42, 85] on span "Jobs" at bounding box center [51, 87] width 60 height 8
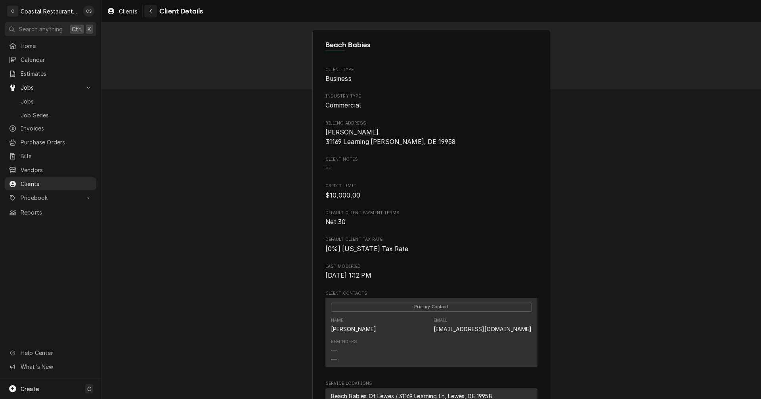
click at [150, 10] on icon "Navigate back" at bounding box center [151, 11] width 4 height 6
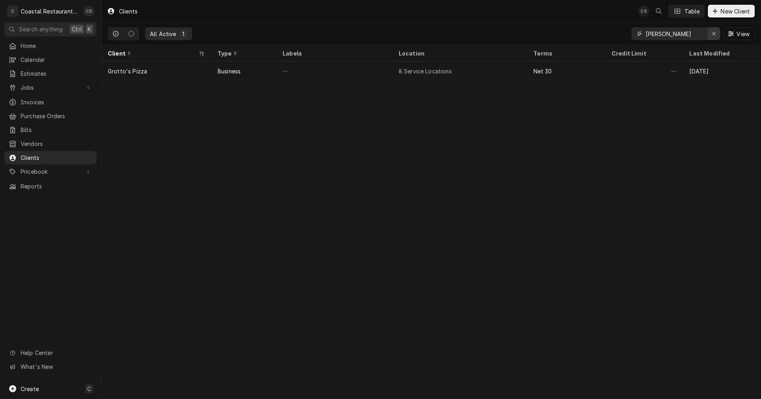
click at [713, 32] on icon "Erase input" at bounding box center [714, 34] width 4 height 6
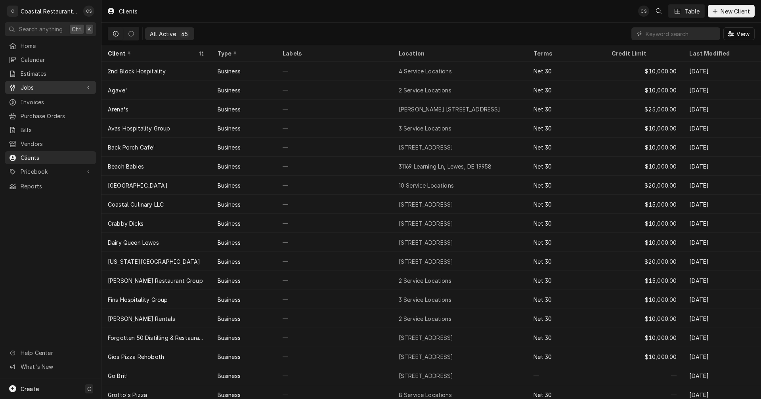
click at [38, 84] on span "Jobs" at bounding box center [51, 87] width 60 height 8
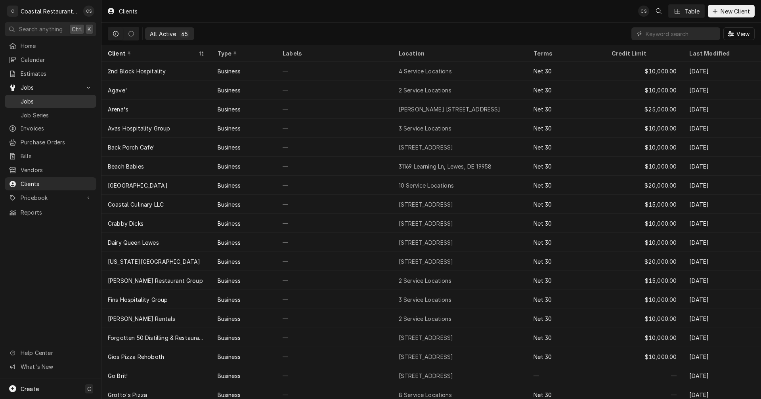
click at [39, 98] on span "Jobs" at bounding box center [57, 101] width 72 height 8
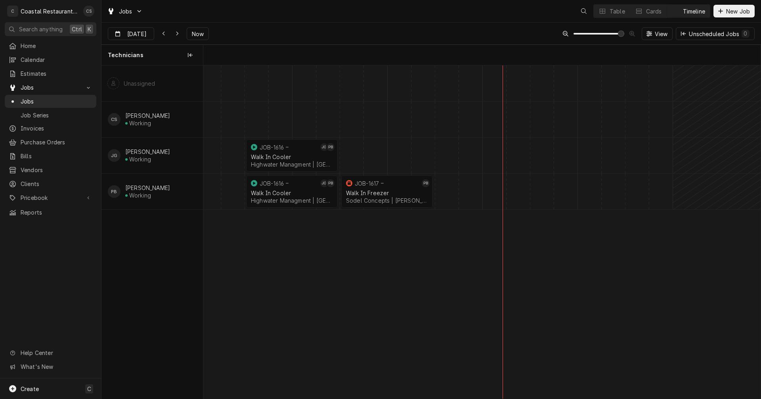
scroll to position [0, 11042]
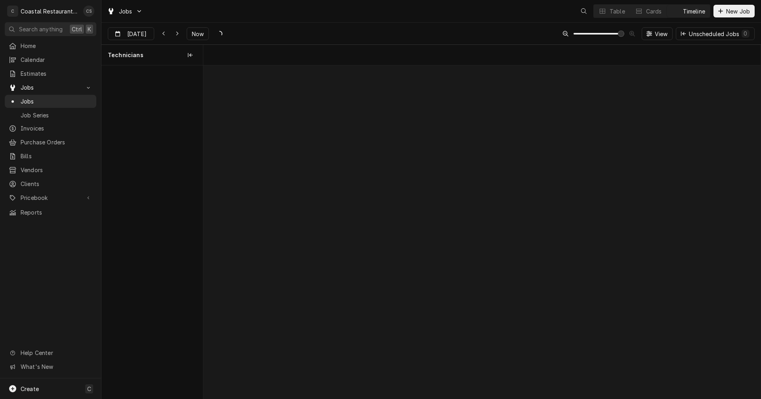
scroll to position [0, 11042]
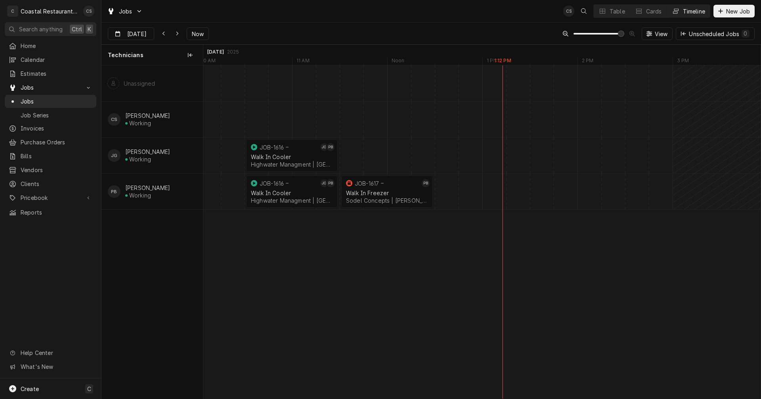
click at [693, 11] on div "Timeline" at bounding box center [694, 11] width 22 height 8
click at [176, 33] on div "Dynamic Content Wrapper" at bounding box center [177, 34] width 8 height 8
type input "[DATE]"
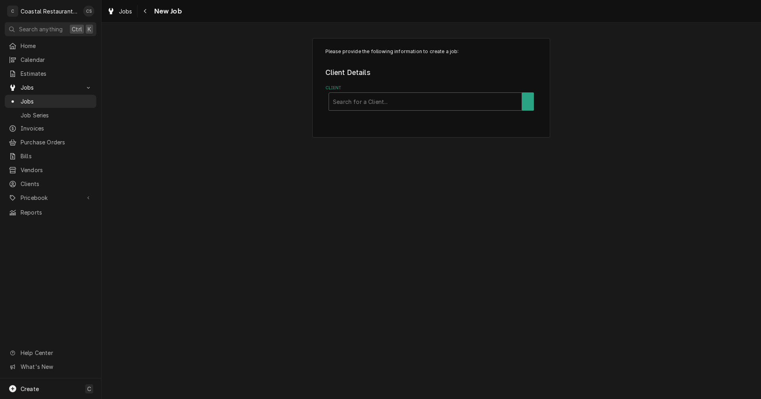
click at [383, 90] on label "Client" at bounding box center [431, 88] width 212 height 6
click at [386, 97] on div "Client" at bounding box center [423, 101] width 185 height 14
type input "Beach"
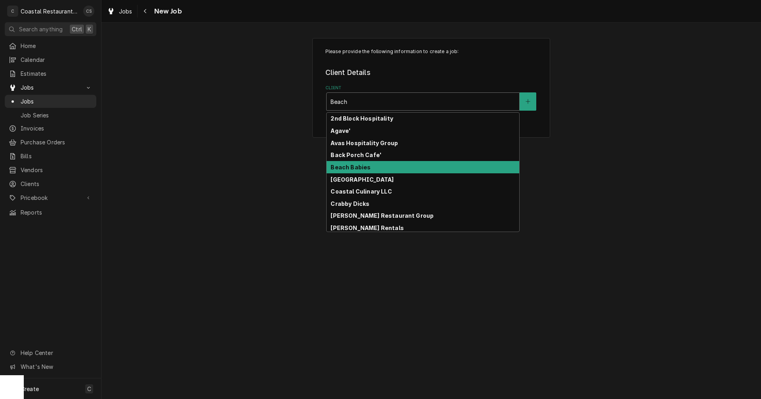
click at [372, 166] on div "Beach Babies" at bounding box center [423, 167] width 193 height 12
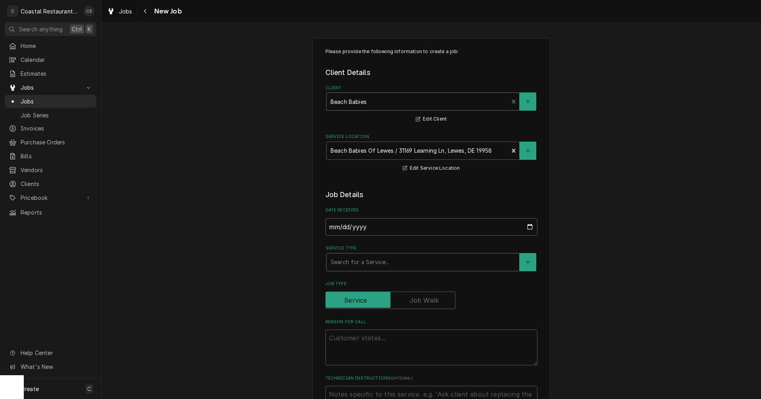
click at [365, 262] on div "Service Type" at bounding box center [423, 262] width 185 height 14
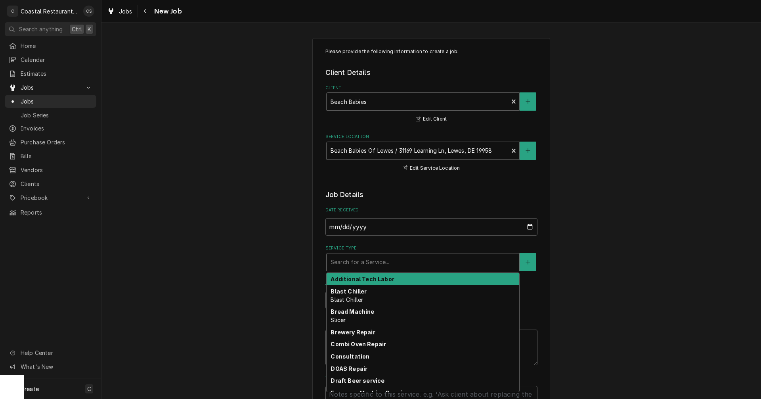
type textarea "x"
type input "O"
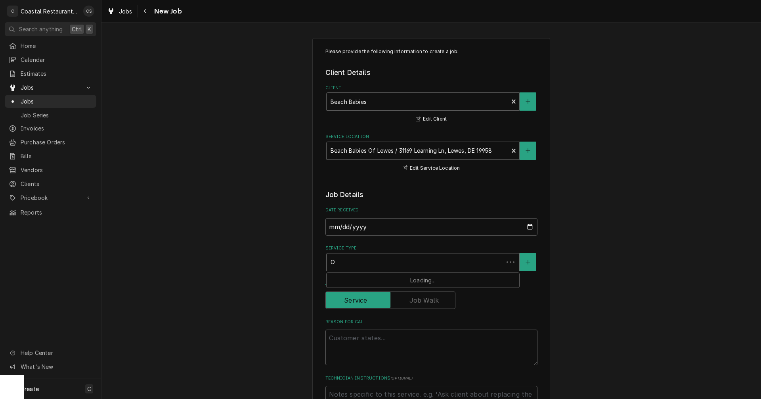
type textarea "x"
type input "Ov"
type textarea "x"
type input "Ove"
type textarea "x"
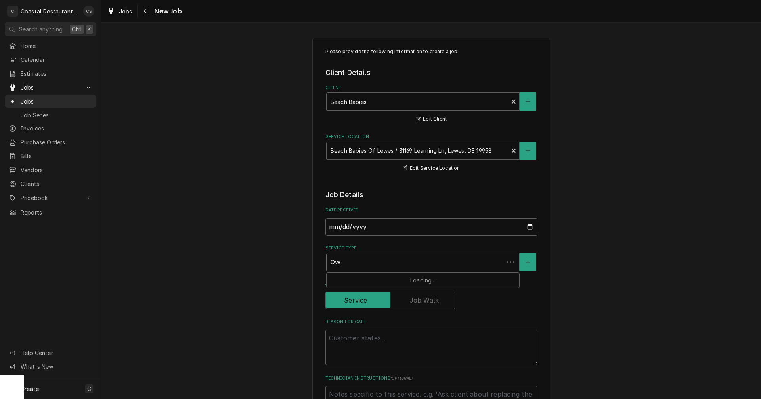
type input "Oven"
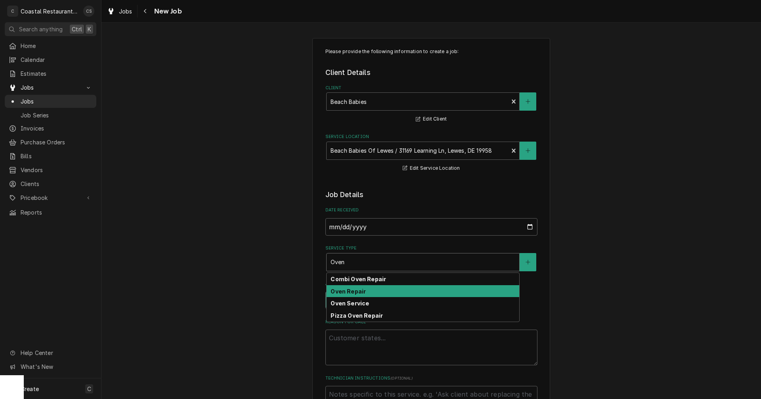
click at [353, 293] on strong "Oven Repair" at bounding box center [348, 291] width 35 height 7
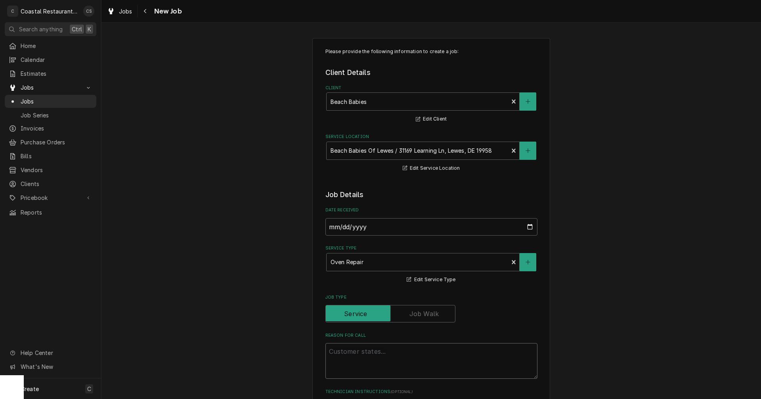
click at [353, 352] on textarea "Reason For Call" at bounding box center [431, 361] width 212 height 36
type textarea "x"
type textarea "S"
type textarea "x"
type textarea "So"
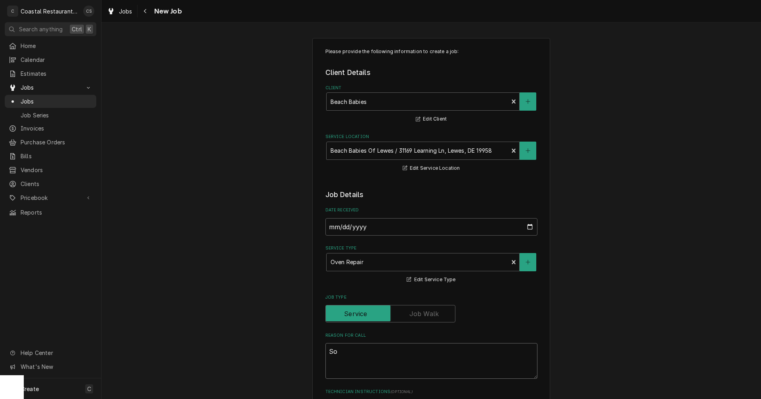
type textarea "x"
type textarea "Sou"
type textarea "x"
type textarea "Sout"
type textarea "x"
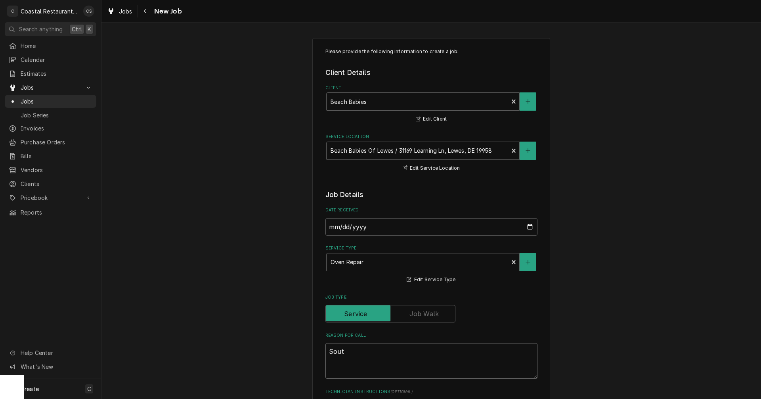
type textarea "South"
type textarea "x"
type textarea "Southb"
type textarea "x"
type textarea "Southbe"
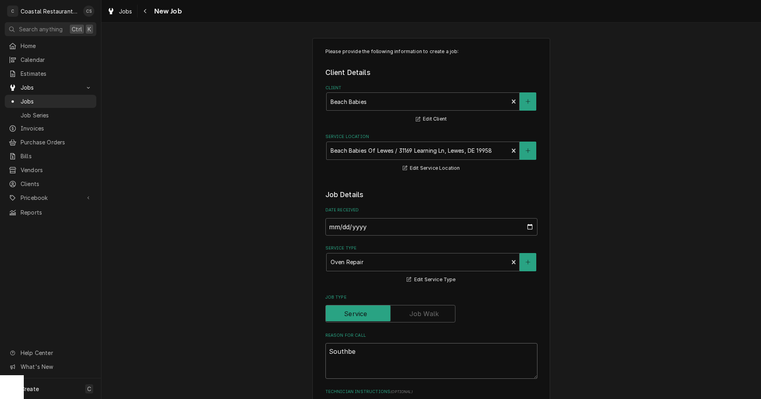
type textarea "x"
type textarea "Southben"
type textarea "x"
type textarea "Southbent"
type textarea "x"
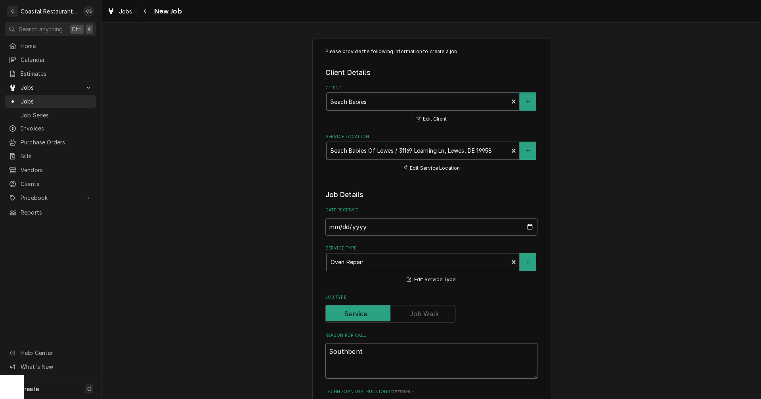
type textarea "Southben"
type textarea "x"
type textarea "Southbend"
type textarea "x"
type textarea "Southbend"
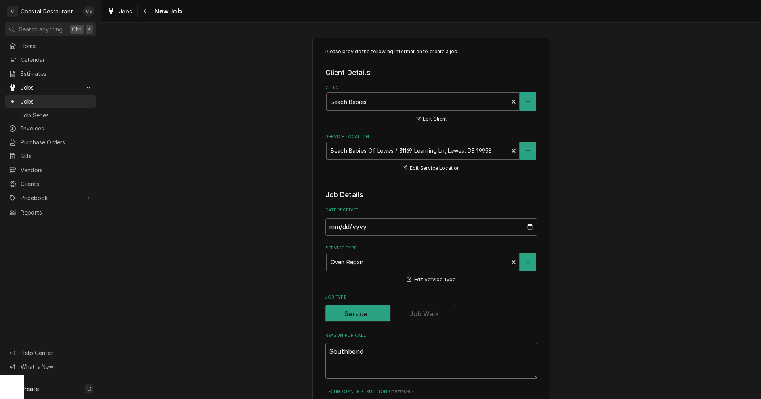
type textarea "x"
type textarea "Southbend o"
type textarea "x"
type textarea "Southbend ov"
type textarea "x"
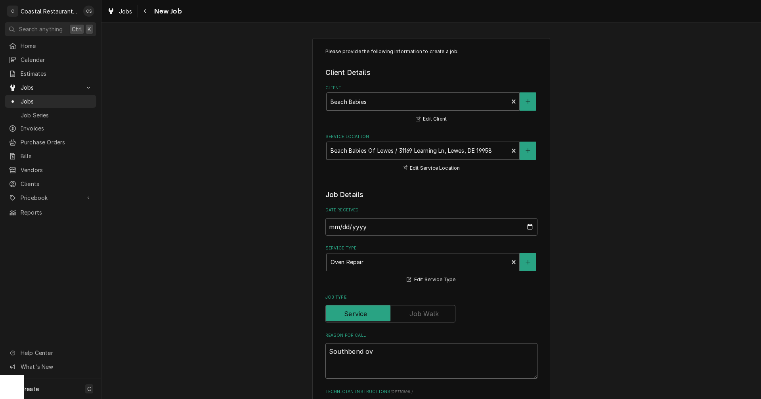
type textarea "Southbend ove"
type textarea "x"
type textarea "Southbend oven"
type textarea "x"
type textarea "Southbend oven"
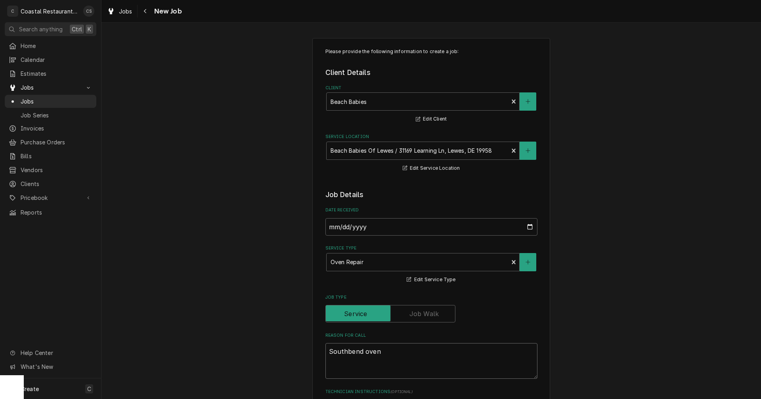
type textarea "x"
type textarea "Southbend oven w"
type textarea "x"
type textarea "Southbend oven wi"
type textarea "x"
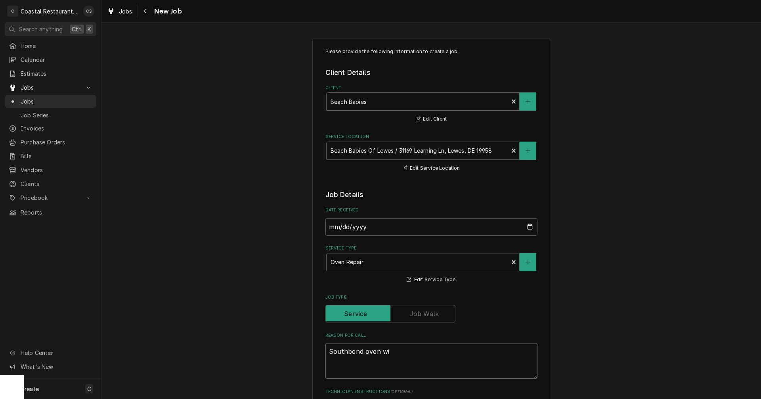
type textarea "Southbend oven wil"
type textarea "x"
type textarea "Southbend oven will"
type textarea "x"
type textarea "Southbend oven will"
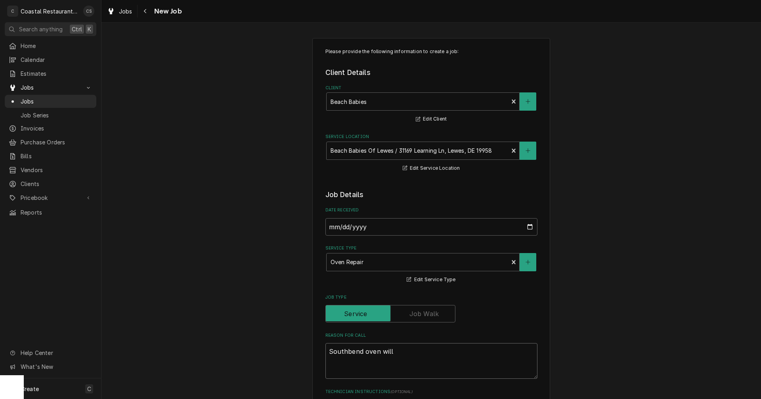
type textarea "x"
type textarea "Southbend oven will n"
type textarea "x"
type textarea "Southbend oven will no"
type textarea "x"
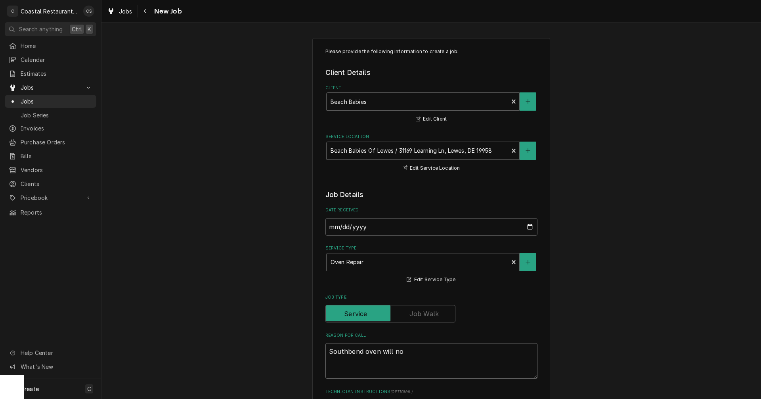
type textarea "Southbend oven will not"
type textarea "x"
type textarea "Southbend oven will not"
type textarea "x"
type textarea "Southbend oven will not l"
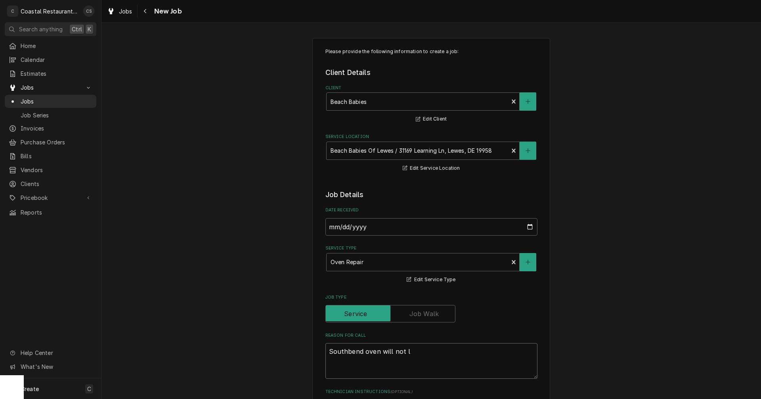
type textarea "x"
type textarea "Southbend oven will not li"
type textarea "x"
type textarea "Southbend oven will not lig"
type textarea "x"
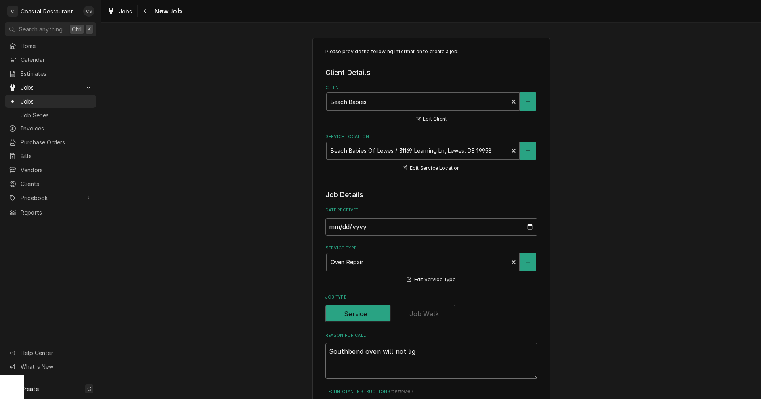
type textarea "Southbend oven will not ligh"
type textarea "x"
type textarea "Southbend oven will not light"
type textarea "x"
type textarea "Southbend oven will not light"
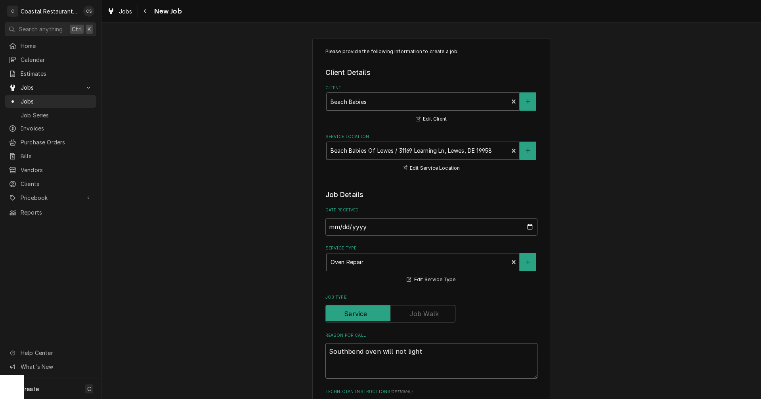
type textarea "x"
type textarea "Southbend oven will not light o"
type textarea "x"
type textarea "Southbend oven will not light"
type textarea "x"
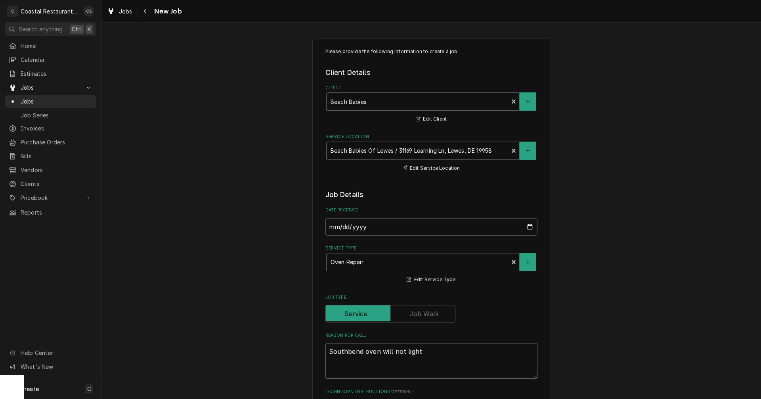
type textarea "Southbend oven will not light p"
type textarea "x"
type textarea "Southbend oven will not light pi"
type textarea "x"
type textarea "Southbend oven will not light pil"
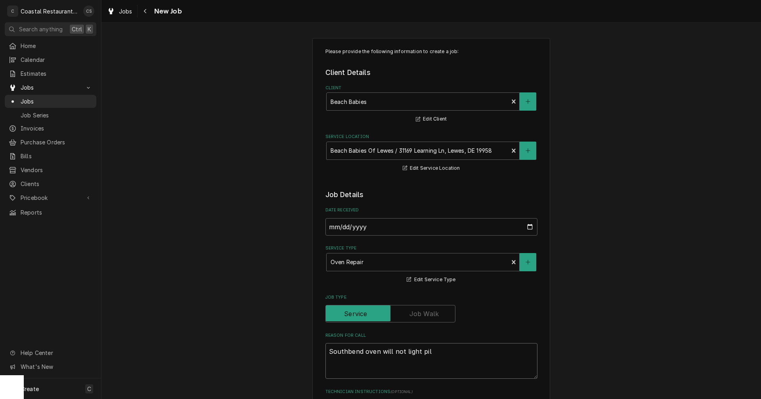
type textarea "x"
type textarea "Southbend oven will not light pilo"
type textarea "x"
type textarea "Southbend oven will not light pilot"
type textarea "x"
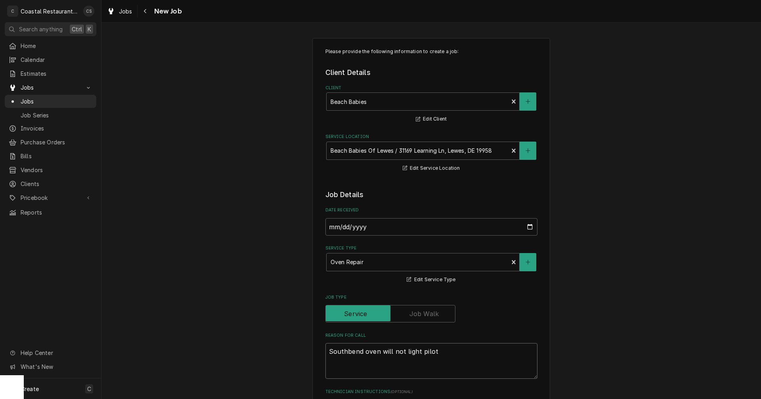
type textarea "Southbend oven will not light pilot."
type textarea "x"
type textarea "Southbend oven will not light pilot."
type textarea "x"
type textarea "Southbend oven will not light pilot. w"
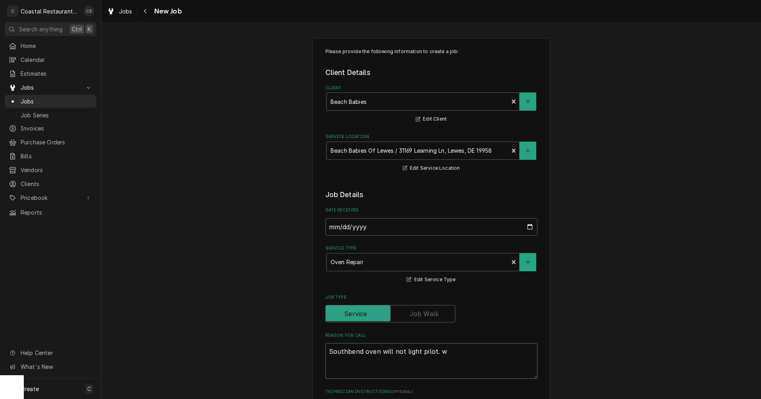
type textarea "x"
type textarea "Southbend oven will not light pilot. wi"
type textarea "x"
type textarea "Southbend oven will not light pilot. wil"
type textarea "x"
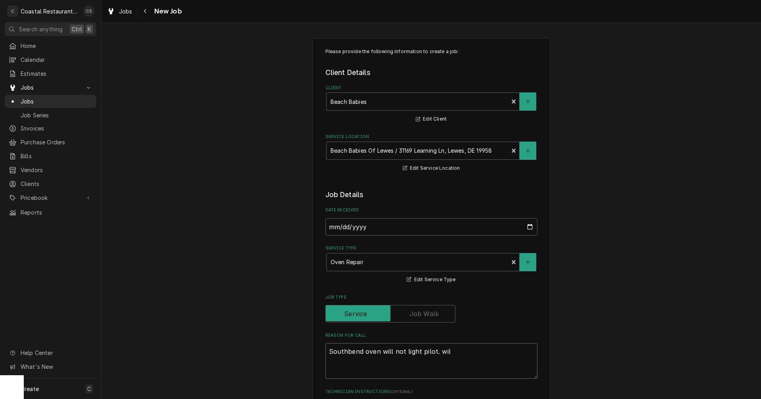
type textarea "Southbend oven will not light pilot. will"
type textarea "x"
type textarea "Southbend oven will not light pilot. will"
type textarea "x"
type textarea "Southbend oven will not light pilot. will e"
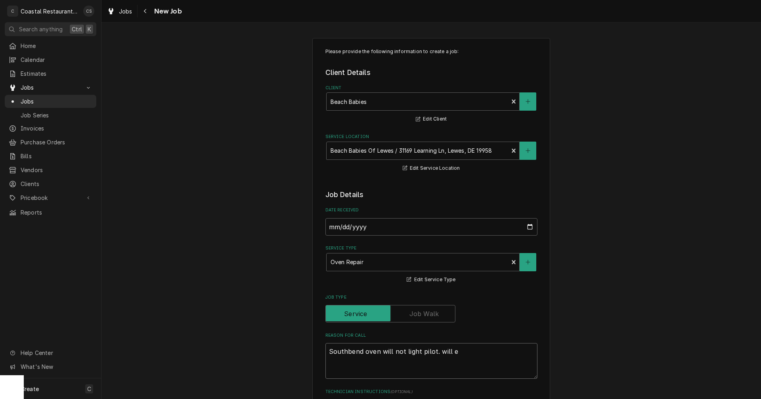
type textarea "x"
type textarea "Southbend oven will not light pilot. will"
type textarea "x"
type textarea "Southbend oven will not light pilot. will"
type textarea "x"
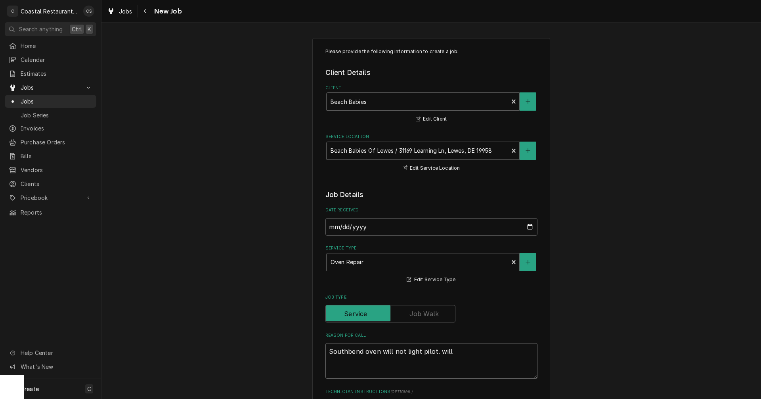
type textarea "Southbend oven will not light pilot. wil"
type textarea "x"
type textarea "Southbend oven will not light pilot. wi"
type textarea "x"
type textarea "Southbend oven will not light pilot. w"
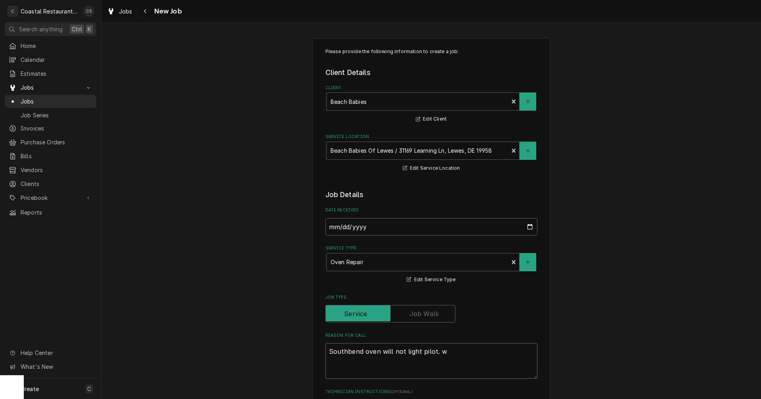
type textarea "x"
type textarea "Southbend oven will not light pilot."
type textarea "x"
type textarea "Southbend oven will not light pilot. A"
type textarea "x"
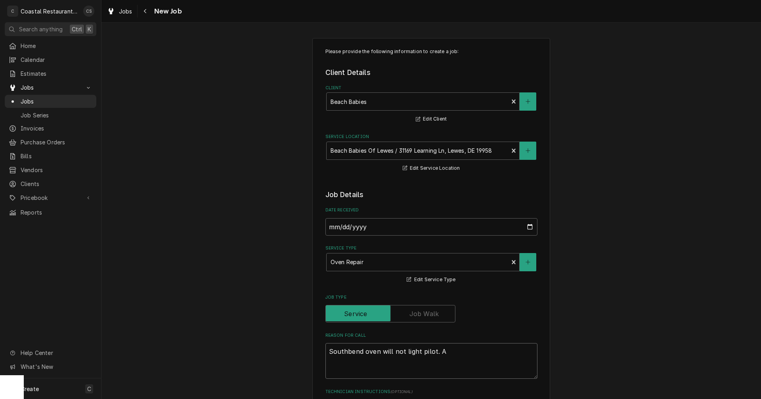
type textarea "Southbend oven will not light pilot. Al"
type textarea "x"
type textarea "Southbend oven will not light pilot. Als"
type textarea "x"
type textarea "Southbend oven will not light pilot. Also"
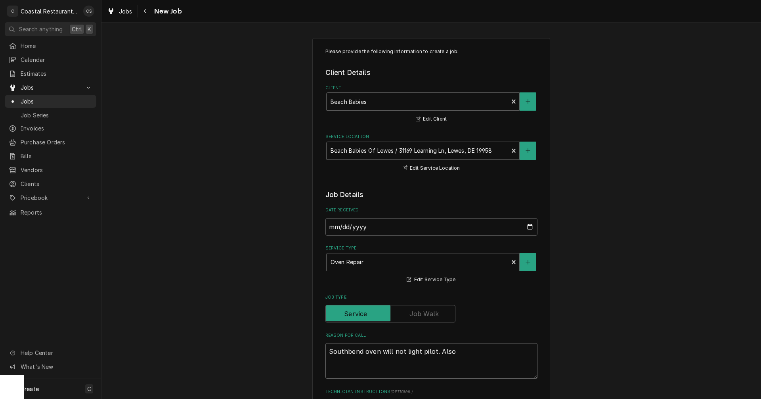
type textarea "x"
type textarea "Southbend oven will not light pilot. Also"
type textarea "x"
type textarea "Southbend oven will not light pilot. Also n"
type textarea "x"
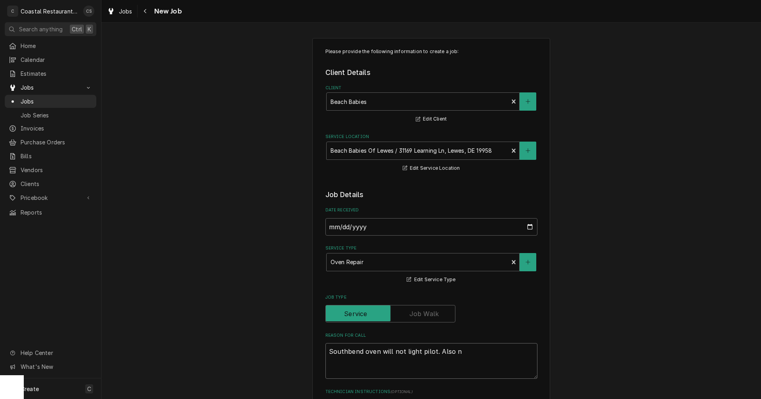
type textarea "Southbend oven will not light pilot. Also ne"
type textarea "x"
type textarea "Southbend oven will not light pilot. Also nee"
type textarea "x"
type textarea "Southbend oven will not light pilot. Also ne"
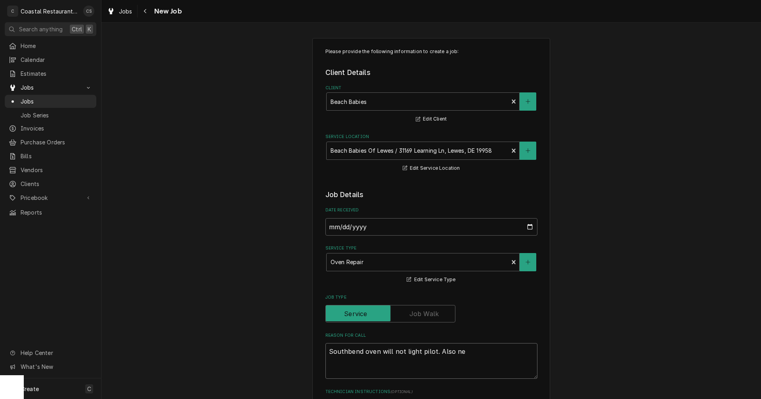
type textarea "x"
type textarea "Southbend oven will not light pilot. Also n"
type textarea "x"
type textarea "Southbend oven will not light pilot. Also"
type textarea "x"
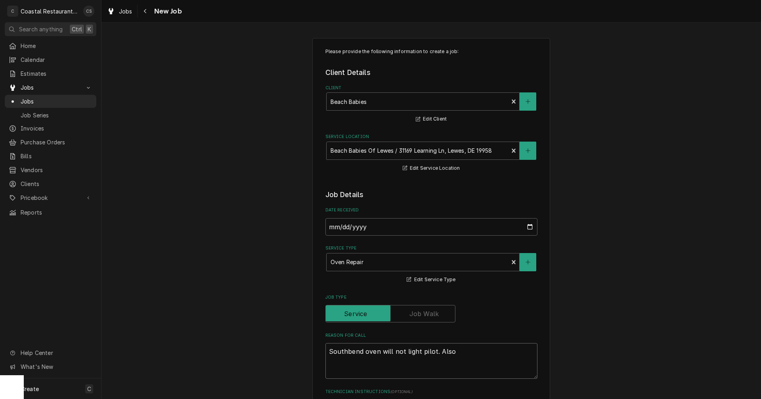
type textarea "Southbend oven will not light pilot. Also"
type textarea "x"
type textarea "Southbend oven will not light pilot. Als"
type textarea "x"
type textarea "Southbend oven will not light pilot. Al"
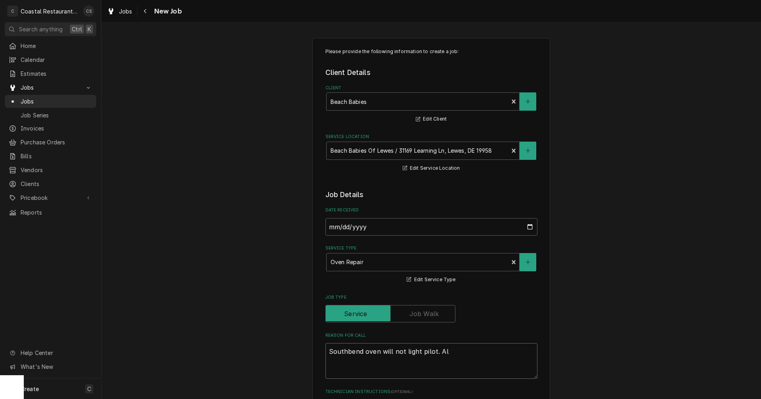
type textarea "x"
type textarea "Southbend oven will not light pilot. A"
type textarea "x"
type textarea "Southbend oven will not light pilot."
type textarea "x"
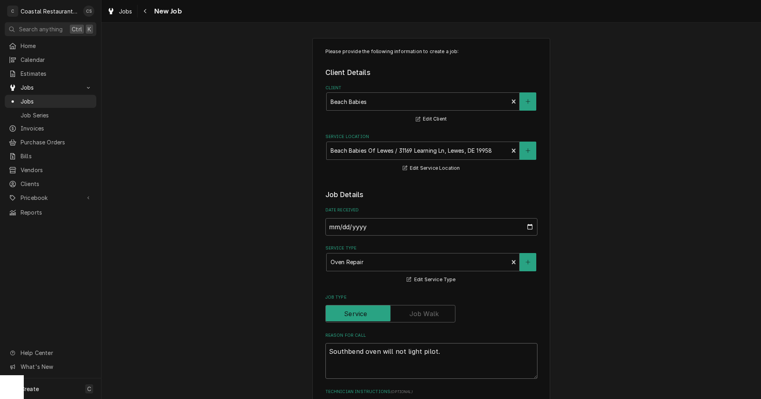
type textarea "Southbend oven will not light pilot."
type textarea "x"
type textarea "Southbend oven will not light pilot"
type textarea "x"
type textarea "Southbend oven will not light pilot"
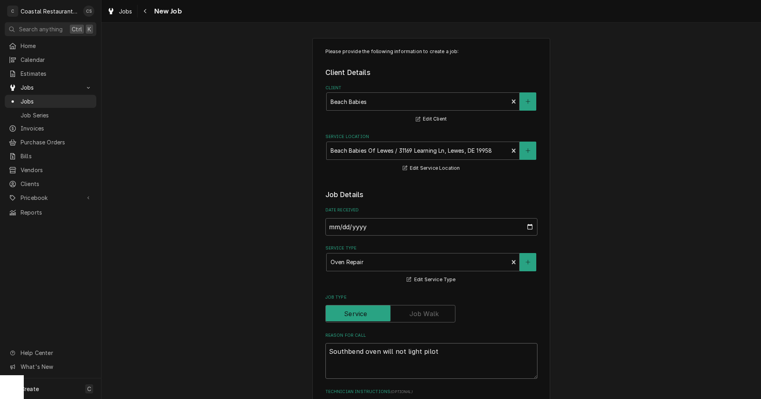
type textarea "x"
type textarea "Southbend oven will not light pilot a"
type textarea "x"
type textarea "Southbend oven will not light pilot af"
type textarea "x"
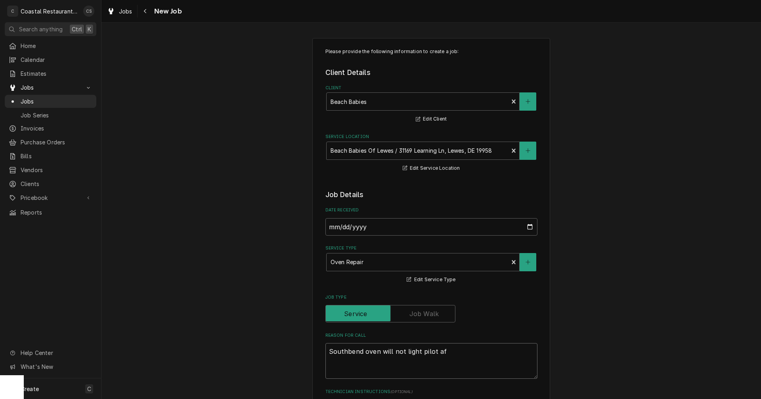
type textarea "Southbend oven will not light pilot aft"
type textarea "x"
type textarea "Southbend oven will not light pilot afte"
type textarea "x"
type textarea "Southbend oven will not light pilot after"
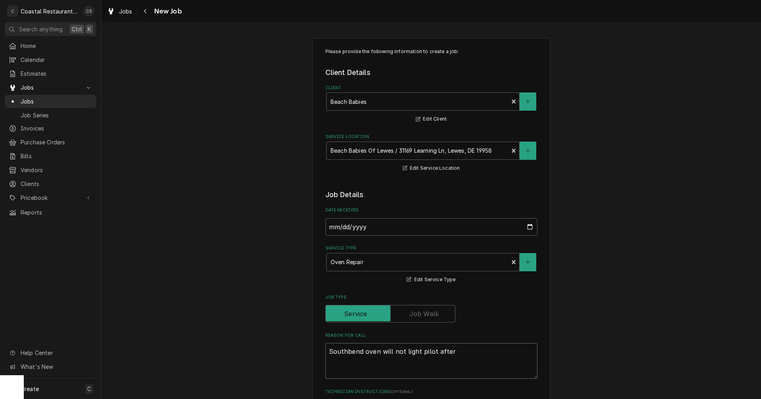
type textarea "x"
type textarea "Southbend oven will not light pilot after"
type textarea "x"
type textarea "Southbend oven will not light pilot after r"
type textarea "x"
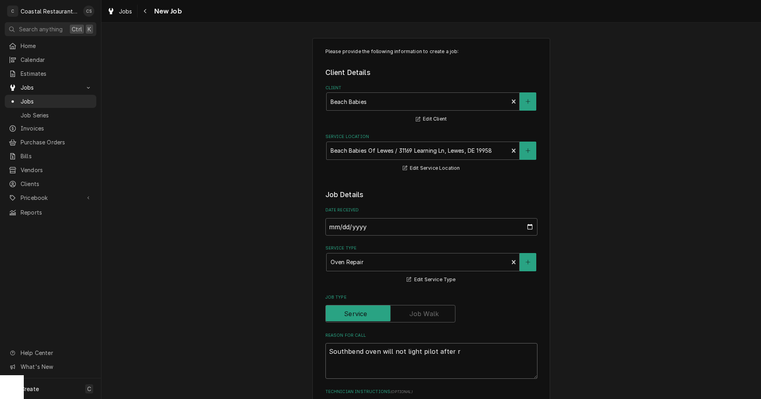
type textarea "Southbend oven will not light pilot after re"
type textarea "x"
type textarea "Southbend oven will not light pilot after rec"
type textarea "x"
type textarea "Southbend oven will not light pilot after rece"
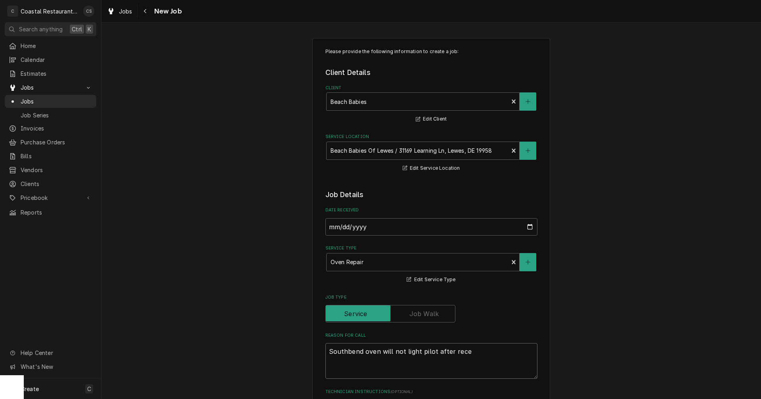
type textarea "x"
type textarea "Southbend oven will not light pilot after recen"
type textarea "x"
type textarea "Southbend oven will not light pilot after recent"
type textarea "x"
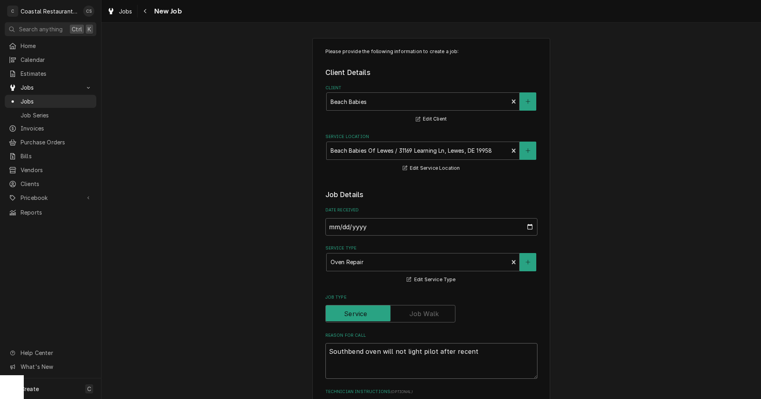
type textarea "Southbend oven will not light pilot after recent"
type textarea "x"
type textarea "Southbend oven will not light pilot after recent g"
type textarea "x"
type textarea "Southbend oven will not light pilot after recent ga"
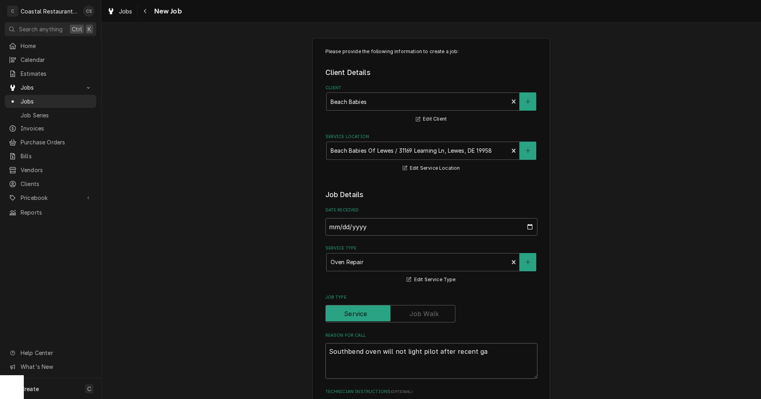
type textarea "x"
type textarea "Southbend oven will not light pilot after recent gas"
type textarea "x"
type textarea "Southbend oven will not light pilot after recent gas"
type textarea "x"
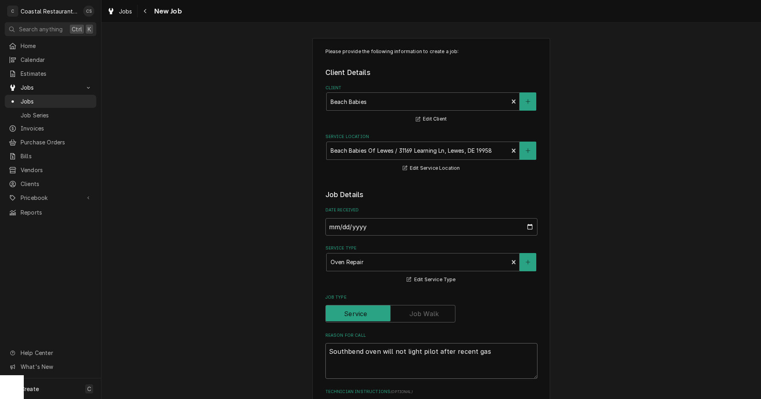
type textarea "Southbend oven will not light pilot after recent gas s"
type textarea "x"
type textarea "Southbend oven will not light pilot after recent gas sh"
type textarea "x"
type textarea "Southbend oven will not light pilot after recent gas shu"
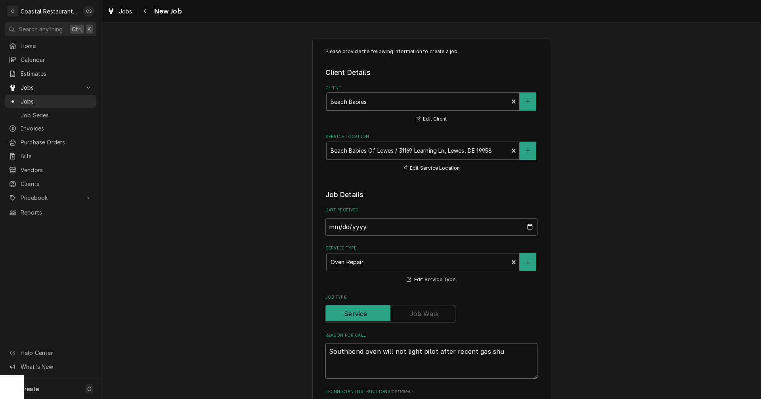
type textarea "x"
type textarea "Southbend oven will not light pilot after recent gas shut"
type textarea "x"
type textarea "Southbend oven will not light pilot after recent gas shut"
type textarea "x"
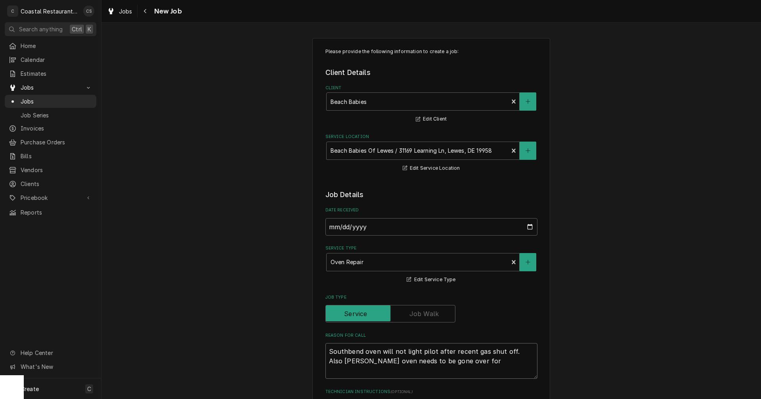
click at [505, 351] on textarea "Southbend oven will not light pilot after recent gas shut off. Also Blodgett ov…" at bounding box center [431, 361] width 212 height 36
click at [362, 365] on textarea "Southbend oven will not light pilot after recent gas shut off would also like o…" at bounding box center [431, 361] width 212 height 36
click at [361, 371] on textarea "Southbend oven will not light pilot after recent gas shut off would also like o…" at bounding box center [431, 361] width 212 height 36
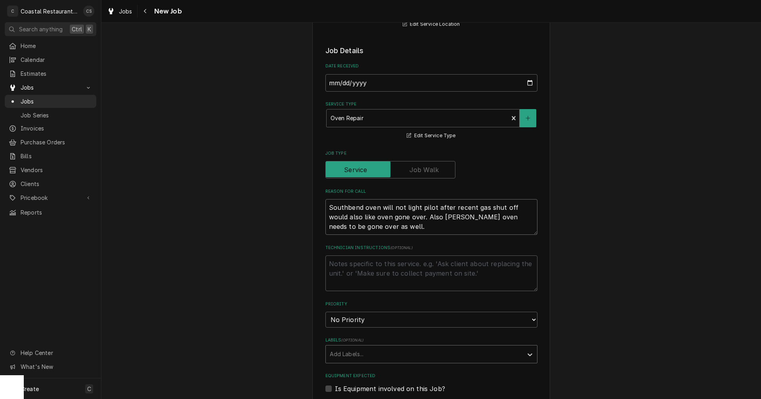
scroll to position [159, 0]
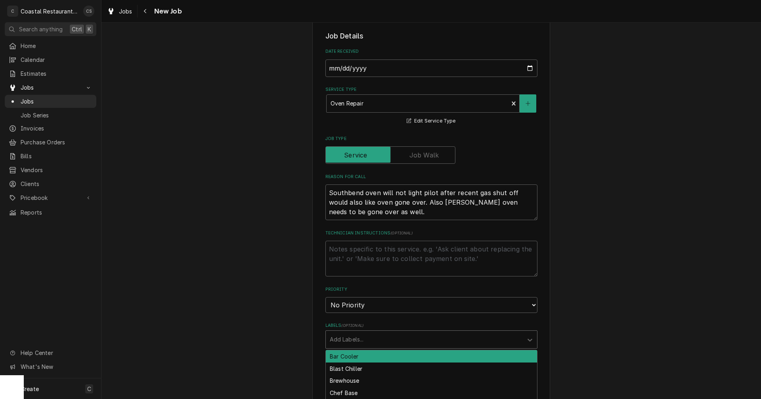
click at [358, 342] on div "Labels" at bounding box center [424, 339] width 189 height 14
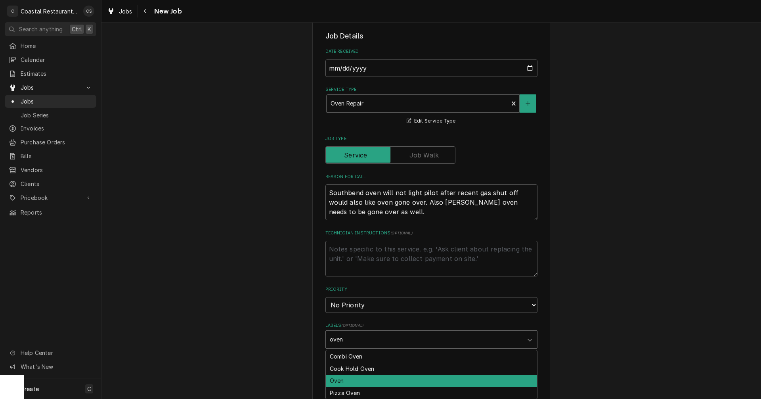
click at [348, 382] on div "Oven" at bounding box center [431, 381] width 211 height 12
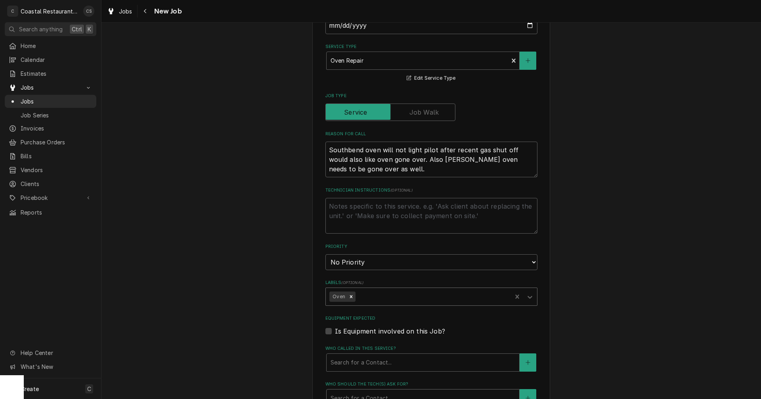
scroll to position [238, 0]
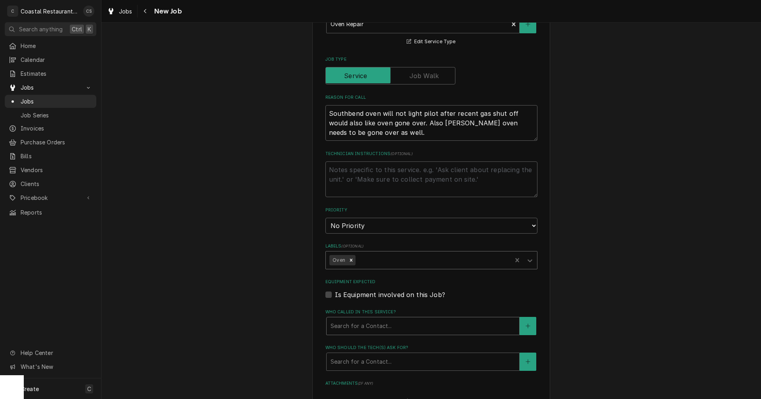
click at [355, 324] on div "Who called in this service?" at bounding box center [423, 326] width 185 height 14
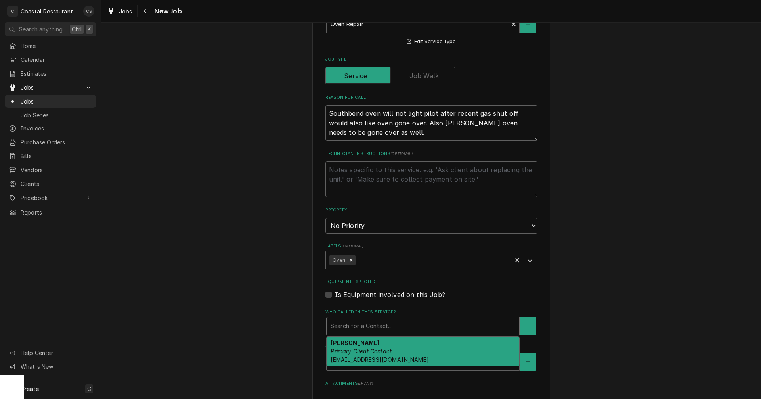
click at [351, 346] on div "Gina Primary Client Contact Bbabiesgina@aol.com" at bounding box center [423, 351] width 193 height 29
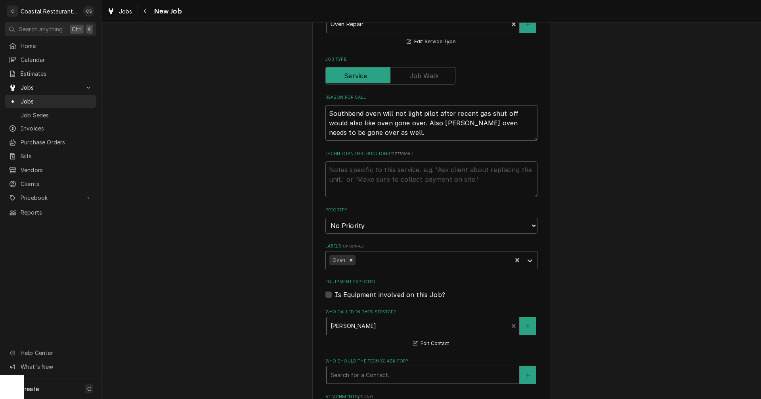
click at [354, 372] on div "Who should the tech(s) ask for?" at bounding box center [423, 374] width 185 height 14
click at [358, 391] on div "Gina Primary Client Contact Bbabiesgina@aol.com" at bounding box center [423, 400] width 193 height 29
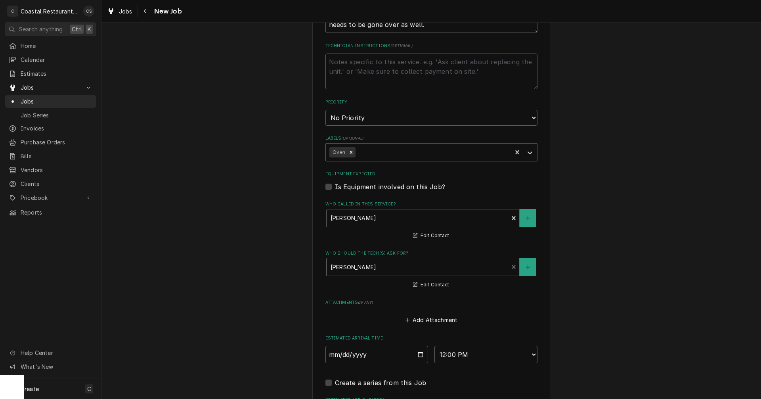
scroll to position [436, 0]
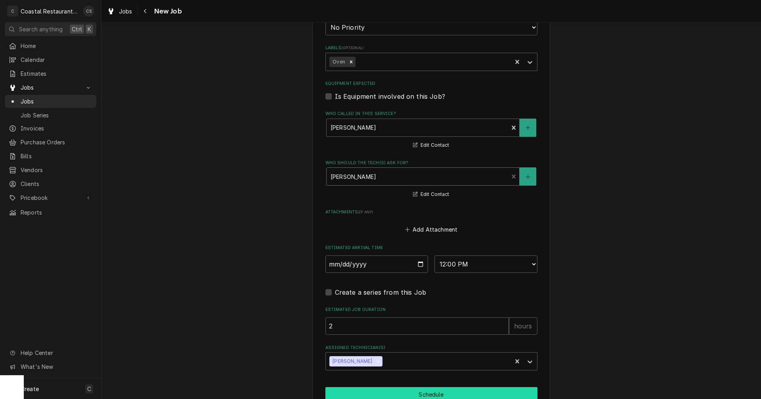
click at [411, 393] on button "Schedule" at bounding box center [431, 394] width 212 height 15
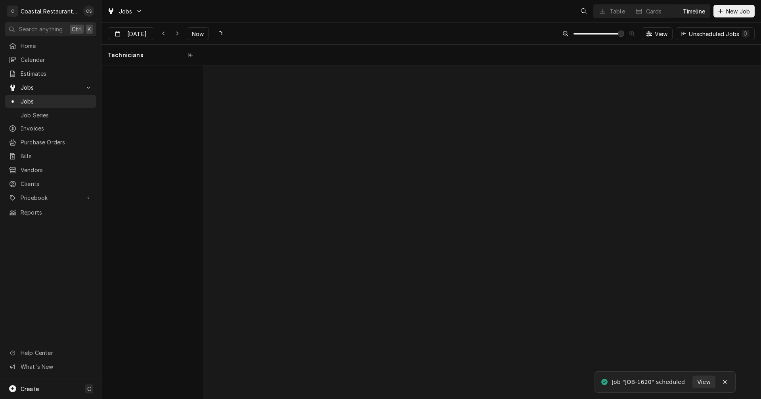
scroll to position [0, 11055]
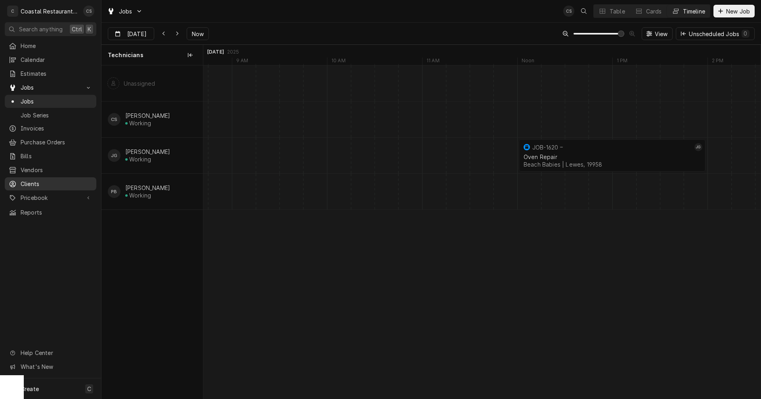
click at [34, 180] on span "Clients" at bounding box center [57, 184] width 72 height 8
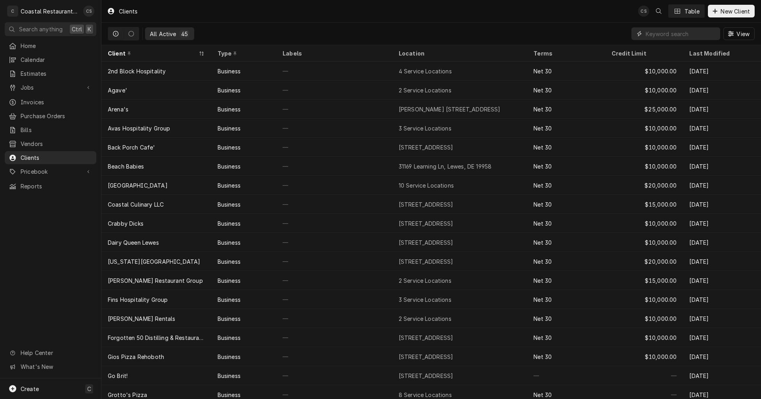
click at [667, 33] on input "Dynamic Content Wrapper" at bounding box center [681, 33] width 71 height 13
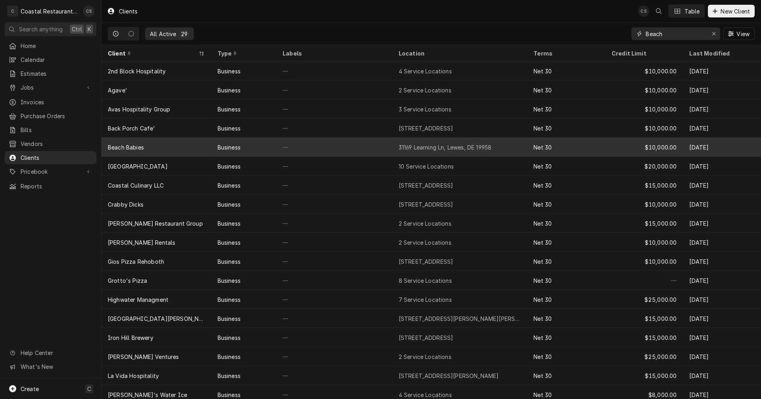
type input "Beach"
click at [190, 142] on div "Beach Babies" at bounding box center [156, 147] width 110 height 19
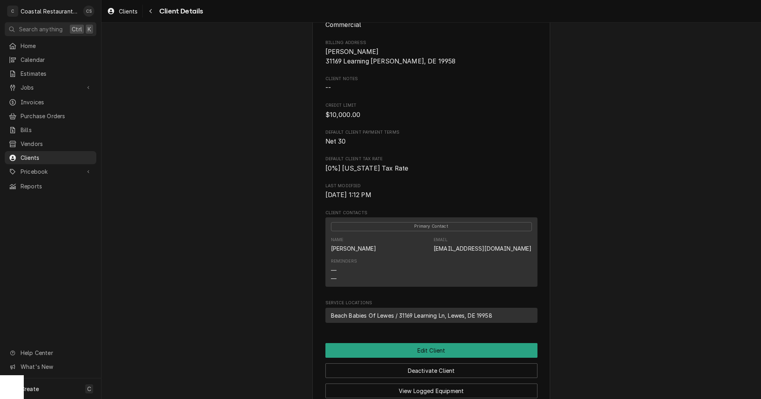
scroll to position [159, 0]
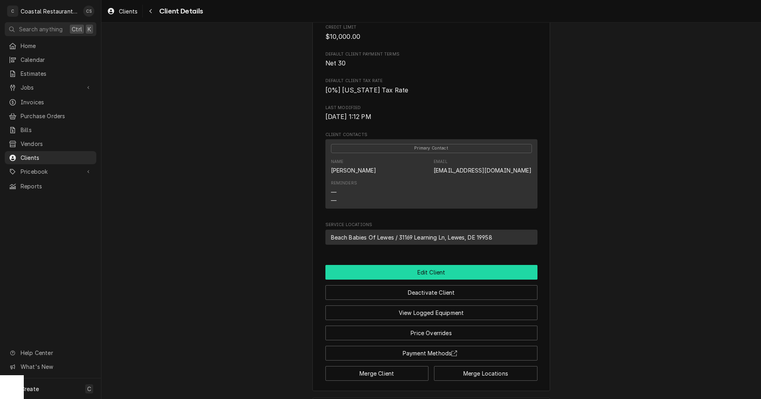
click at [430, 279] on button "Edit Client" at bounding box center [431, 272] width 212 height 15
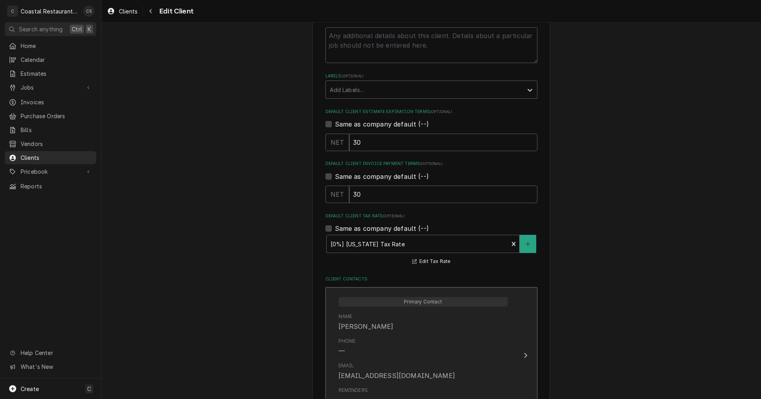
scroll to position [515, 0]
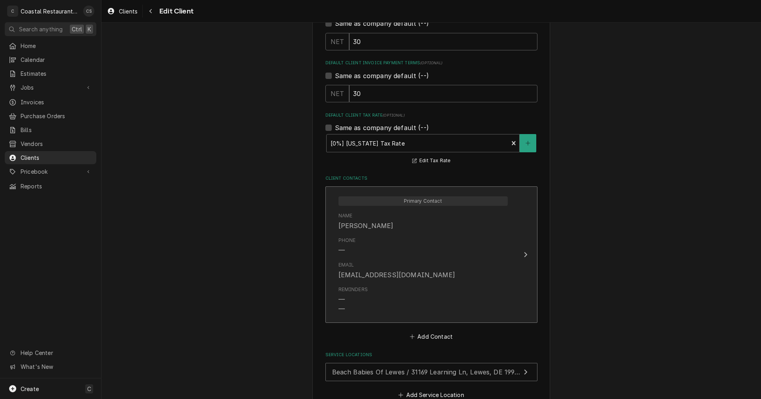
click at [407, 260] on div "Email [EMAIL_ADDRESS][DOMAIN_NAME]" at bounding box center [423, 270] width 169 height 25
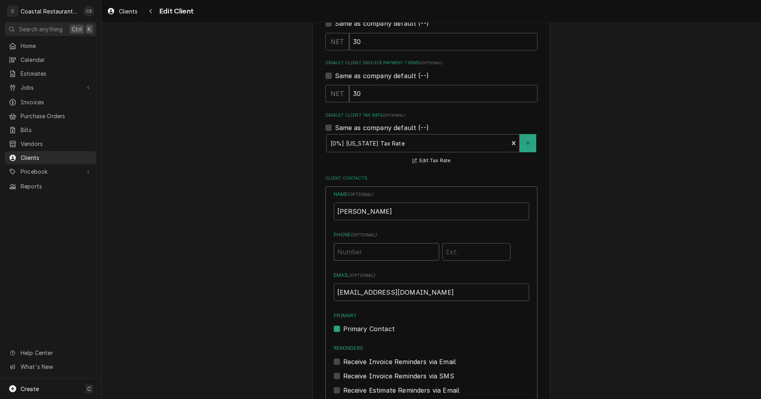
click at [373, 254] on input "Phone ( optional )" at bounding box center [386, 251] width 105 height 17
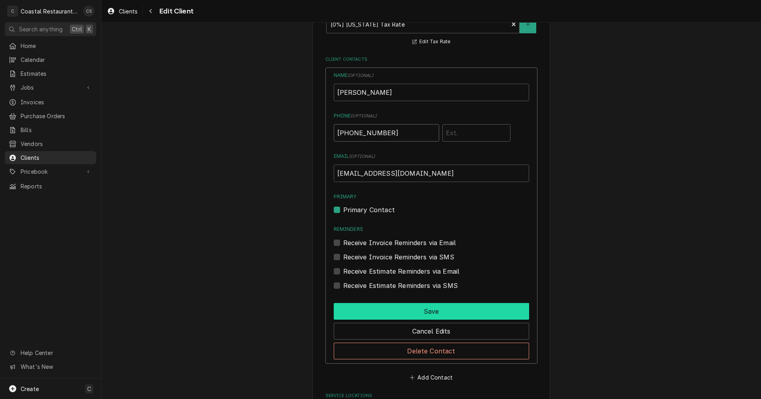
type input "[PHONE_NUMBER]"
click at [429, 310] on button "Save" at bounding box center [431, 311] width 195 height 17
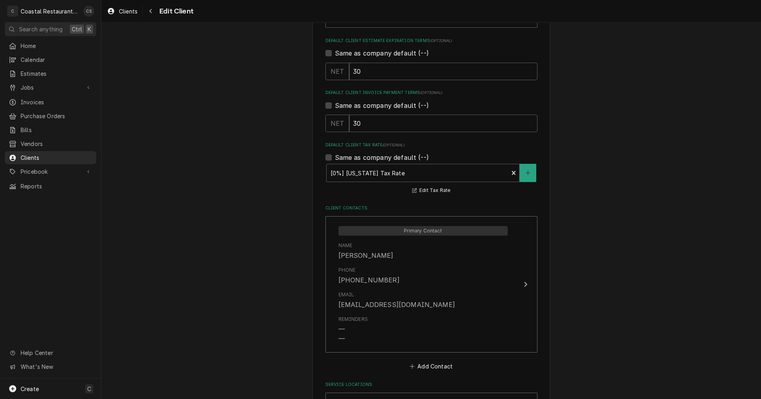
scroll to position [565, 0]
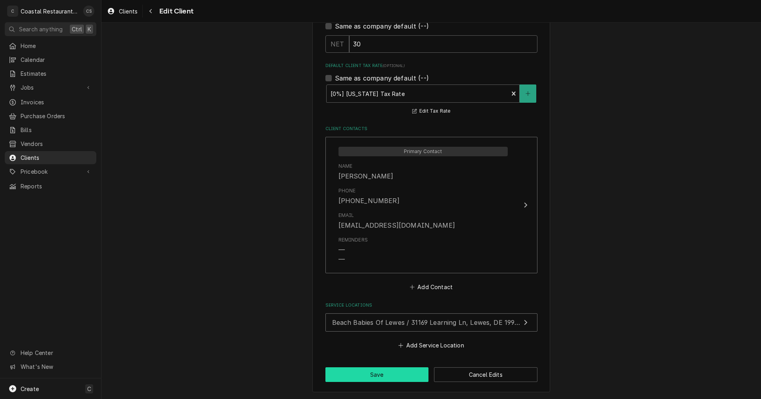
click at [399, 377] on button "Save" at bounding box center [376, 374] width 103 height 15
type textarea "x"
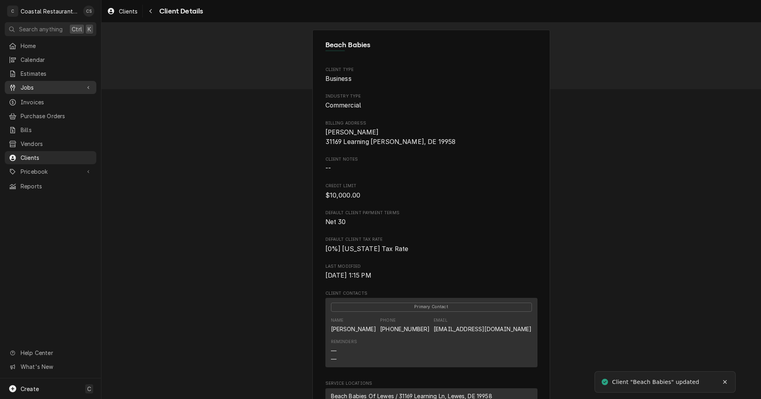
click at [47, 85] on span "Jobs" at bounding box center [51, 87] width 60 height 8
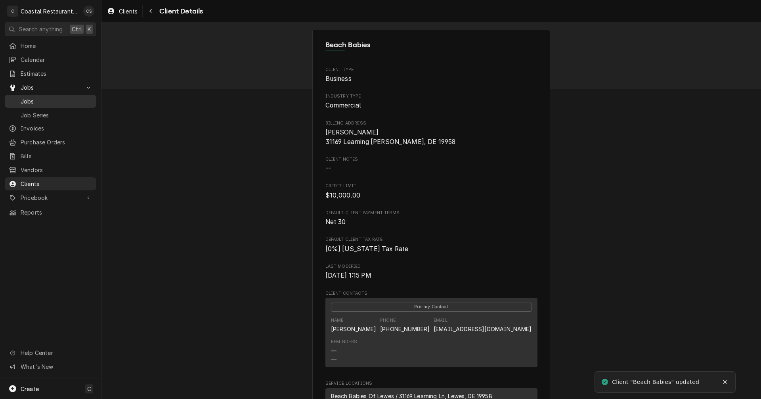
click at [44, 98] on span "Jobs" at bounding box center [57, 101] width 72 height 8
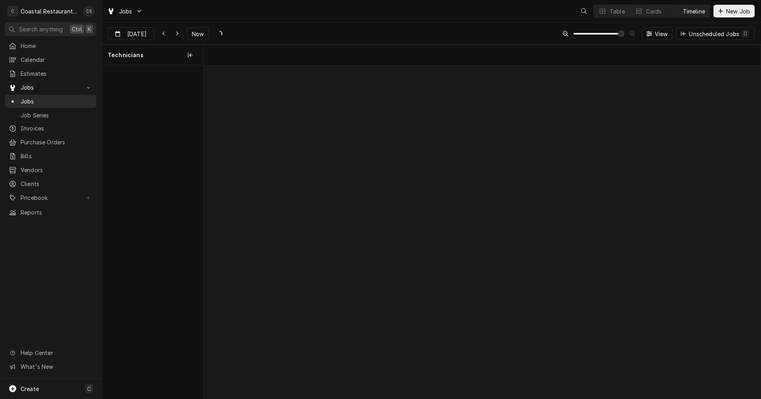
scroll to position [0, 11055]
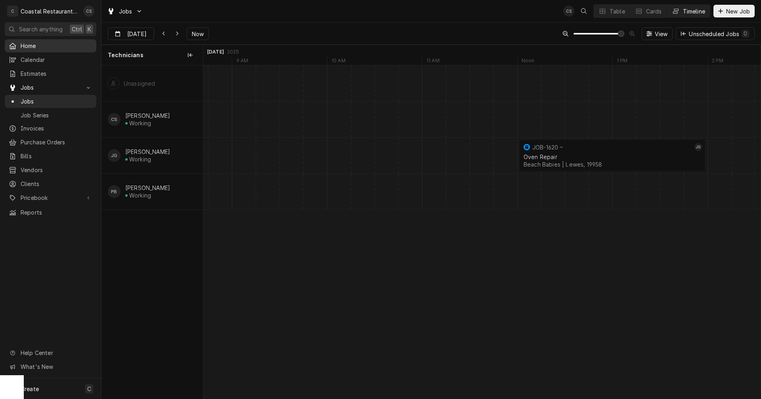
click at [47, 48] on div "Home" at bounding box center [50, 46] width 88 height 10
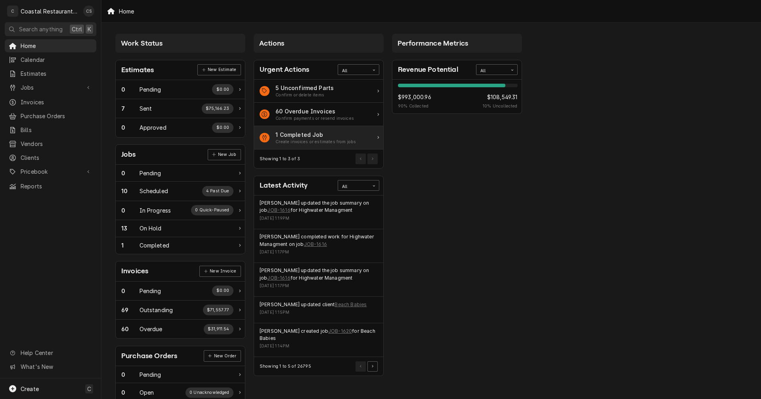
click at [297, 137] on div "1 Completed Job" at bounding box center [316, 134] width 80 height 8
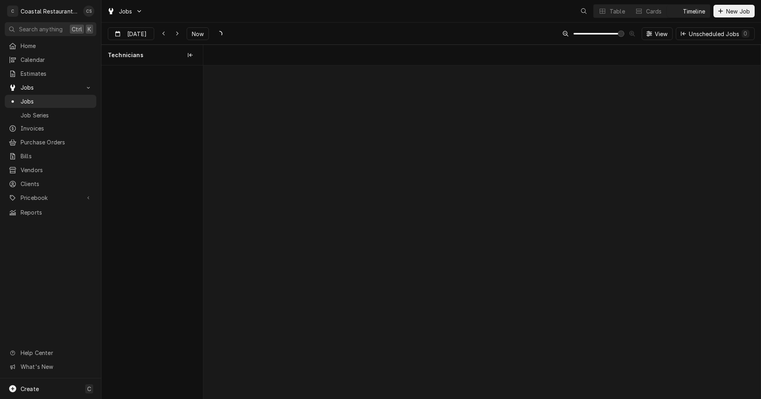
scroll to position [0, 11055]
click at [191, 31] on span "Now" at bounding box center [197, 34] width 15 height 8
type input "Sep 4"
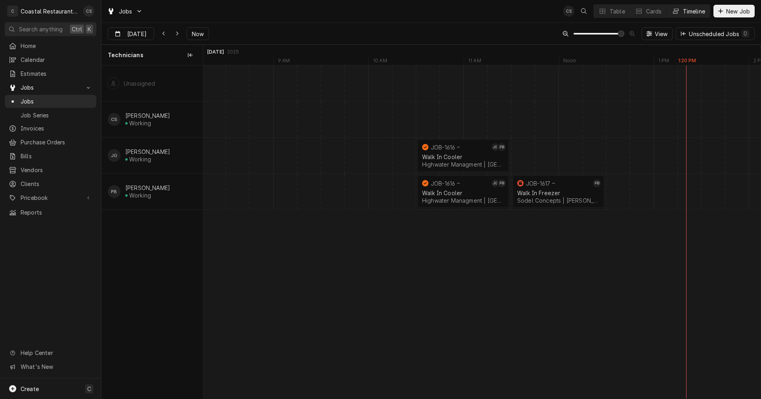
scroll to position [0, 8730]
click at [445, 156] on div "Walk In Cooler" at bounding box center [463, 156] width 82 height 7
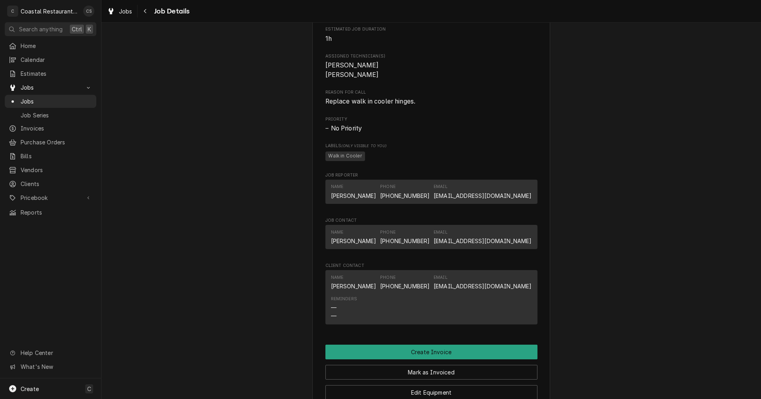
scroll to position [436, 0]
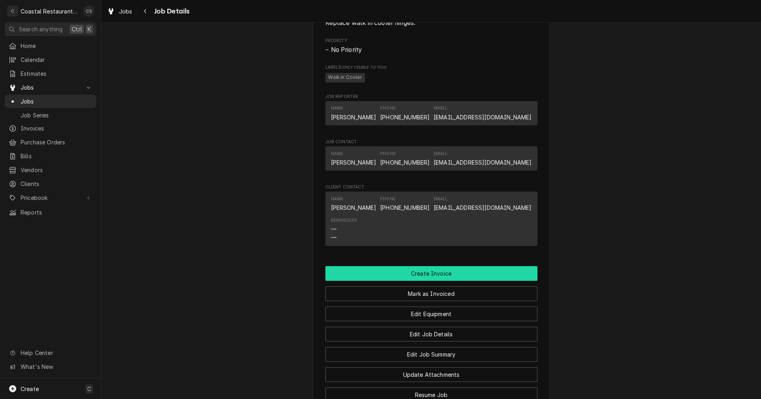
click at [429, 280] on button "Create Invoice" at bounding box center [431, 273] width 212 height 15
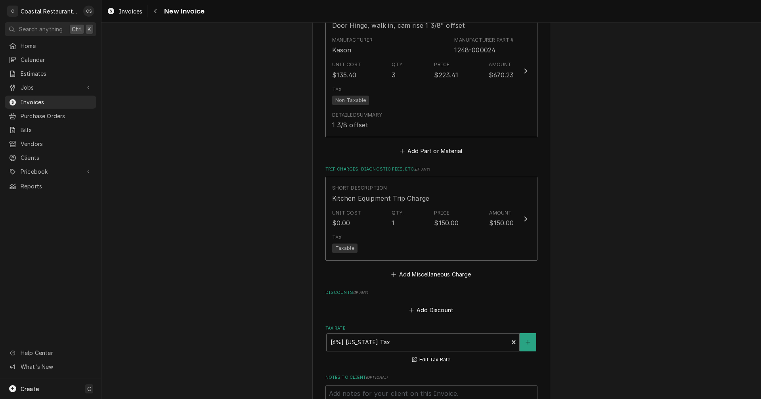
scroll to position [1070, 0]
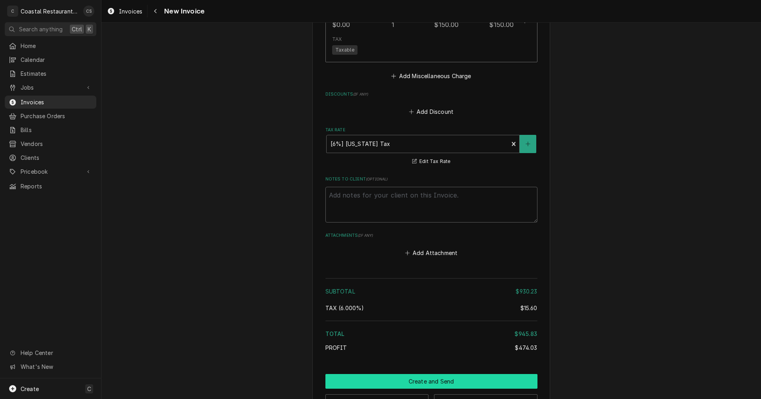
click at [431, 382] on button "Create and Send" at bounding box center [431, 381] width 212 height 15
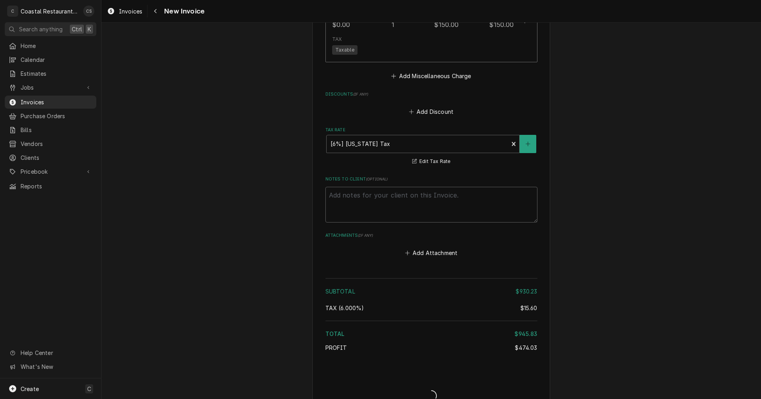
type textarea "x"
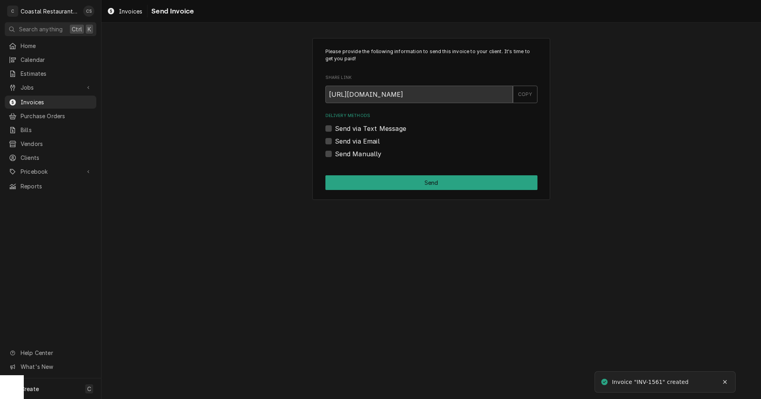
click at [335, 138] on label "Send via Email" at bounding box center [357, 141] width 45 height 10
click at [335, 138] on input "Send via Email" at bounding box center [441, 144] width 212 height 17
checkbox input "true"
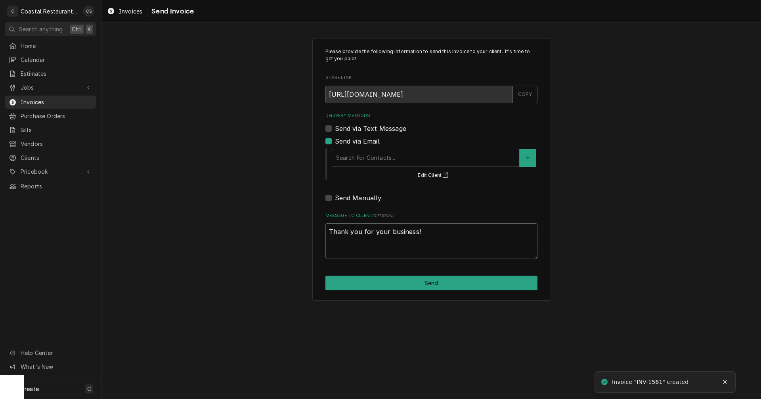
click at [347, 156] on div "Delivery Methods" at bounding box center [425, 158] width 179 height 14
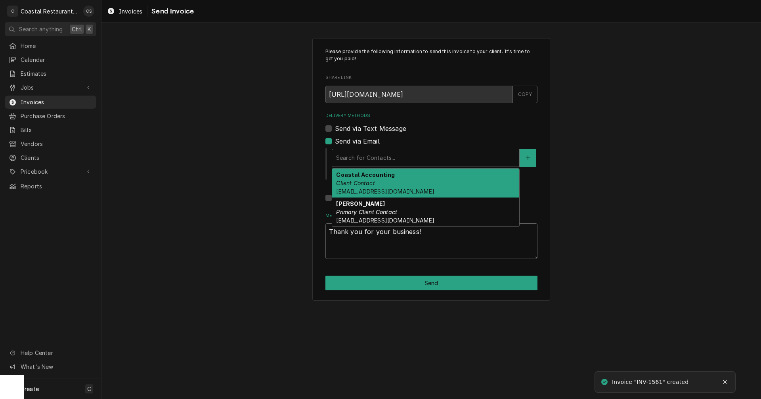
click at [356, 182] on em "Client Contact" at bounding box center [355, 183] width 38 height 7
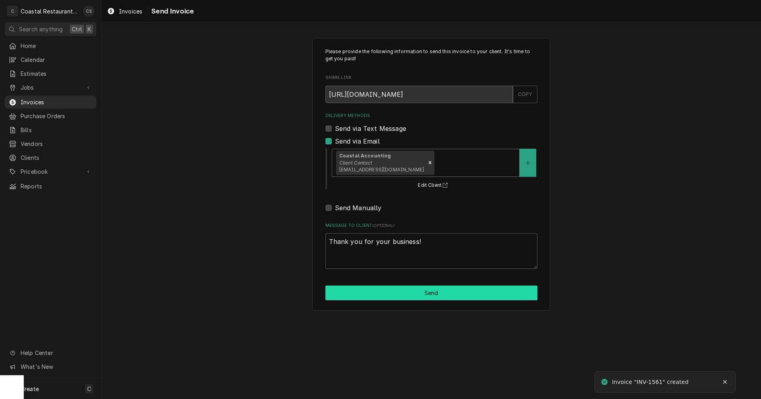
click at [429, 297] on button "Send" at bounding box center [431, 292] width 212 height 15
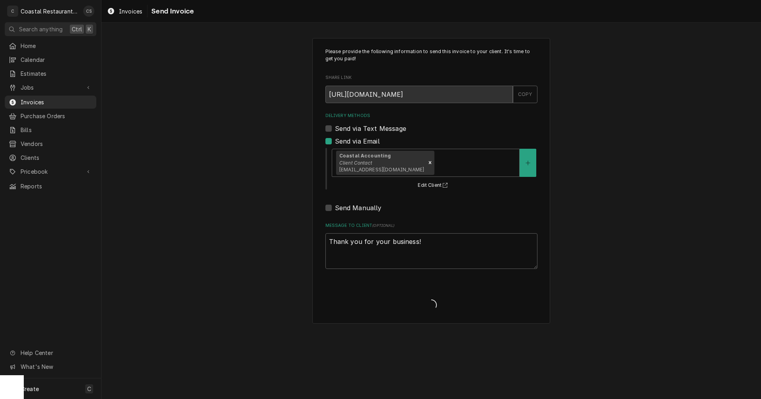
type textarea "x"
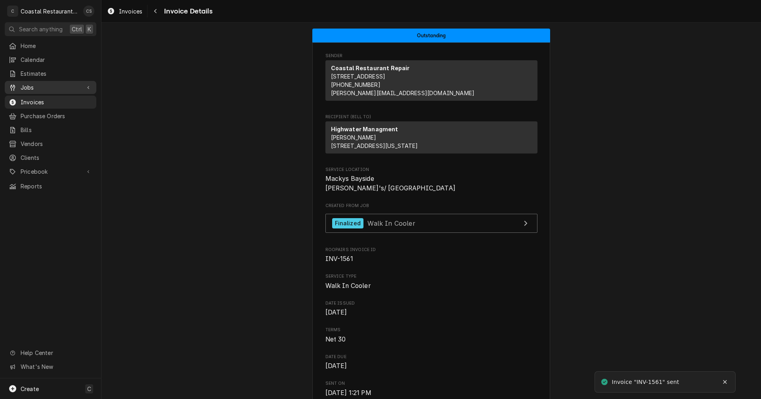
click at [35, 83] on span "Jobs" at bounding box center [51, 87] width 60 height 8
click at [39, 97] on span "Jobs" at bounding box center [57, 101] width 72 height 8
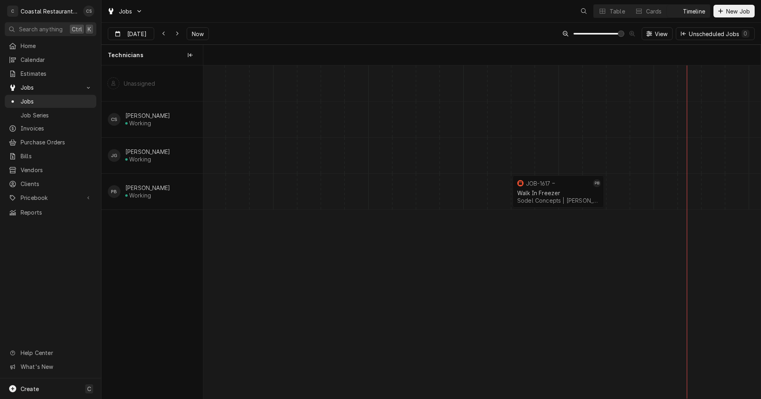
scroll to position [0, 11038]
